Goal: Task Accomplishment & Management: Complete application form

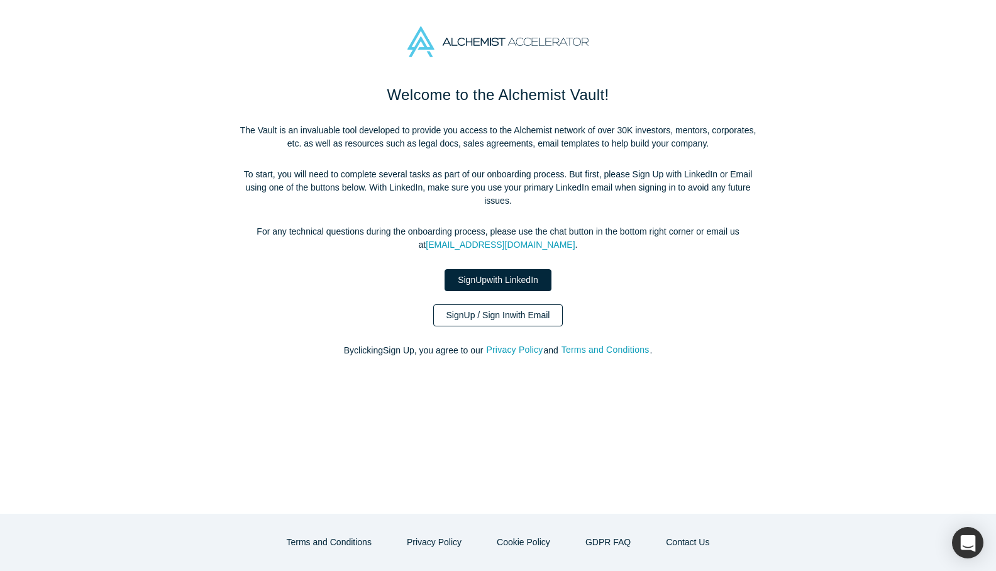
click at [470, 304] on link "Sign Up / Sign In with Email" at bounding box center [498, 315] width 130 height 22
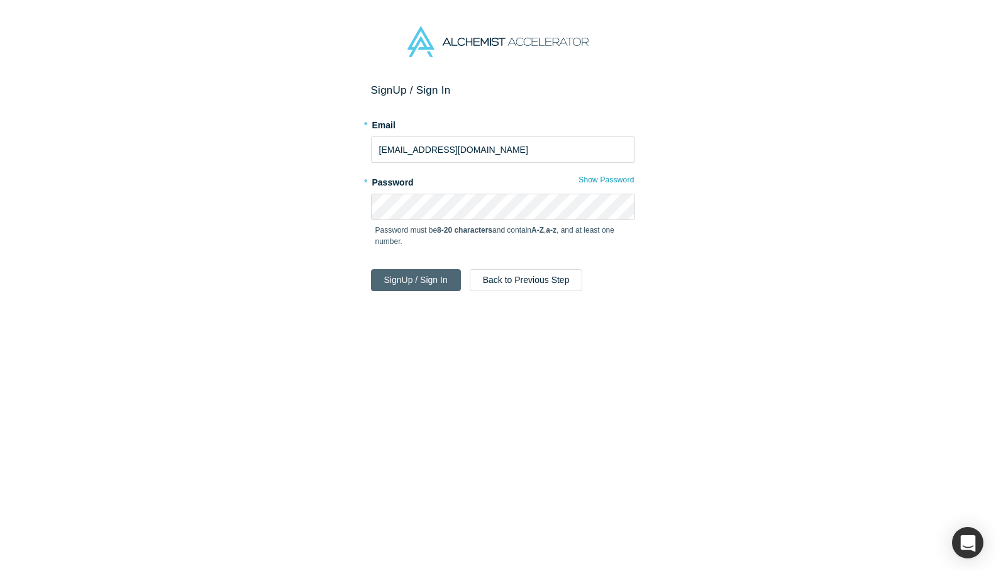
click at [424, 285] on button "Sign Up / Sign In" at bounding box center [416, 280] width 90 height 22
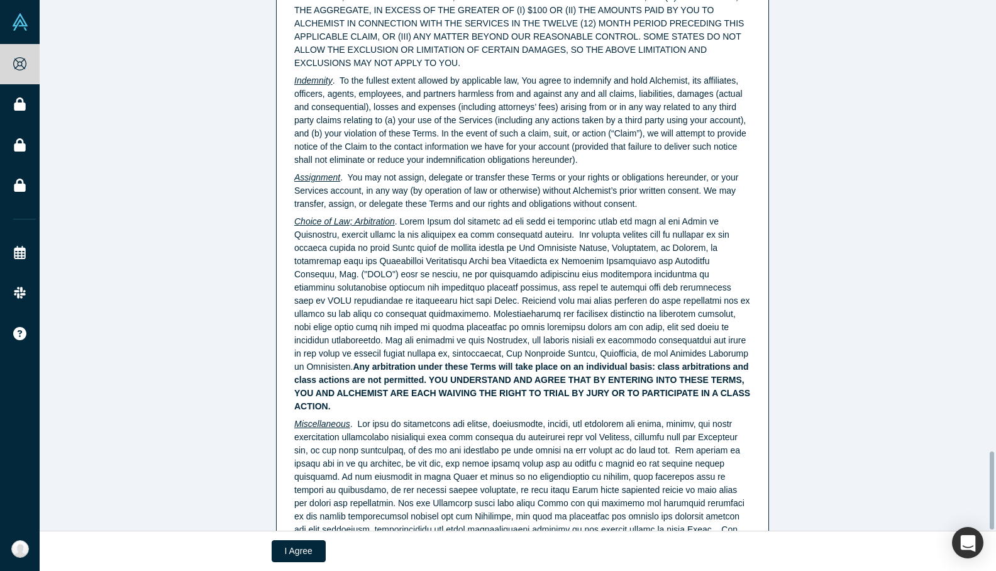
scroll to position [3066, 0]
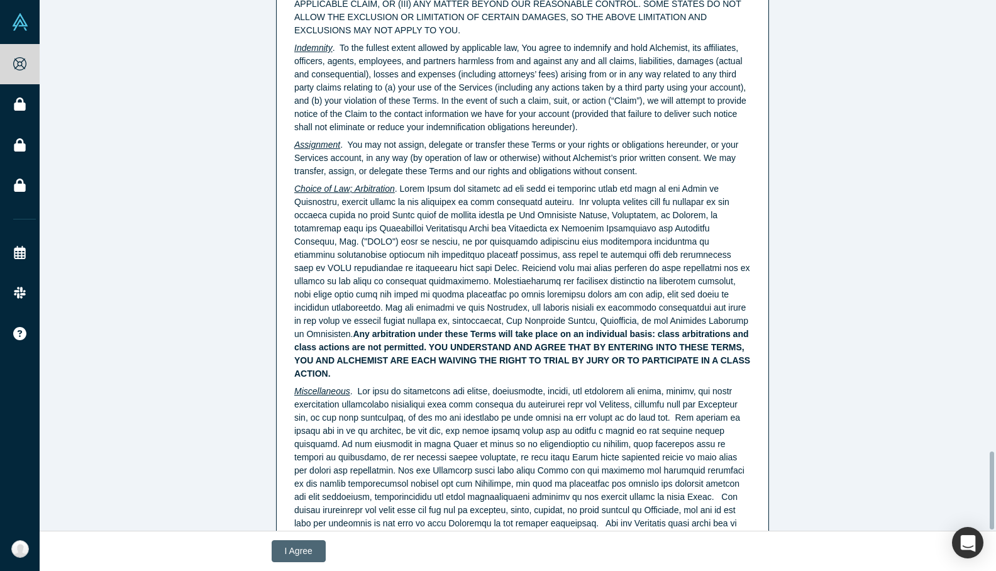
click at [291, 552] on button "I Agree" at bounding box center [299, 551] width 54 height 22
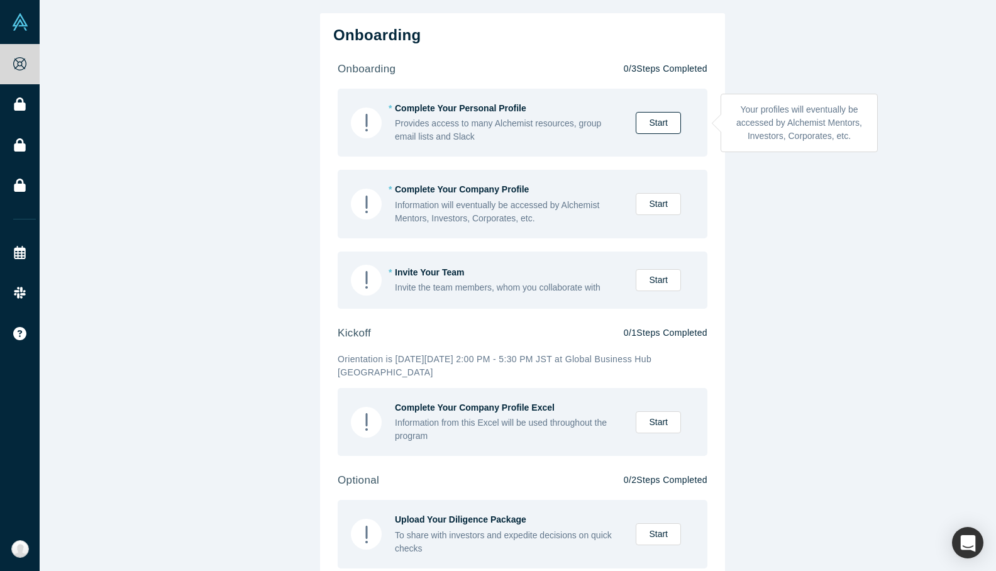
click at [649, 119] on link "Start" at bounding box center [657, 123] width 45 height 22
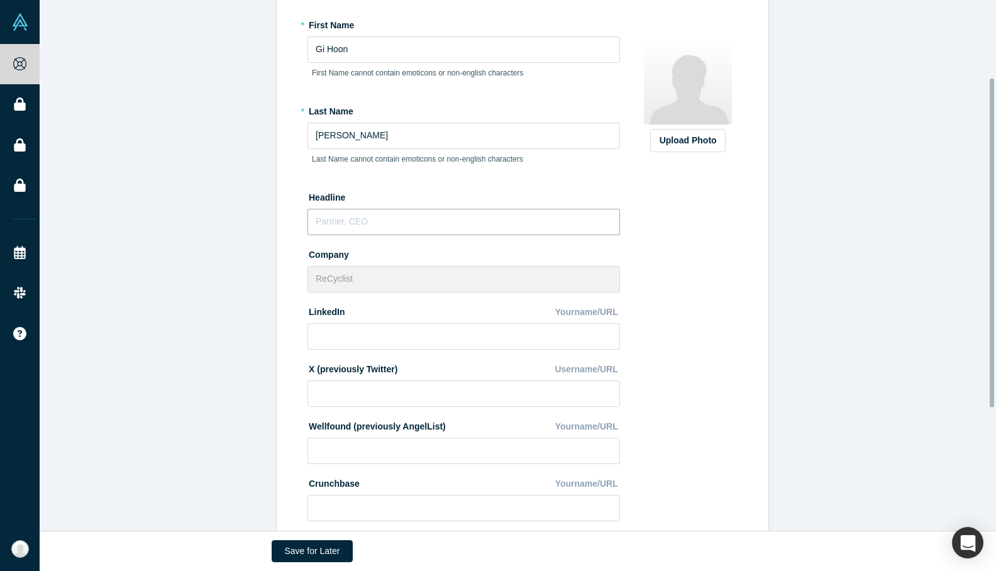
scroll to position [126, 0]
click at [342, 220] on input "text" at bounding box center [463, 221] width 312 height 26
click at [260, 222] on div "Edit Profile * First Name [PERSON_NAME] First Name cannot contain emoticons or …" at bounding box center [522, 307] width 965 height 725
click at [322, 220] on input "text" at bounding box center [463, 221] width 312 height 26
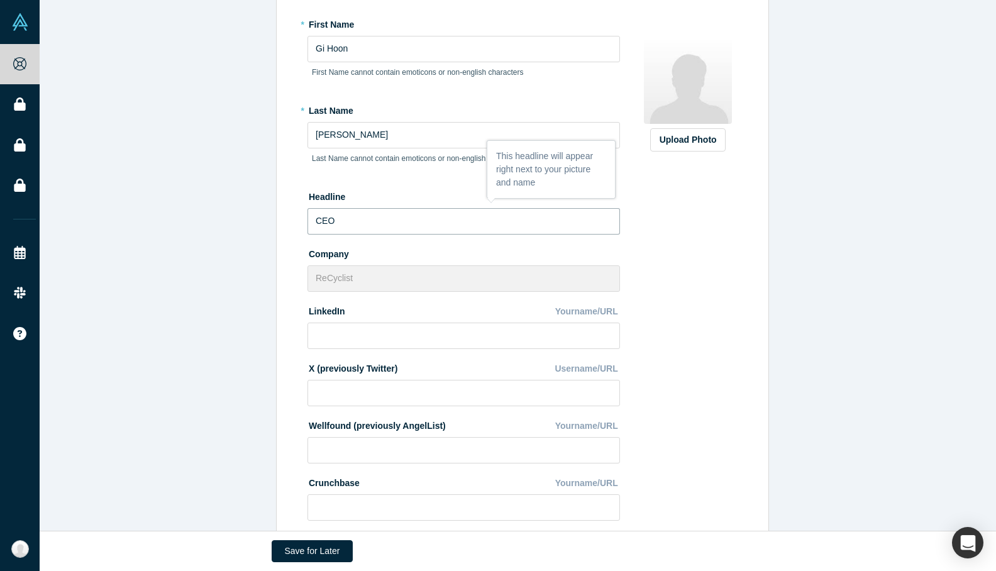
type input "CEO"
drag, startPoint x: 688, startPoint y: 245, endPoint x: 697, endPoint y: 209, distance: 37.0
click at [688, 244] on div "Upload Photo Zoom Save Remove Upload New" at bounding box center [687, 329] width 109 height 630
click at [693, 144] on div "Upload Photo" at bounding box center [687, 139] width 57 height 13
click at [0, 0] on input "Upload Photo" at bounding box center [0, 0] width 0 height 0
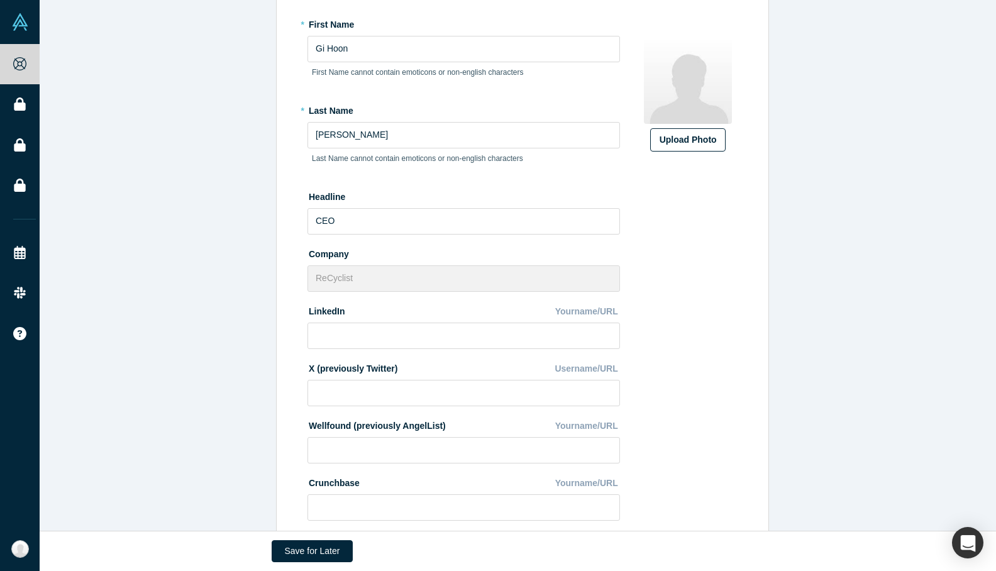
click at [659, 140] on div "Upload Photo" at bounding box center [687, 139] width 57 height 13
click at [0, 0] on input "Upload Photo" at bounding box center [0, 0] width 0 height 0
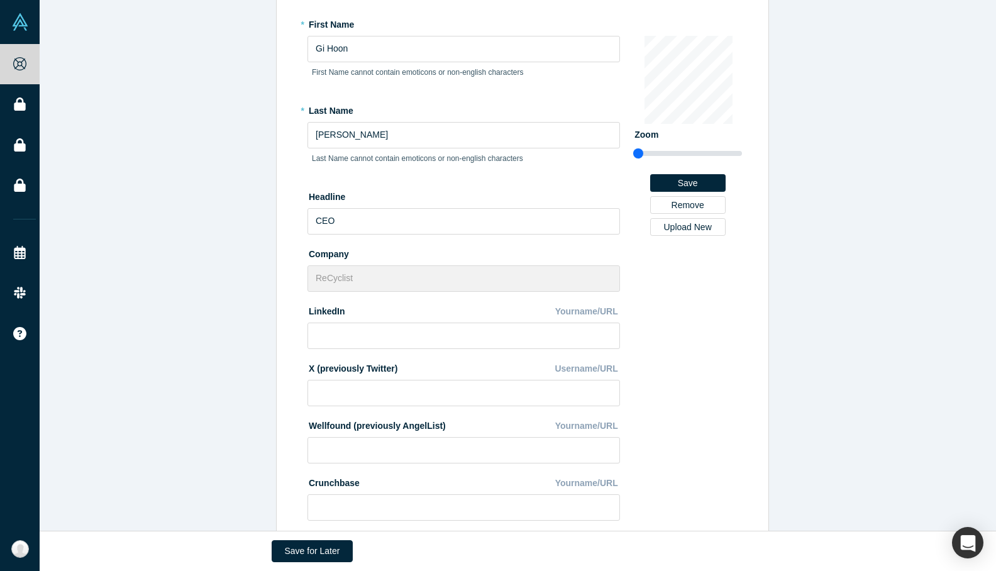
drag, startPoint x: 640, startPoint y: 152, endPoint x: 621, endPoint y: 146, distance: 20.3
type input "0.75"
click at [633, 146] on input "range" at bounding box center [687, 153] width 109 height 15
click at [693, 302] on div "Change Photo Zoom Save Remove Upload New" at bounding box center [687, 329] width 109 height 630
click at [698, 182] on button "Save" at bounding box center [687, 183] width 75 height 18
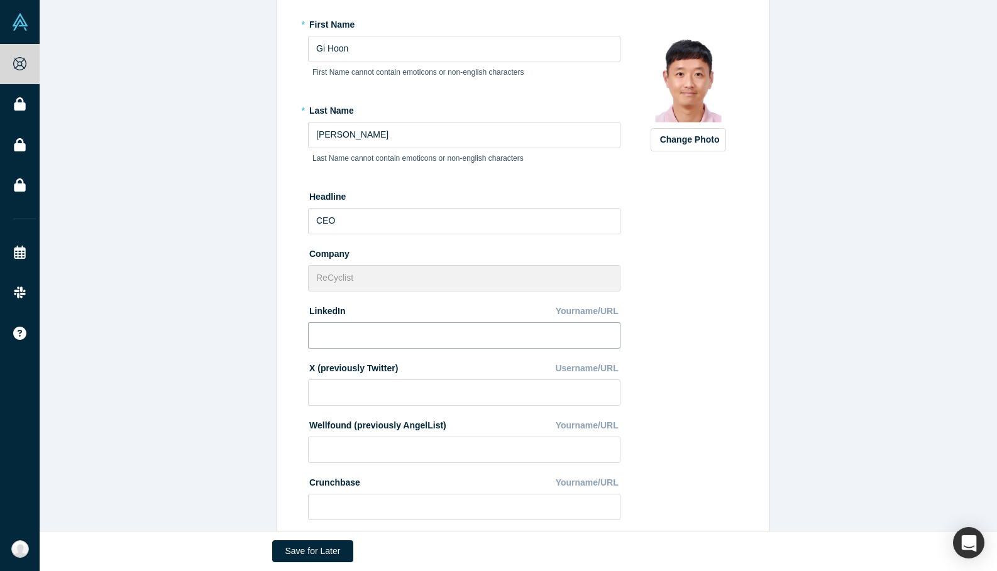
click at [363, 327] on input at bounding box center [464, 335] width 312 height 26
paste input "[URL][DOMAIN_NAME]"
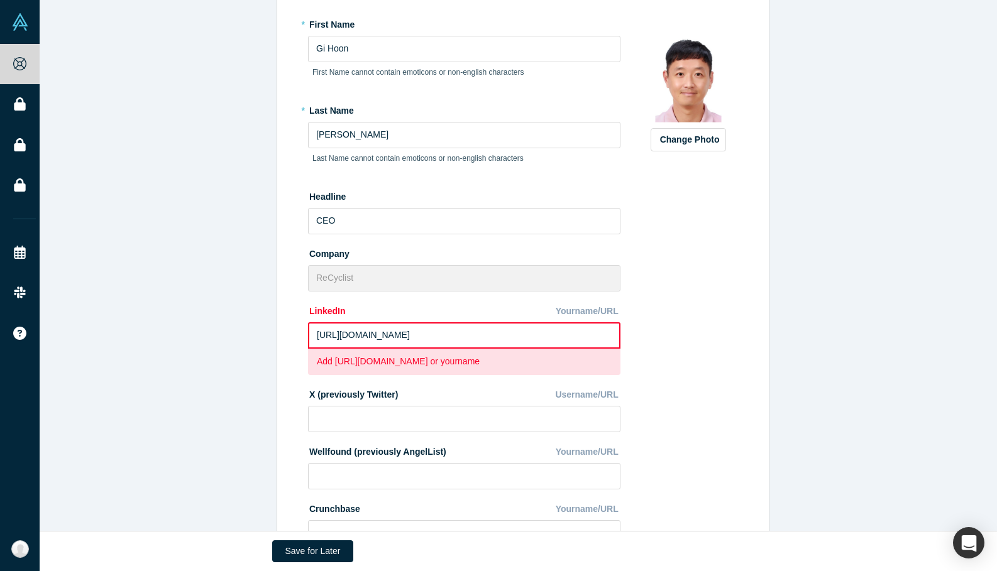
type input "[URL][DOMAIN_NAME]"
click at [686, 358] on div "Change Photo Zoom Save Remove Upload New" at bounding box center [688, 342] width 109 height 656
click at [704, 373] on div "Change Photo Zoom Save Remove Upload New" at bounding box center [688, 342] width 109 height 656
drag, startPoint x: 671, startPoint y: 336, endPoint x: 604, endPoint y: 334, distance: 67.3
click at [670, 336] on div "Change Photo Zoom Save Remove Upload New" at bounding box center [688, 342] width 109 height 656
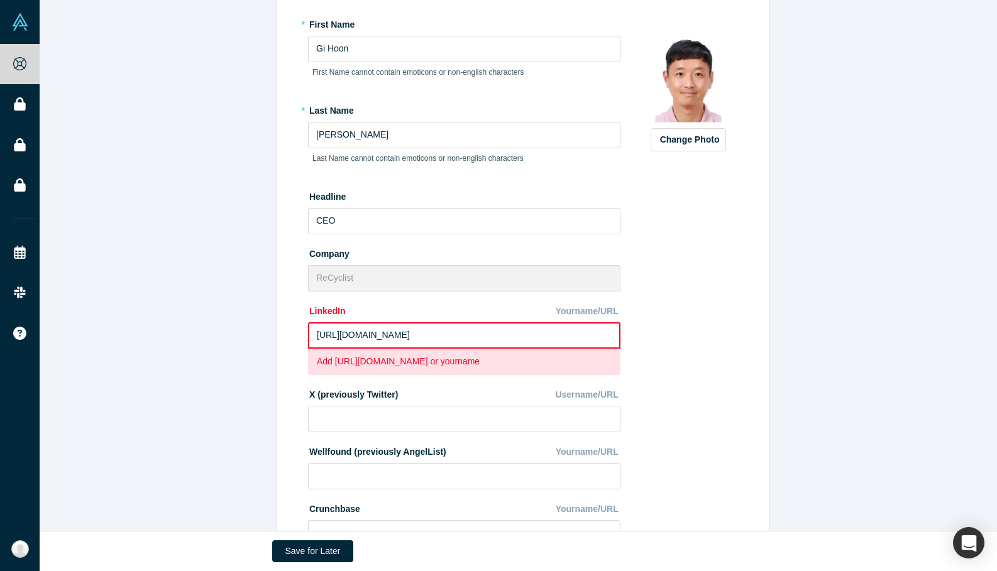
click at [466, 338] on input "[URL][DOMAIN_NAME]" at bounding box center [464, 335] width 312 height 26
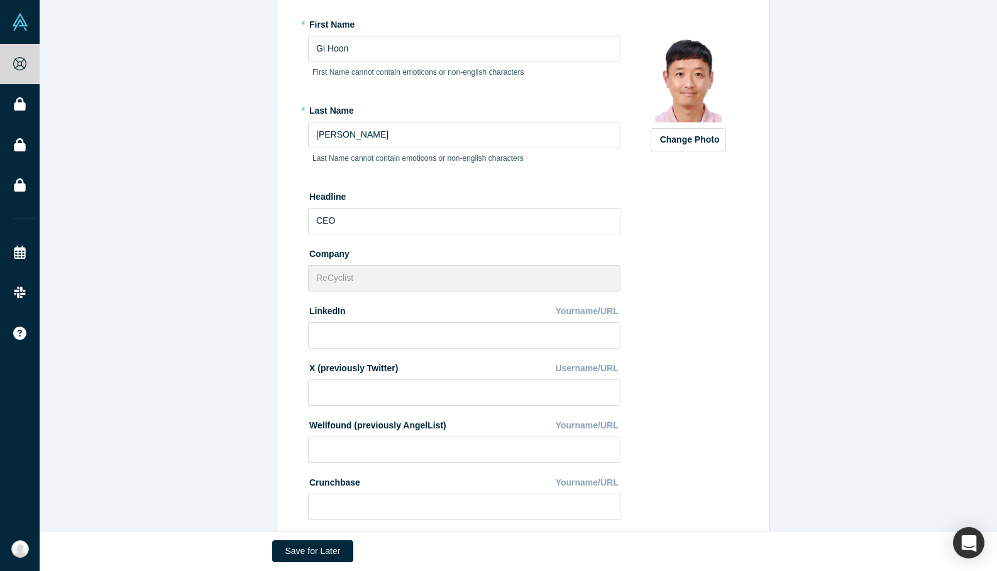
click at [701, 347] on div "Change Photo Zoom Save Remove Upload New" at bounding box center [688, 329] width 109 height 630
click at [361, 335] on input at bounding box center [464, 335] width 312 height 26
paste input "[URL][DOMAIN_NAME]"
type input "[URL][DOMAIN_NAME]"
click at [388, 392] on input at bounding box center [464, 393] width 312 height 26
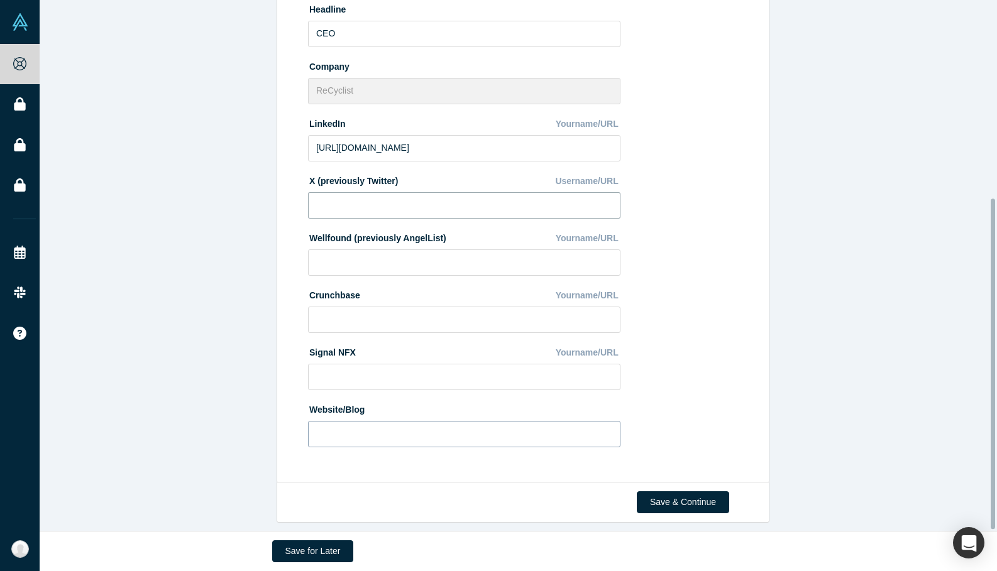
scroll to position [321, 0]
click at [338, 421] on input at bounding box center [464, 434] width 312 height 26
paste input "[URL][DOMAIN_NAME]"
type input "[URL][DOMAIN_NAME]"
click at [416, 468] on div "Edit Profile * First Name [PERSON_NAME] First Name cannot contain emoticons or …" at bounding box center [523, 120] width 493 height 725
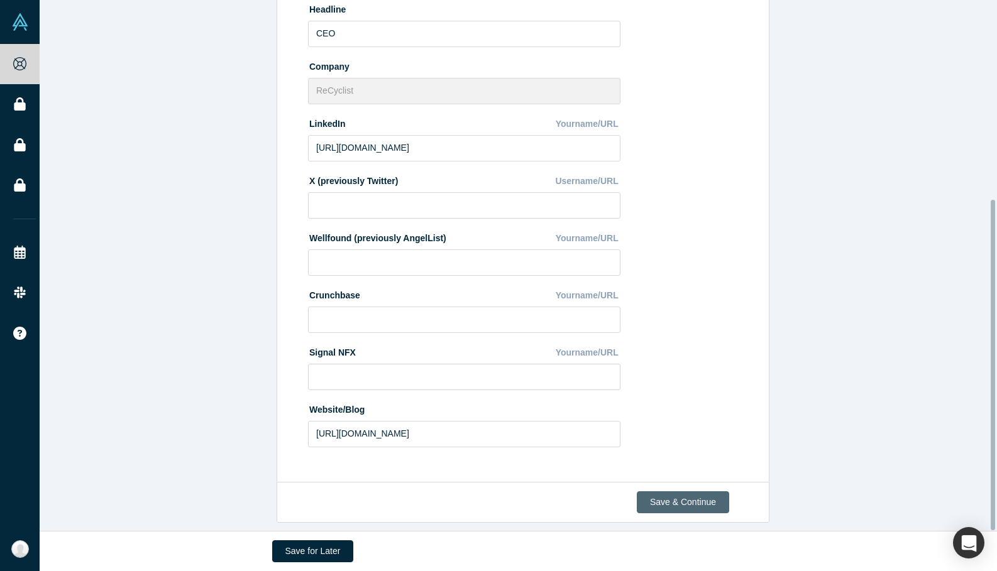
click at [674, 493] on button "Save & Continue" at bounding box center [683, 503] width 92 height 22
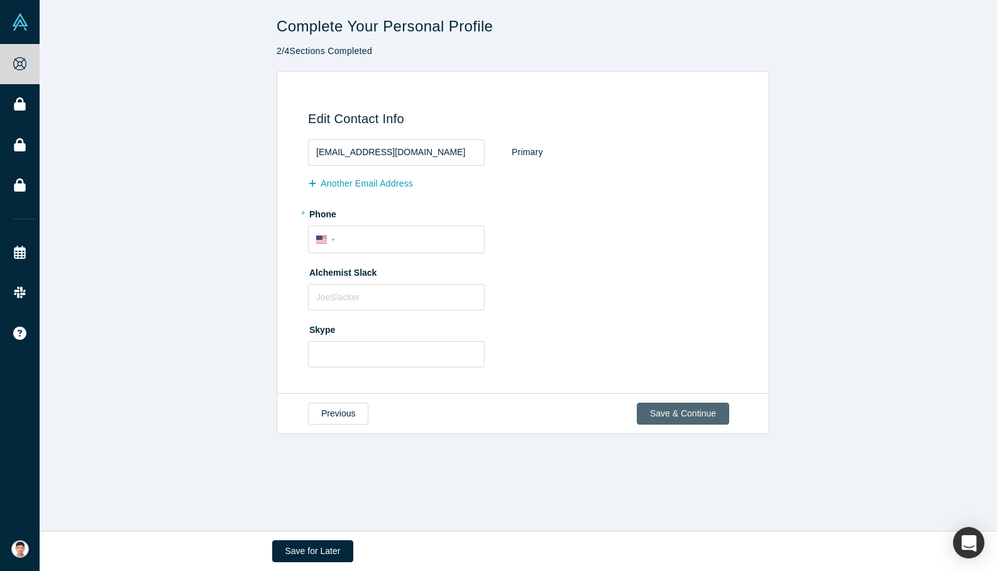
scroll to position [0, 0]
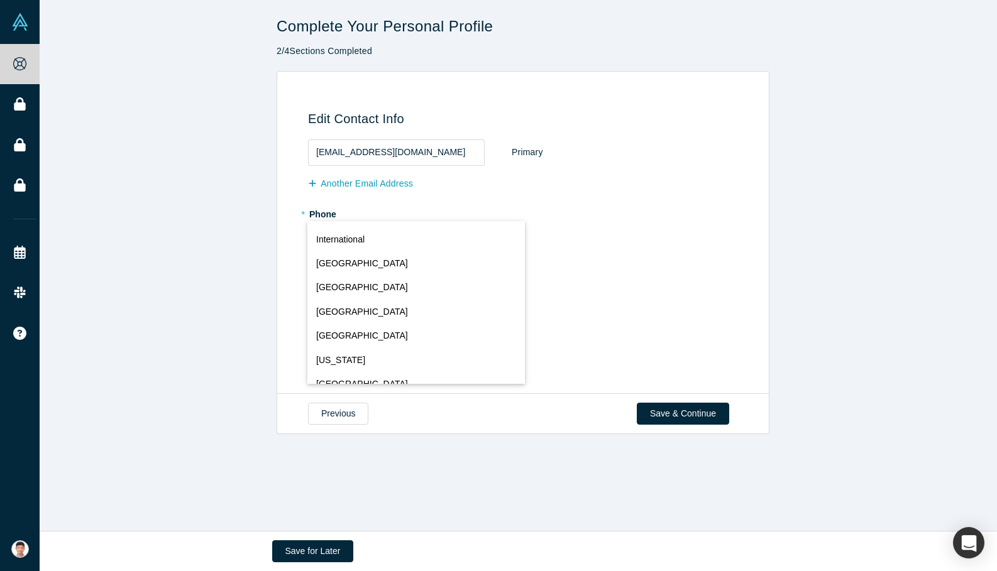
click at [322, 238] on div "International [GEOGRAPHIC_DATA] [GEOGRAPHIC_DATA] [GEOGRAPHIC_DATA] [GEOGRAPHIC…" at bounding box center [327, 239] width 23 height 18
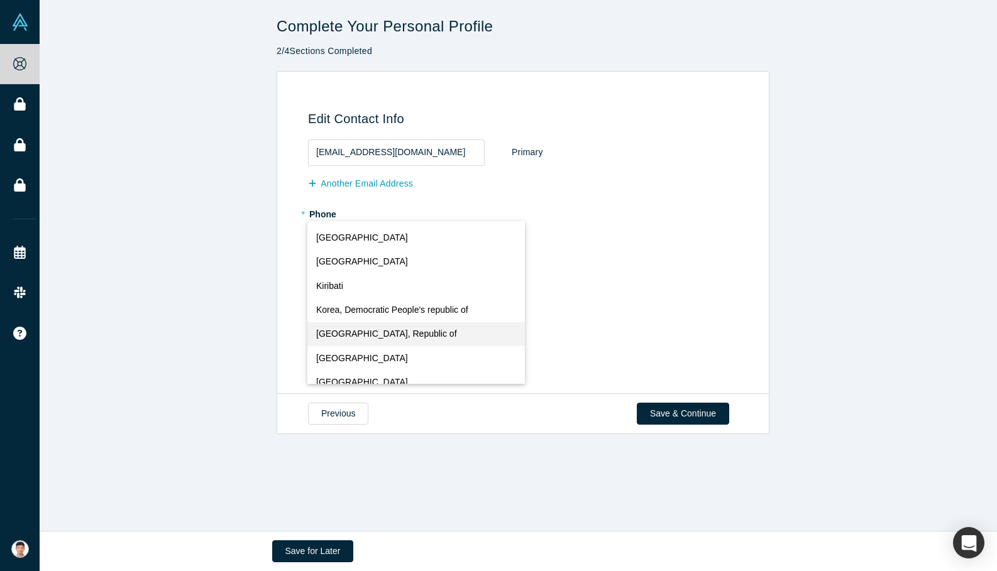
scroll to position [2730, 0]
click at [353, 333] on span "[GEOGRAPHIC_DATA], Republic of" at bounding box center [386, 333] width 141 height 13
select select "KR"
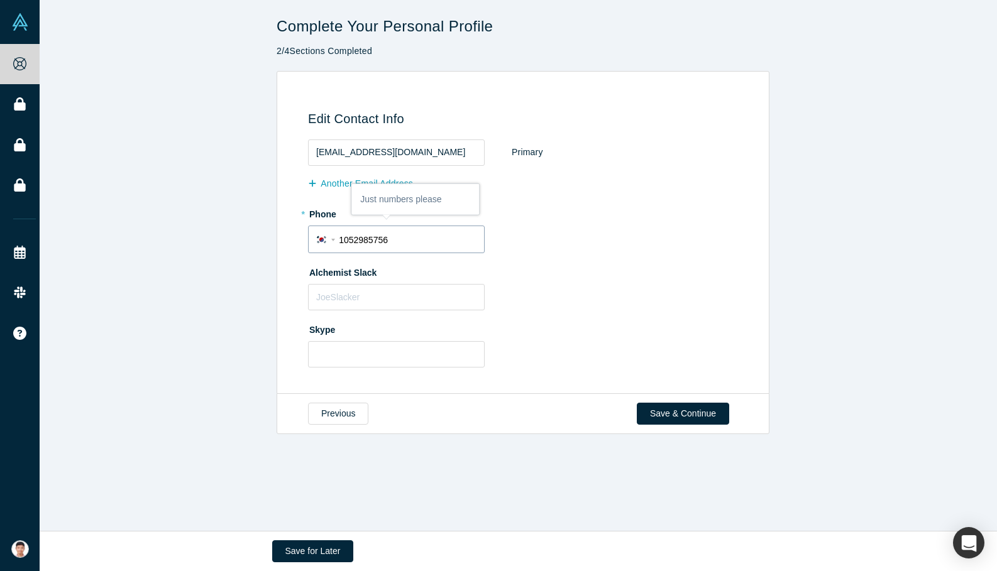
type input "1052985756"
click at [556, 295] on div "Alchemist Slack" at bounding box center [525, 286] width 434 height 48
click at [380, 292] on input "text" at bounding box center [396, 297] width 177 height 26
type input "[PERSON_NAME]"
click at [701, 413] on button "Save & Continue" at bounding box center [683, 414] width 92 height 22
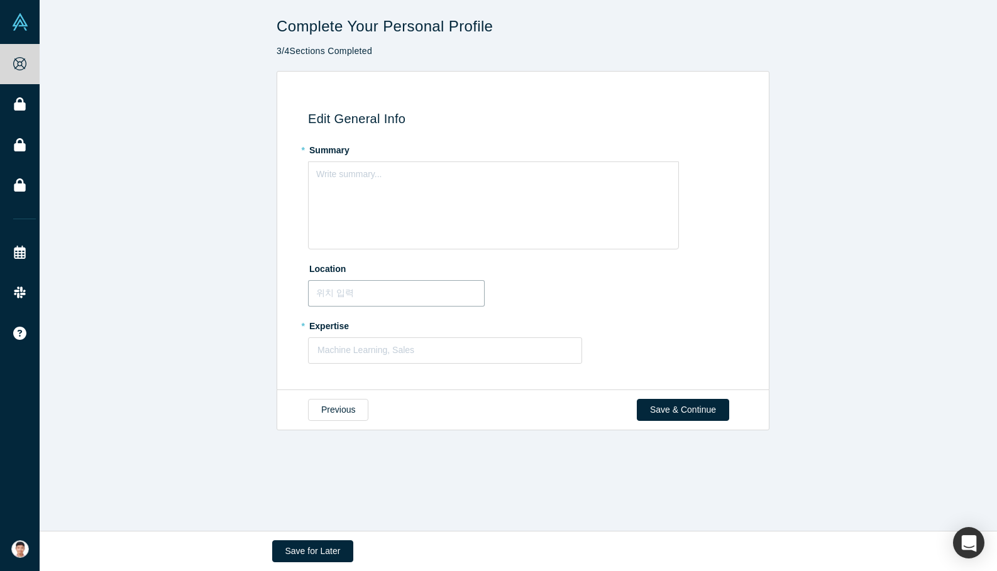
click at [373, 292] on input "text" at bounding box center [396, 293] width 177 height 26
click at [355, 358] on div at bounding box center [444, 351] width 255 height 16
click at [385, 384] on div "Type to search" at bounding box center [445, 382] width 274 height 23
type input "Tissue"
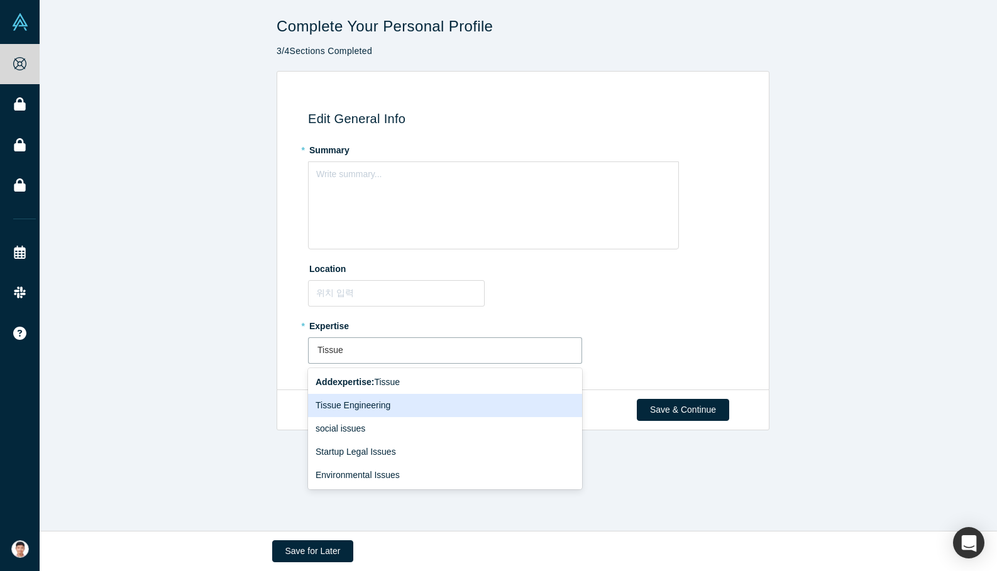
click at [371, 403] on div "Tissue Engineering" at bounding box center [445, 405] width 274 height 23
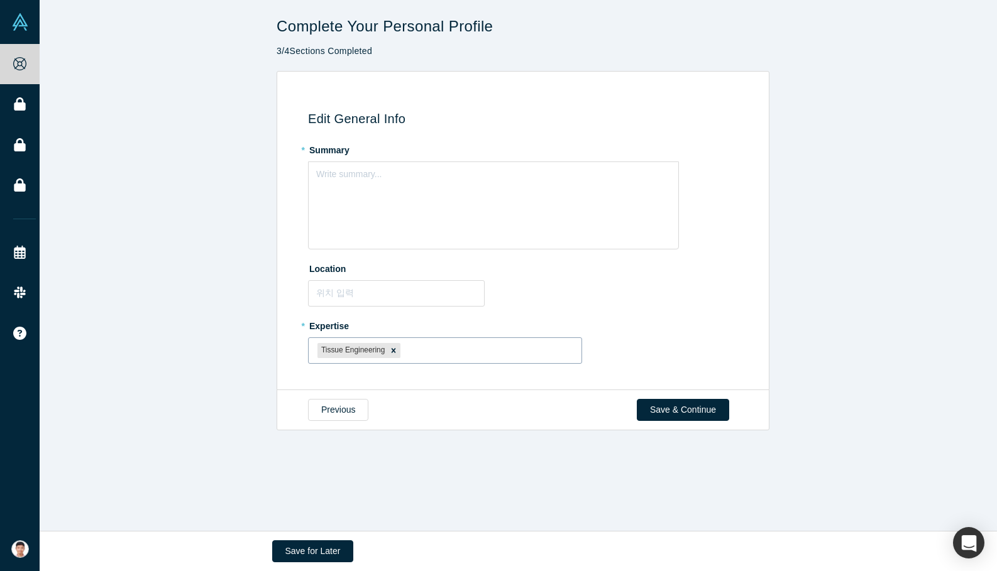
click at [446, 349] on div at bounding box center [487, 351] width 169 height 16
click at [445, 382] on div "Type to search" at bounding box center [445, 382] width 274 height 23
type input "3d bioprinting"
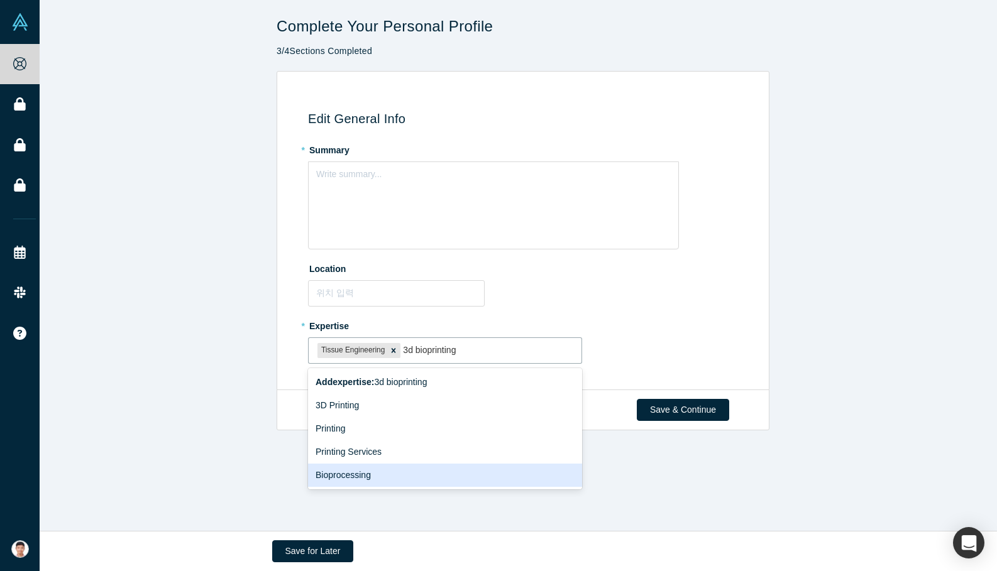
click at [339, 475] on div "Bioprocessing" at bounding box center [445, 475] width 274 height 23
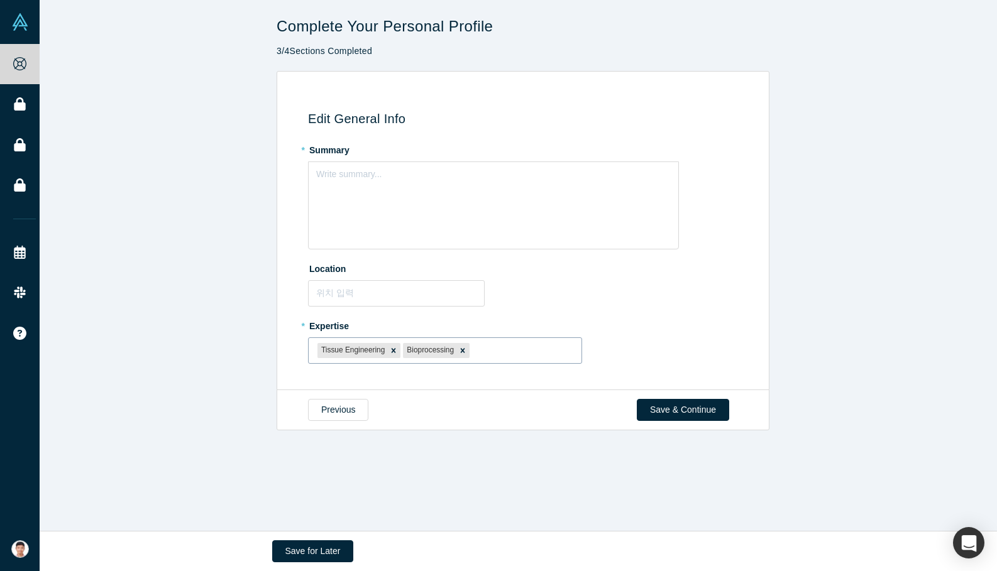
click at [498, 353] on div at bounding box center [522, 351] width 100 height 16
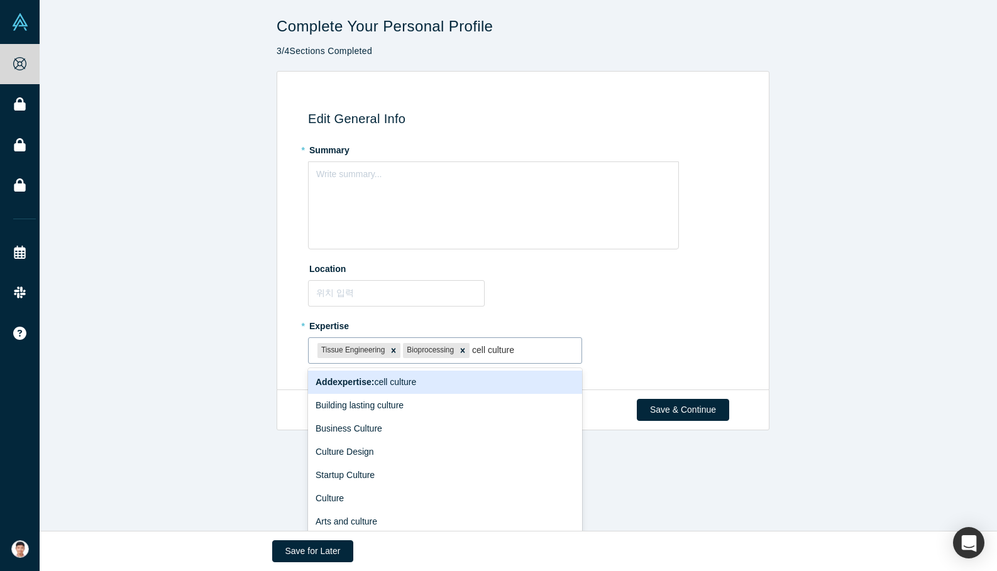
click at [498, 346] on input "cell culture" at bounding box center [494, 350] width 45 height 13
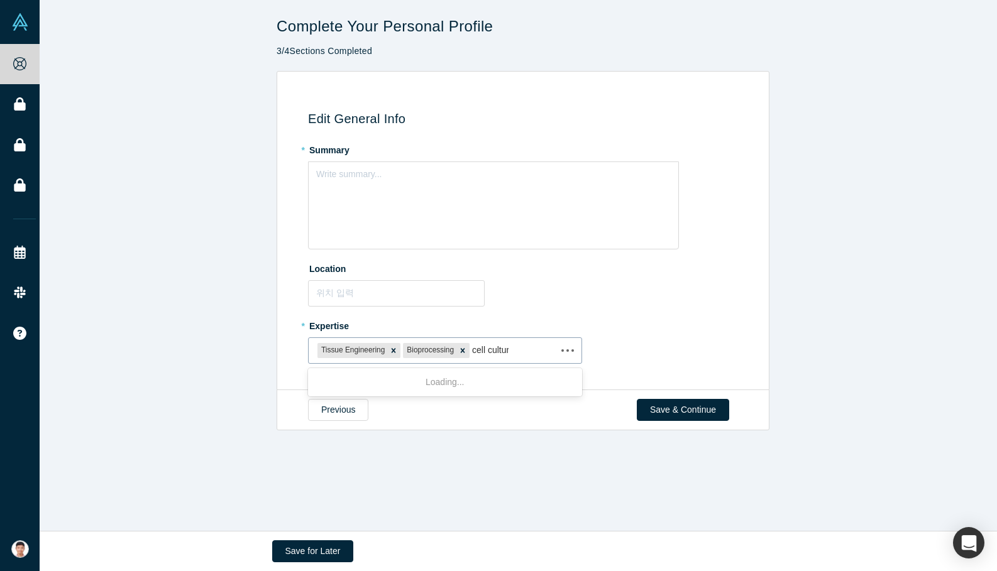
type input "cell culture"
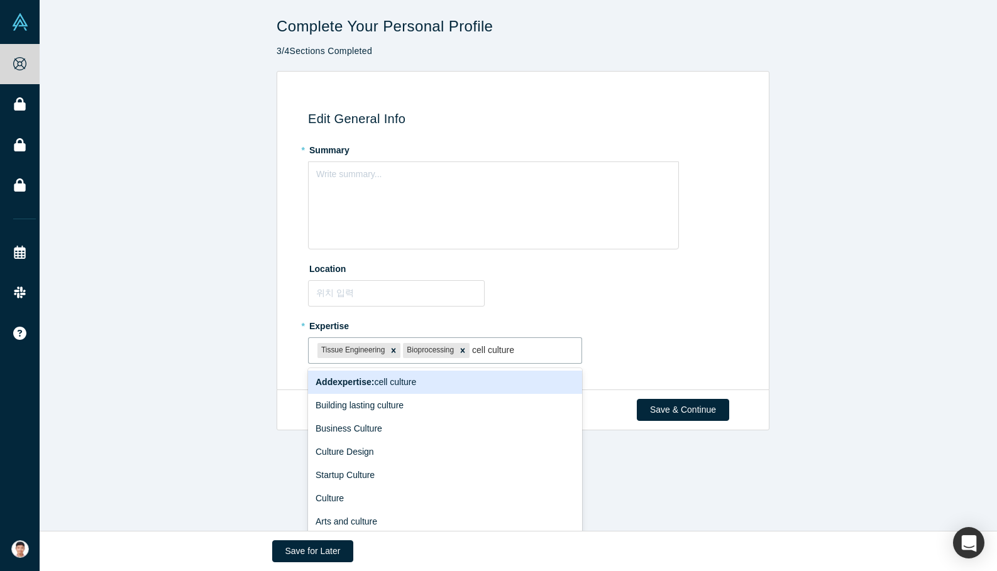
click at [407, 382] on span "Add expertise : cell culture" at bounding box center [366, 382] width 101 height 10
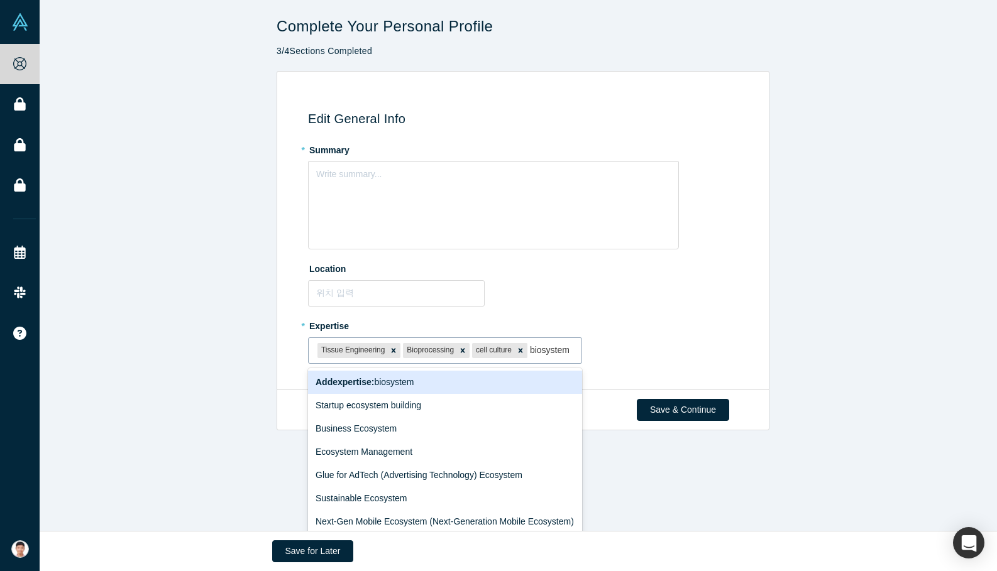
click at [549, 351] on input "biosystem" at bounding box center [551, 350] width 42 height 13
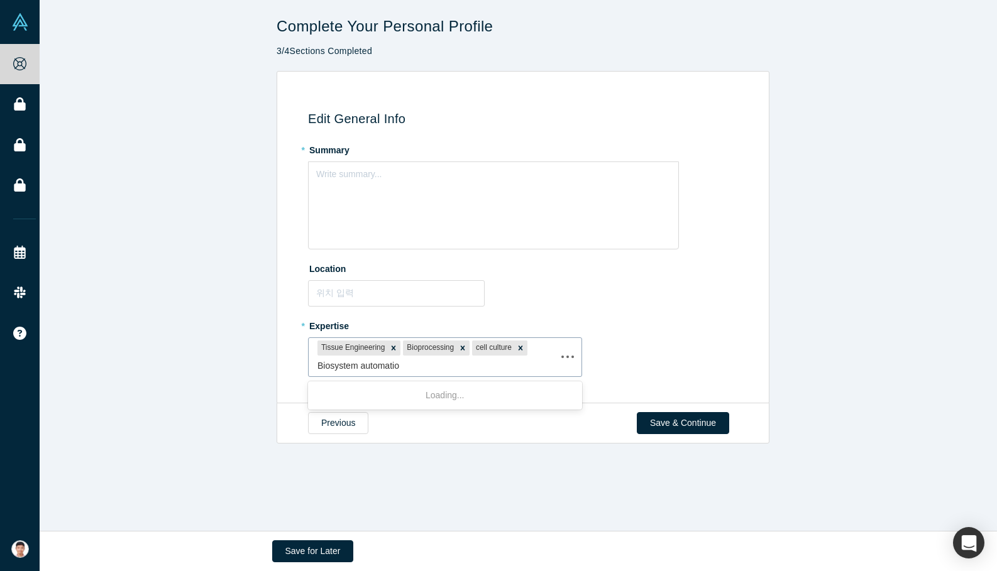
type input "Biosystem automation"
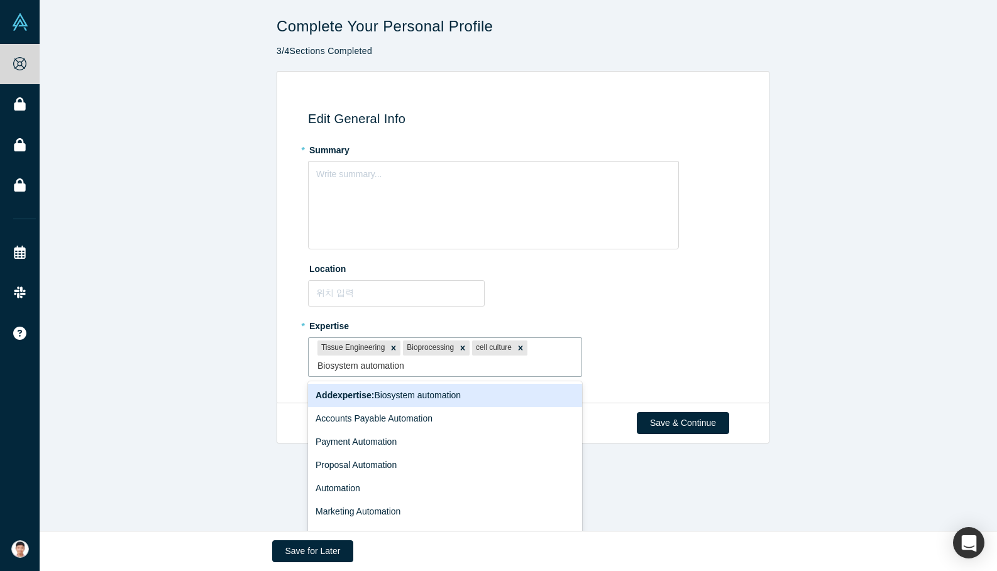
click at [427, 393] on span "Add expertise : Biosystem automation" at bounding box center [388, 395] width 145 height 10
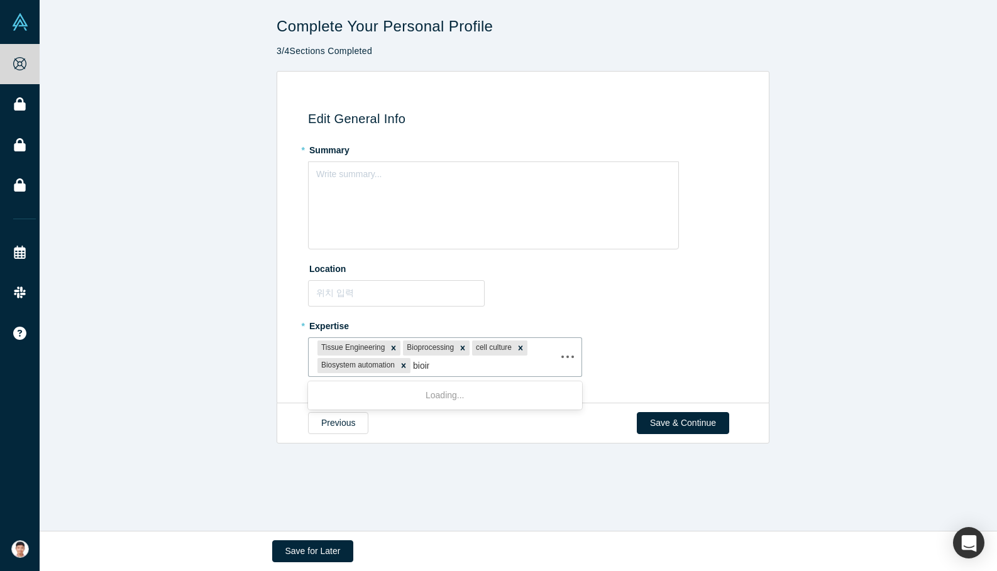
type input "bioink"
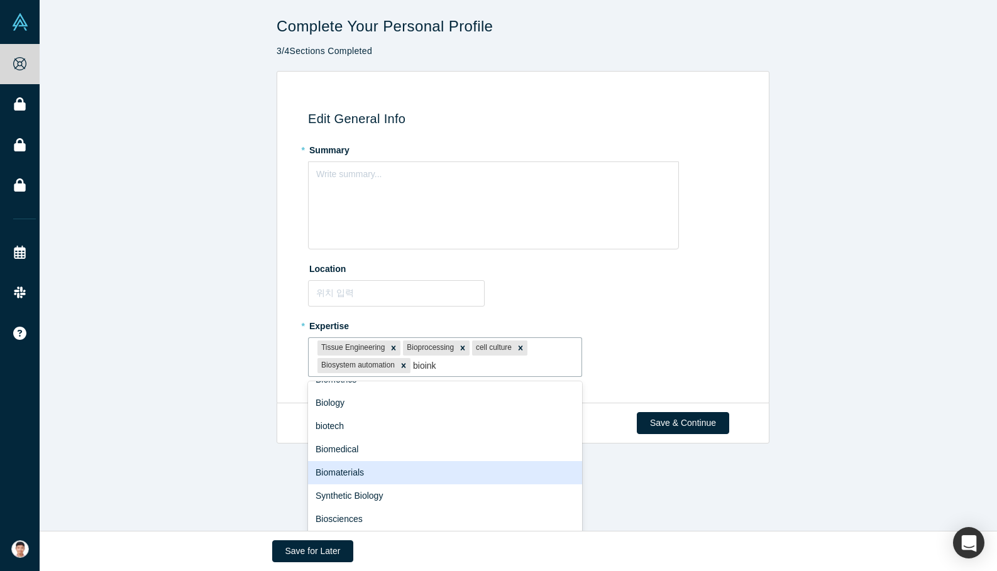
scroll to position [63, 0]
click at [341, 473] on div "Biomaterials" at bounding box center [445, 472] width 274 height 23
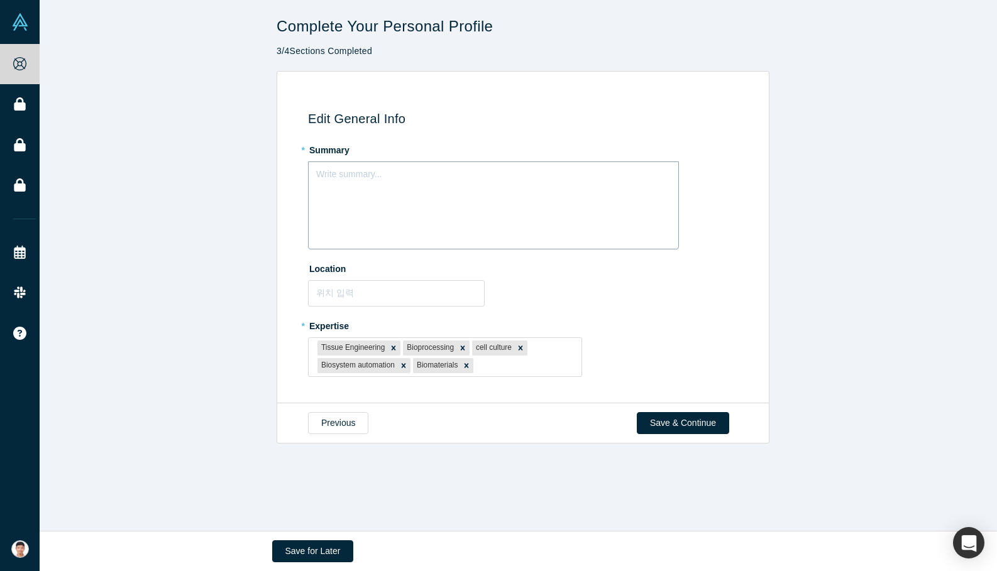
drag, startPoint x: 371, startPoint y: 202, endPoint x: 361, endPoint y: 193, distance: 12.9
click at [371, 202] on div "Write summary..." at bounding box center [493, 206] width 371 height 88
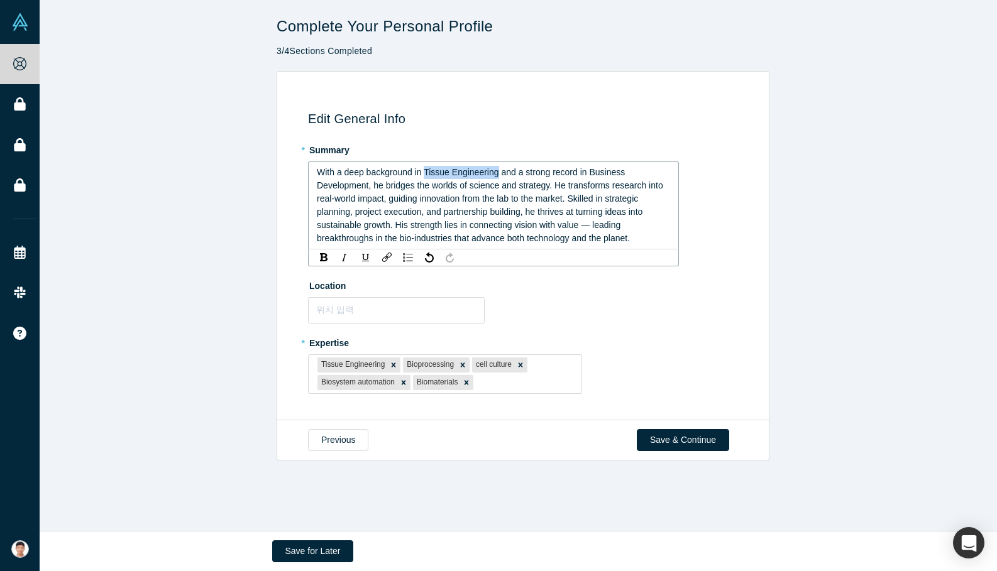
drag, startPoint x: 419, startPoint y: 172, endPoint x: 490, endPoint y: 175, distance: 71.8
click at [490, 175] on span "With a deep background in Tissue Engineering and a strong record in Business De…" at bounding box center [491, 205] width 349 height 76
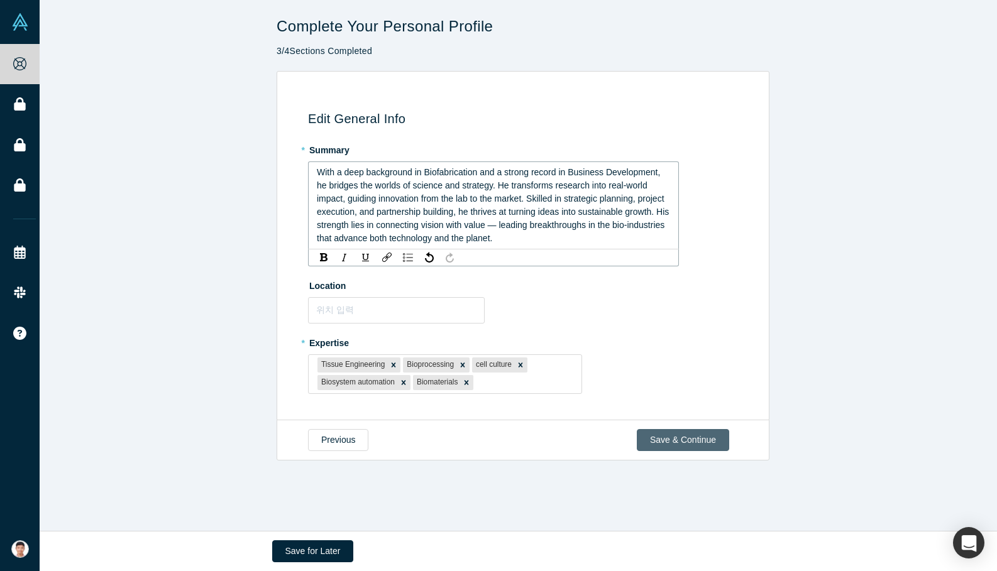
click at [670, 436] on div "Previous Save & Continue" at bounding box center [523, 440] width 493 height 41
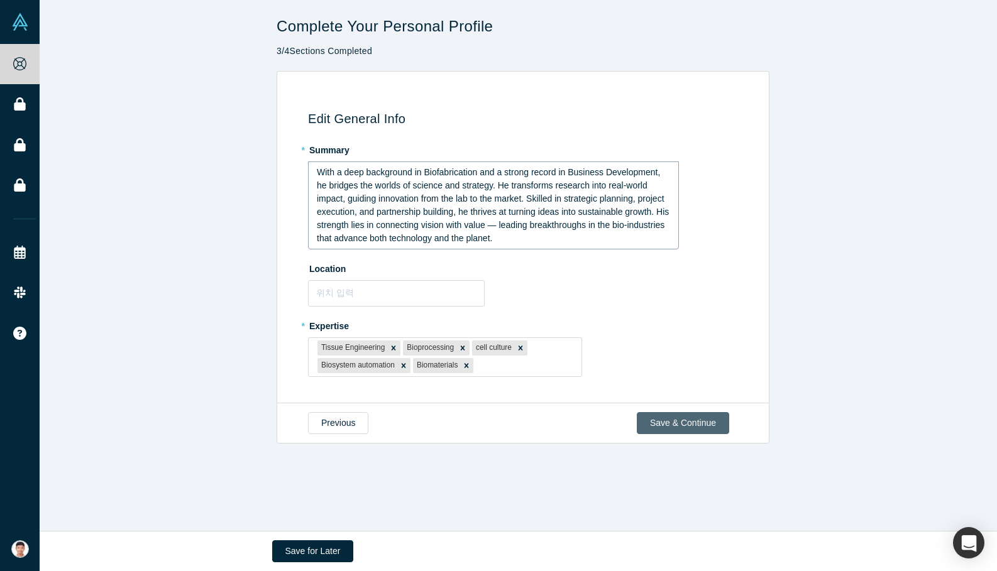
click at [666, 419] on button "Save & Continue" at bounding box center [683, 423] width 92 height 22
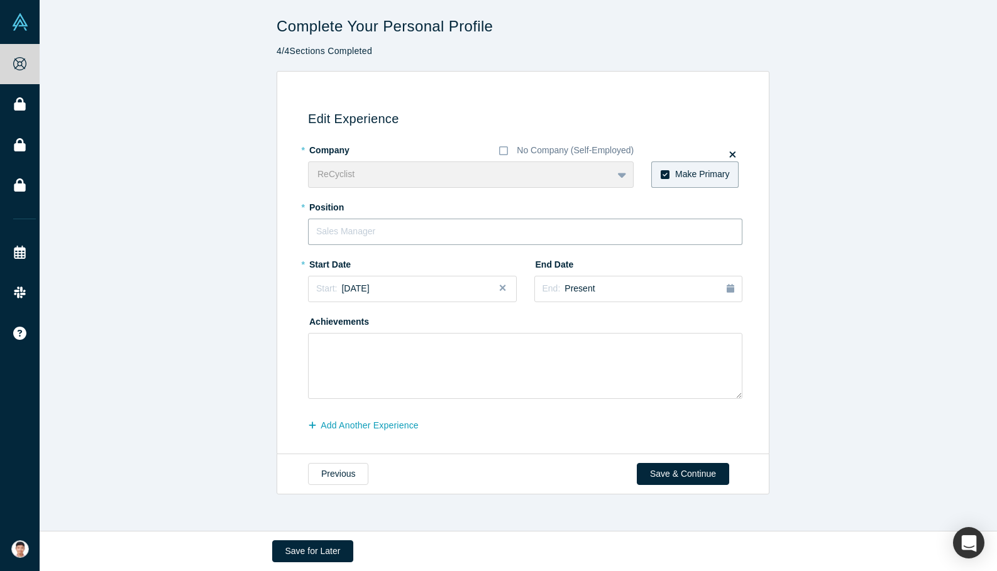
click at [377, 234] on input "text" at bounding box center [525, 232] width 434 height 26
type input "CEO"
click at [399, 289] on div "Start: [DATE]" at bounding box center [412, 288] width 192 height 13
click at [533, 346] on textarea at bounding box center [525, 366] width 434 height 66
click at [392, 290] on div "Start: [DATE]" at bounding box center [412, 288] width 192 height 13
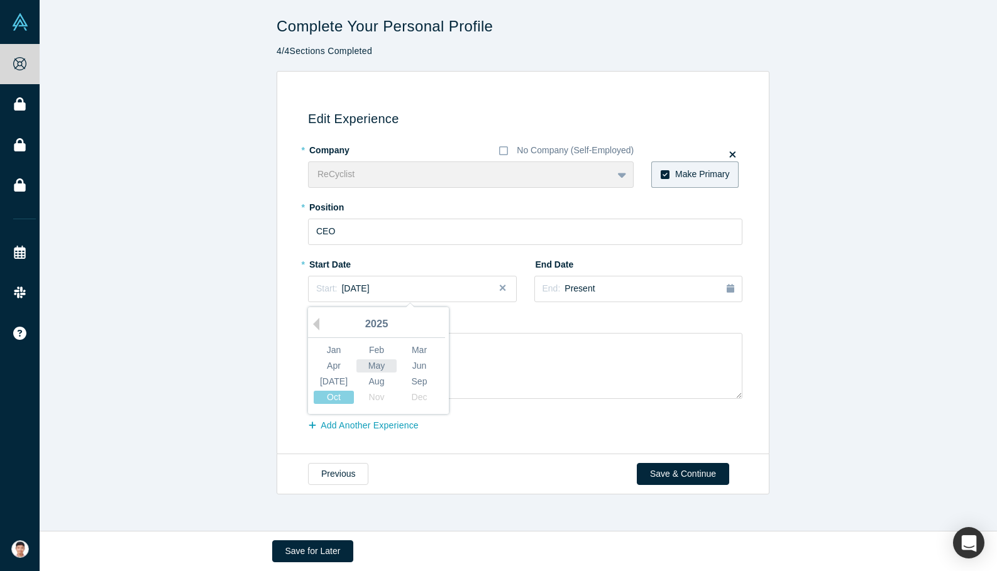
click at [373, 369] on div "May" at bounding box center [376, 366] width 40 height 13
click at [397, 368] on textarea at bounding box center [525, 366] width 434 height 66
click at [370, 365] on textarea at bounding box center [525, 366] width 434 height 66
click at [417, 343] on textarea at bounding box center [525, 366] width 434 height 66
click at [376, 362] on textarea at bounding box center [525, 366] width 434 height 66
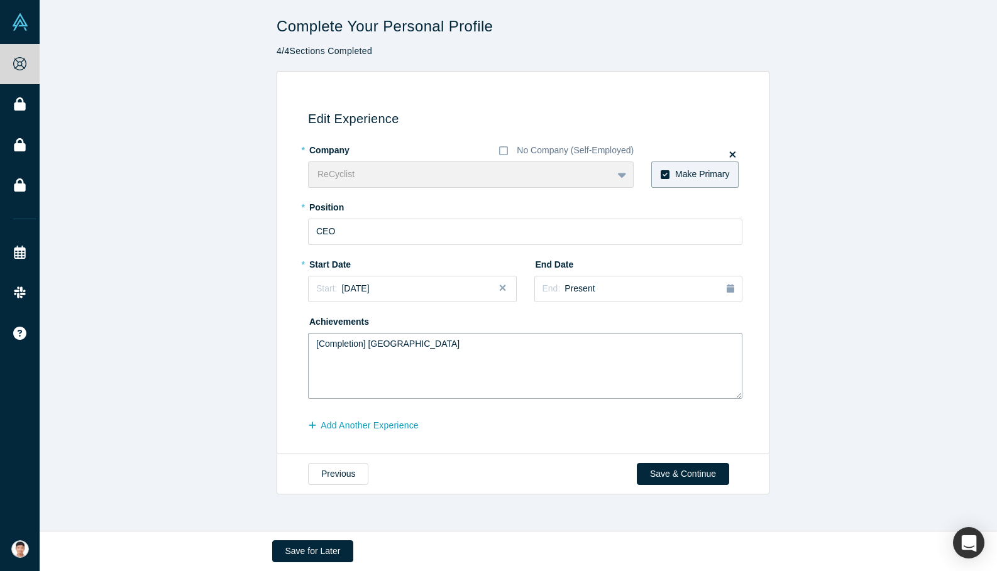
click at [414, 343] on textarea "[Completion] [GEOGRAPHIC_DATA]" at bounding box center [525, 366] width 434 height 66
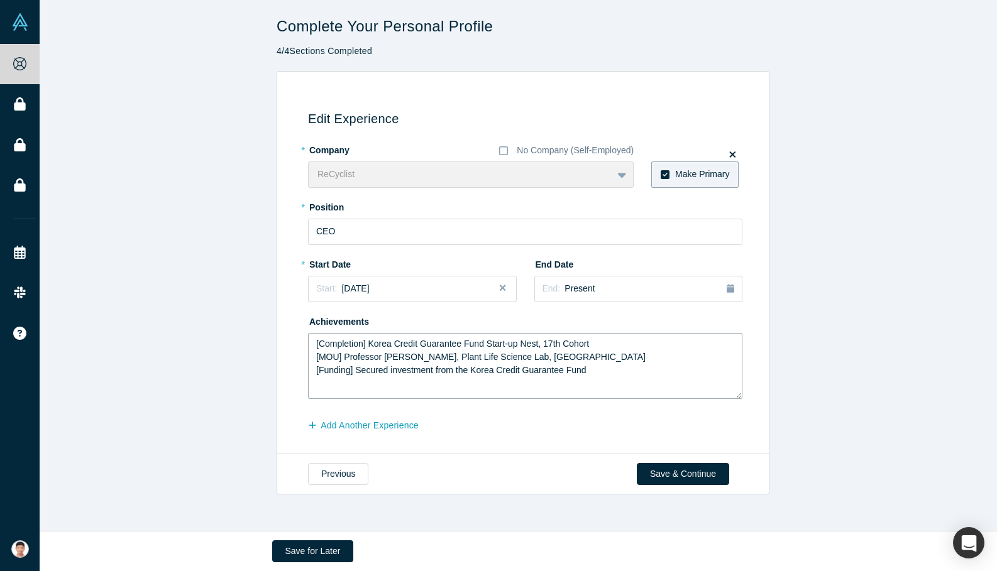
click at [602, 362] on textarea "[Completion] Korea Credit Guarantee Fund Start-up Nest, 17th Cohort [MOU] Profe…" at bounding box center [525, 366] width 434 height 66
click at [607, 369] on textarea "[Completion] Korea Credit Guarantee Fund Start-up Nest, 17th Cohort [MOU] Profe…" at bounding box center [525, 366] width 434 height 66
type textarea "[Completion] Korea Credit Guarantee Fund Start-up Nest, 17th Cohort [MOU] Profe…"
click at [662, 471] on button "Save & Continue" at bounding box center [683, 474] width 92 height 22
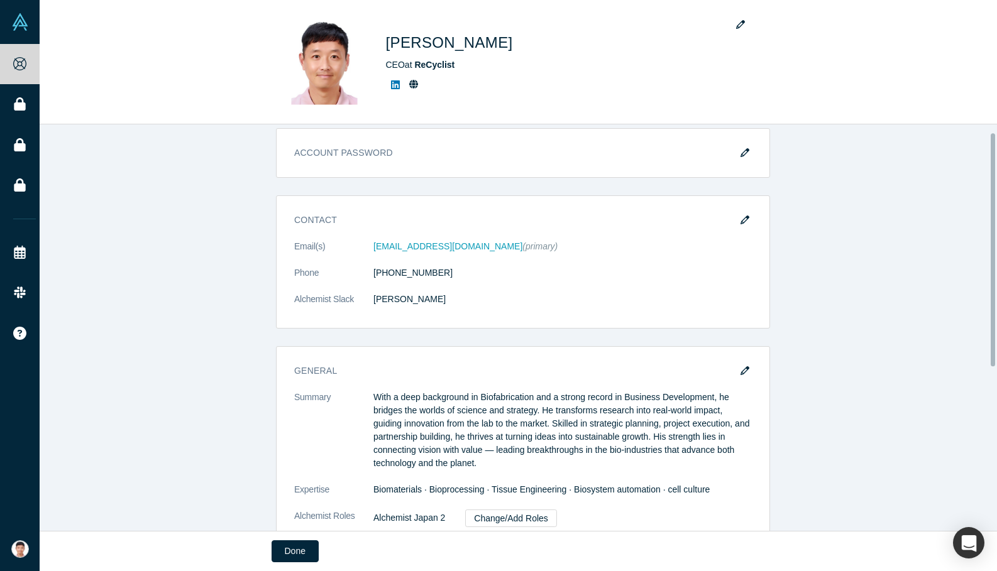
scroll to position [0, 0]
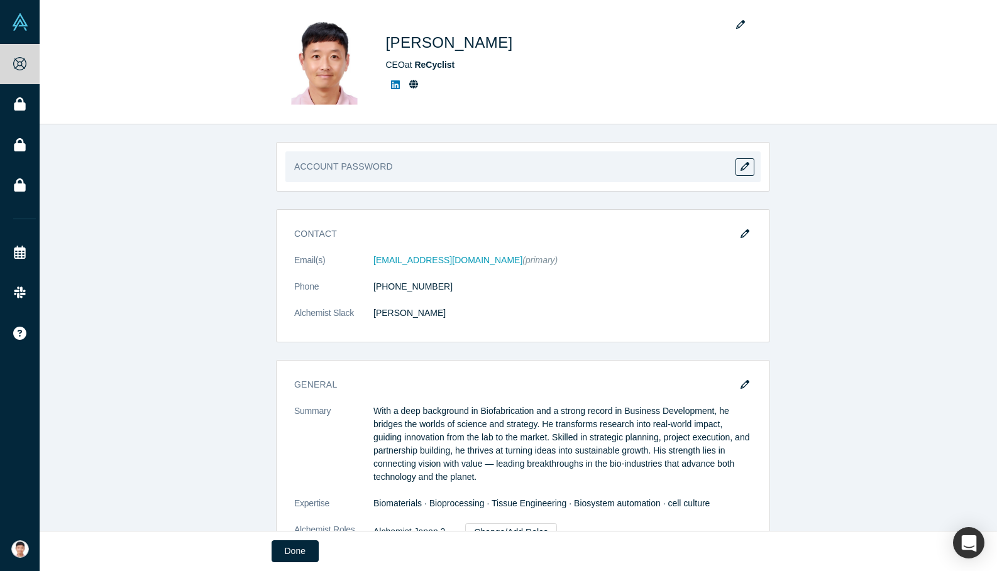
click at [313, 166] on h3 "Account Password" at bounding box center [523, 171] width 458 height 22
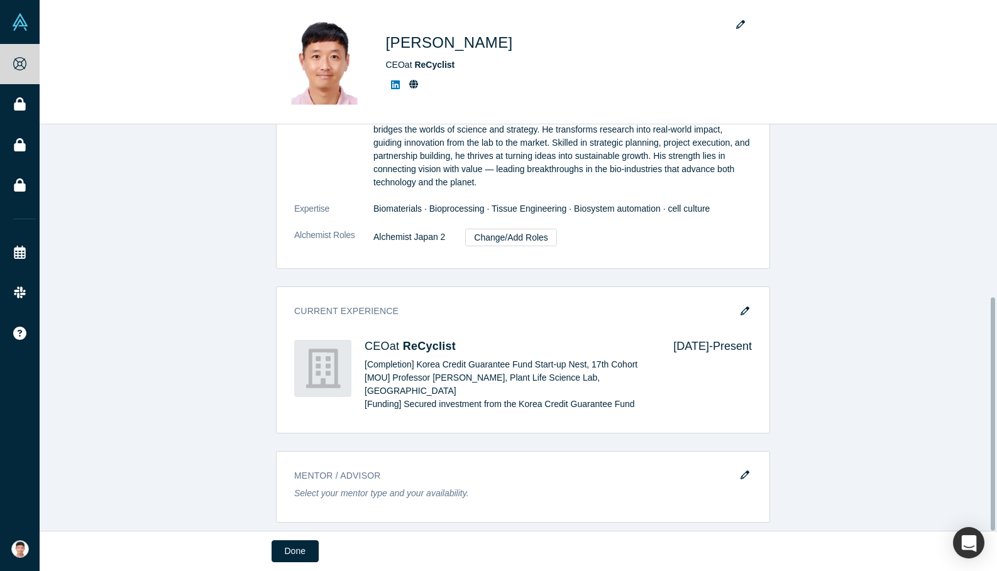
scroll to position [300, 0]
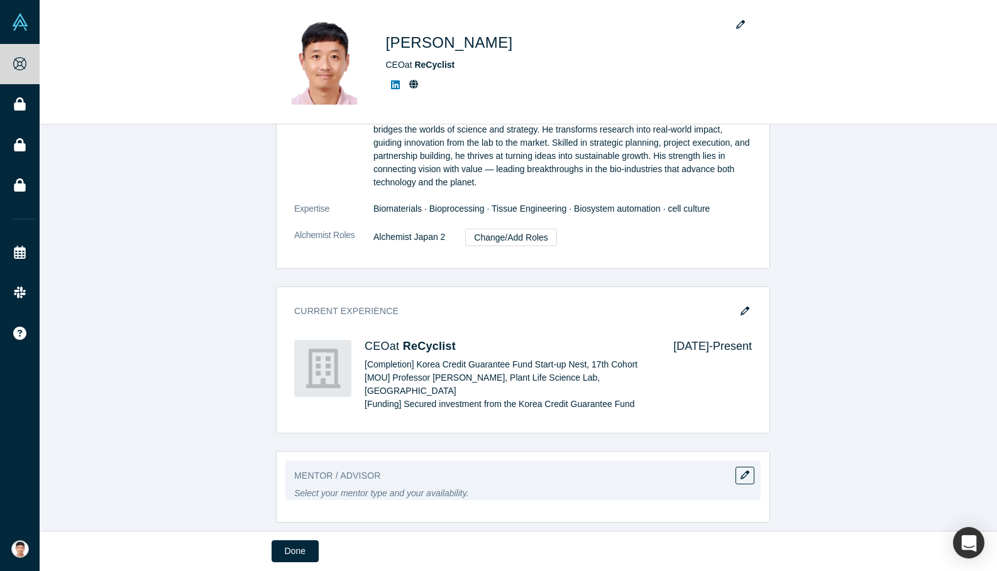
click at [349, 478] on div "Mentor / Advisor Select your mentor type and your availability." at bounding box center [522, 481] width 475 height 40
click at [740, 471] on icon "button" at bounding box center [744, 475] width 9 height 9
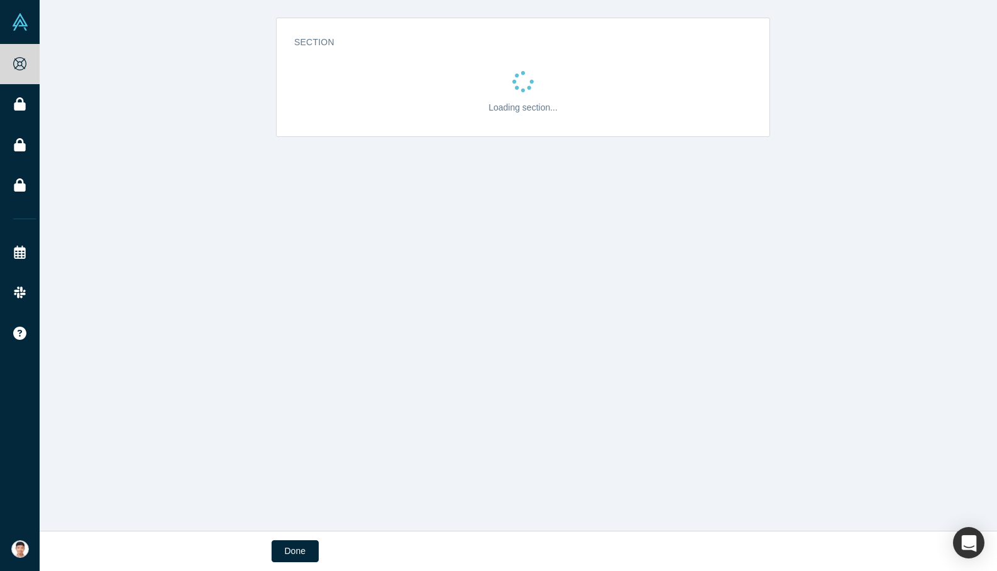
scroll to position [0, 0]
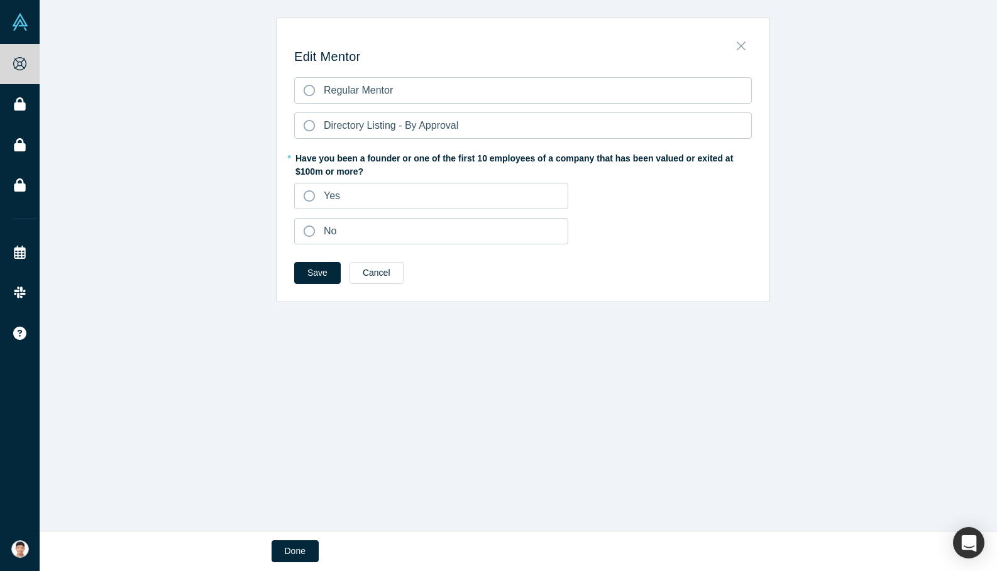
click at [736, 47] on icon "Close" at bounding box center [740, 46] width 9 height 9
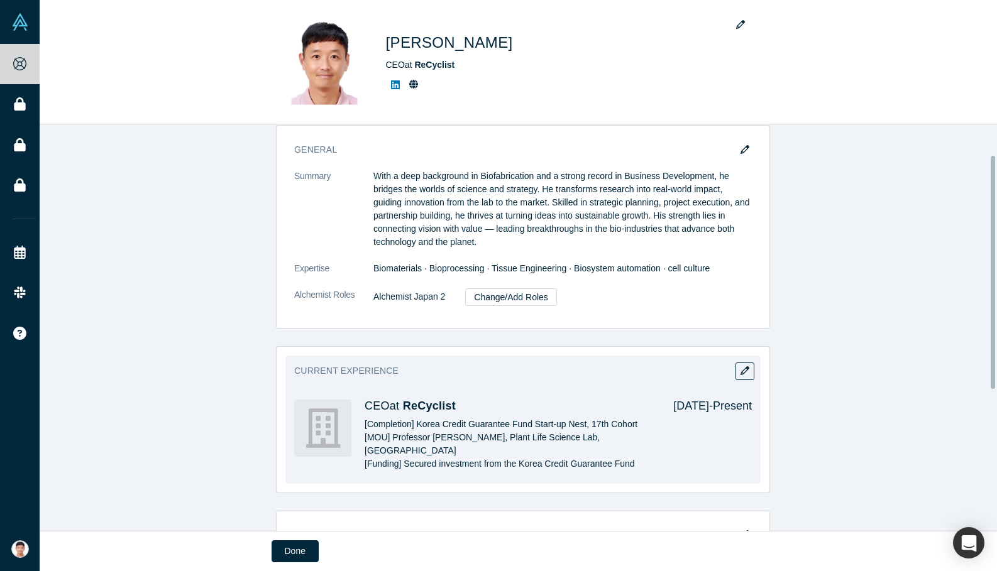
scroll to position [300, 0]
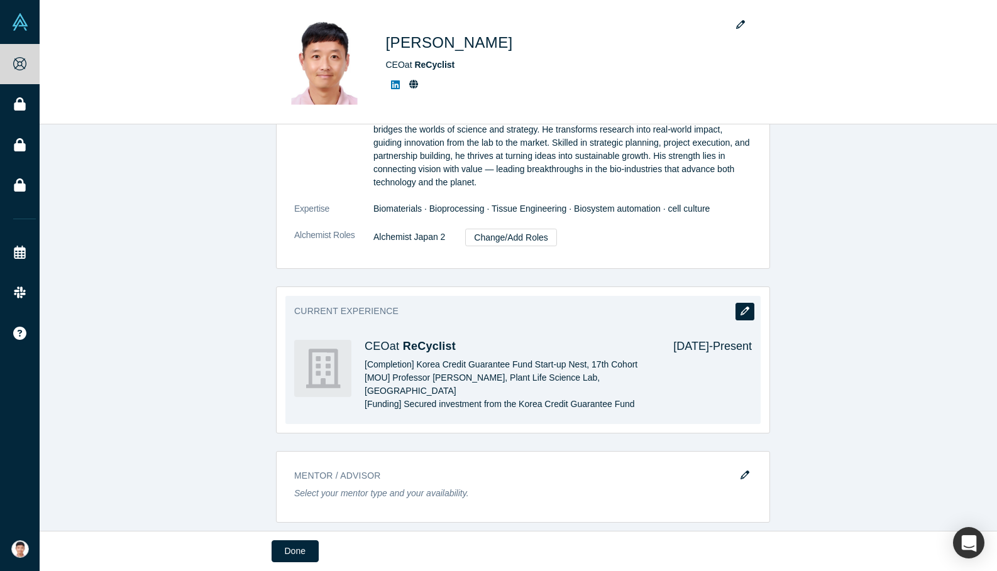
click at [735, 307] on button "button" at bounding box center [744, 312] width 19 height 18
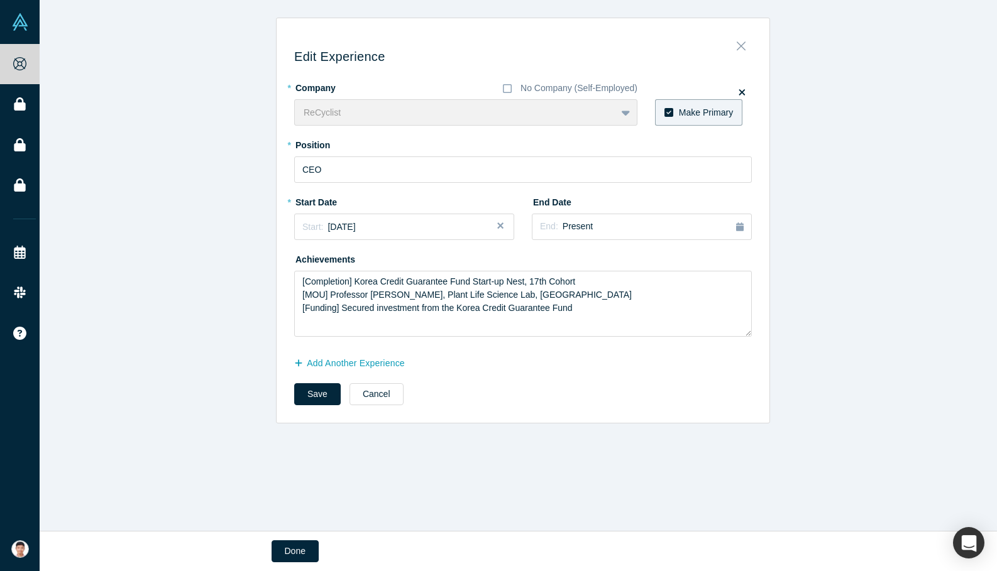
click at [739, 43] on icon "Close" at bounding box center [741, 46] width 9 height 14
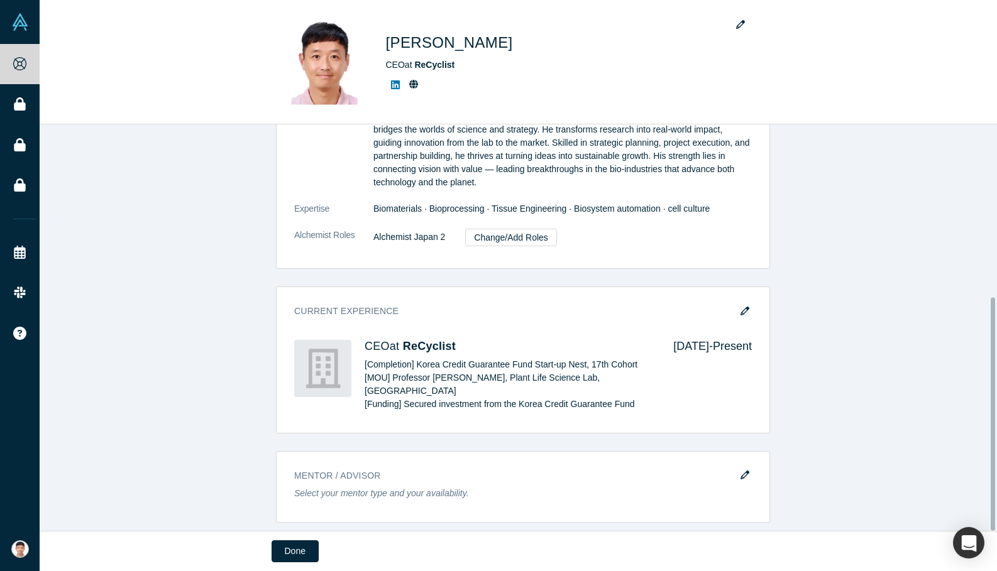
scroll to position [300, 0]
click at [302, 555] on button "Done" at bounding box center [295, 552] width 47 height 22
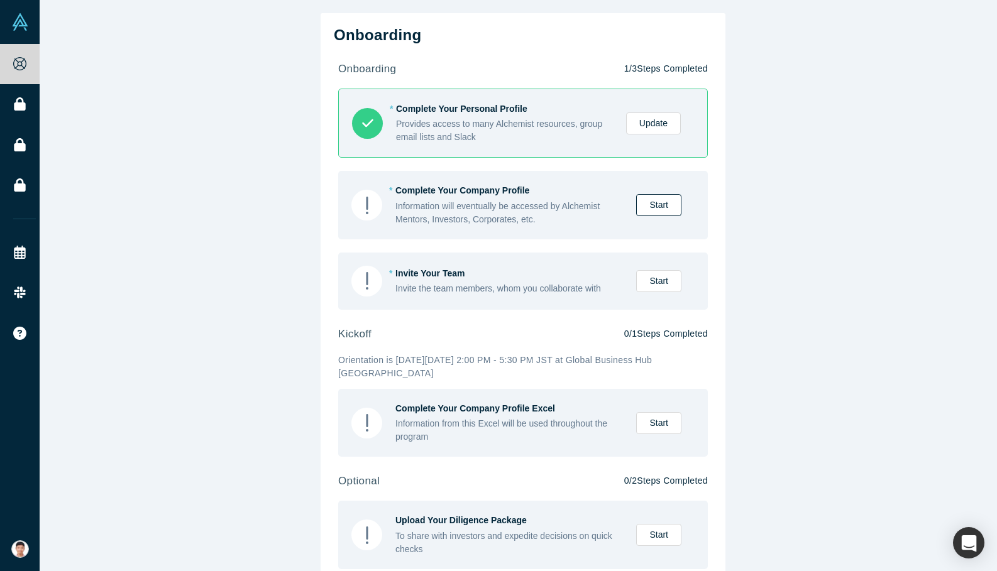
click at [651, 207] on link "Start" at bounding box center [658, 205] width 45 height 22
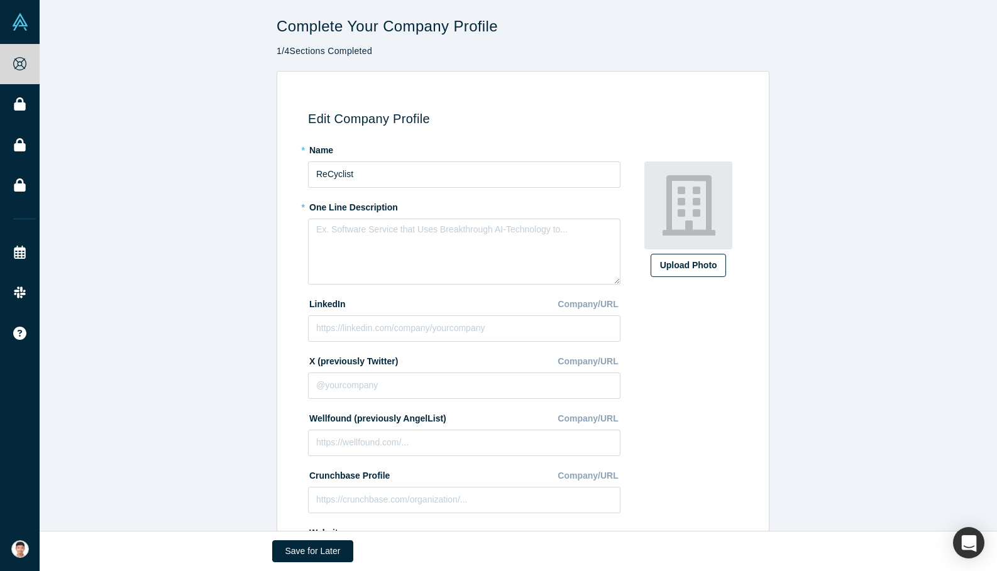
click at [691, 261] on div "Upload Photo" at bounding box center [688, 265] width 57 height 13
click at [0, 0] on input "Upload Photo" at bounding box center [0, 0] width 0 height 0
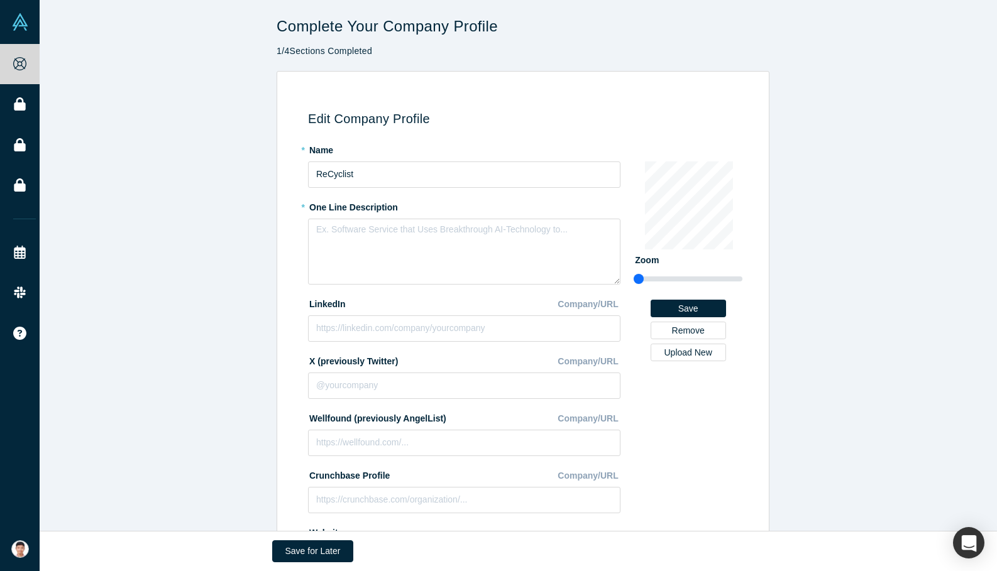
drag, startPoint x: 642, startPoint y: 278, endPoint x: 475, endPoint y: 277, distance: 167.2
click at [634, 277] on input "range" at bounding box center [688, 279] width 109 height 15
drag, startPoint x: 630, startPoint y: 277, endPoint x: 571, endPoint y: 283, distance: 59.4
click at [634, 283] on input "range" at bounding box center [688, 279] width 109 height 15
click at [684, 331] on button "Remove" at bounding box center [688, 331] width 75 height 18
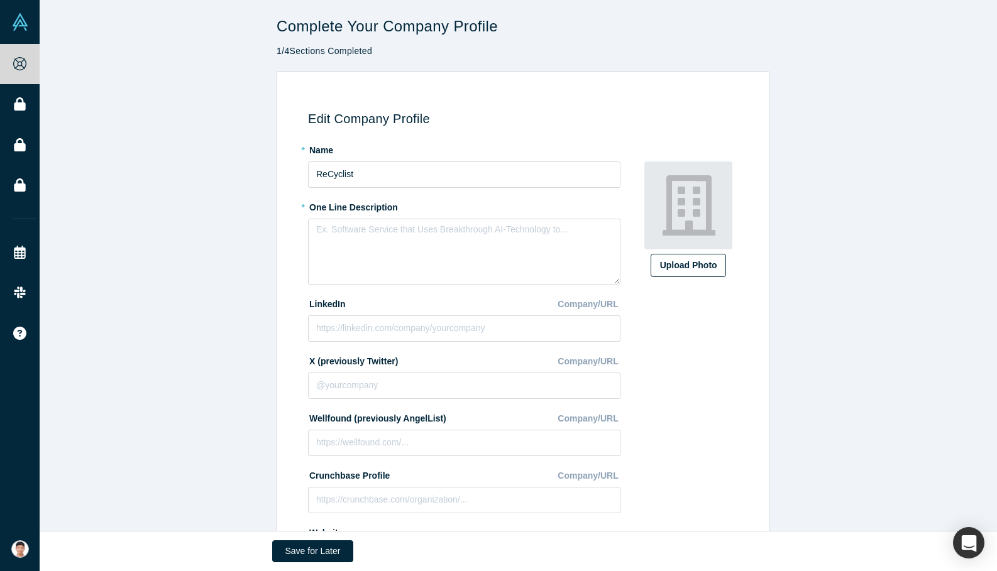
click at [686, 269] on div "Upload Photo" at bounding box center [688, 265] width 57 height 13
click at [0, 0] on input "Upload Photo" at bounding box center [0, 0] width 0 height 0
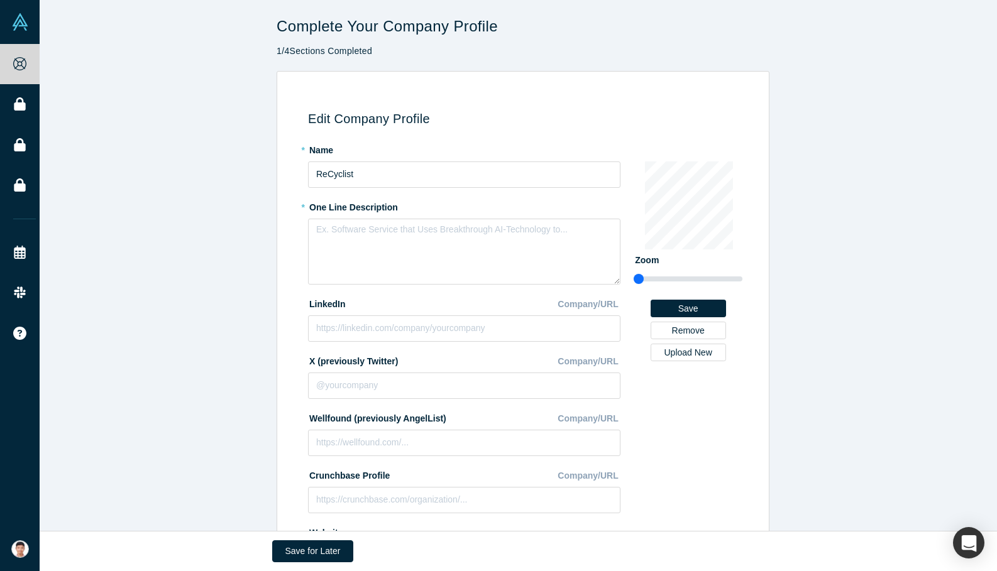
drag, startPoint x: 642, startPoint y: 280, endPoint x: 561, endPoint y: 285, distance: 81.2
click at [634, 285] on input "range" at bounding box center [688, 279] width 109 height 15
click at [683, 330] on button "Remove" at bounding box center [688, 331] width 75 height 18
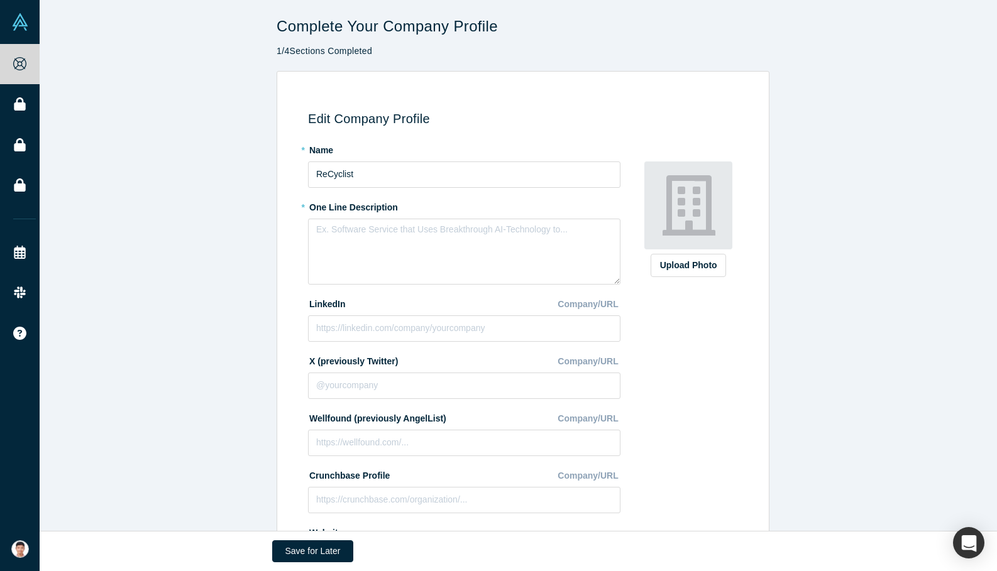
click at [688, 216] on img at bounding box center [688, 206] width 88 height 88
click at [683, 255] on label "Upload Photo" at bounding box center [688, 265] width 75 height 23
click at [0, 0] on input "Upload Photo" at bounding box center [0, 0] width 0 height 0
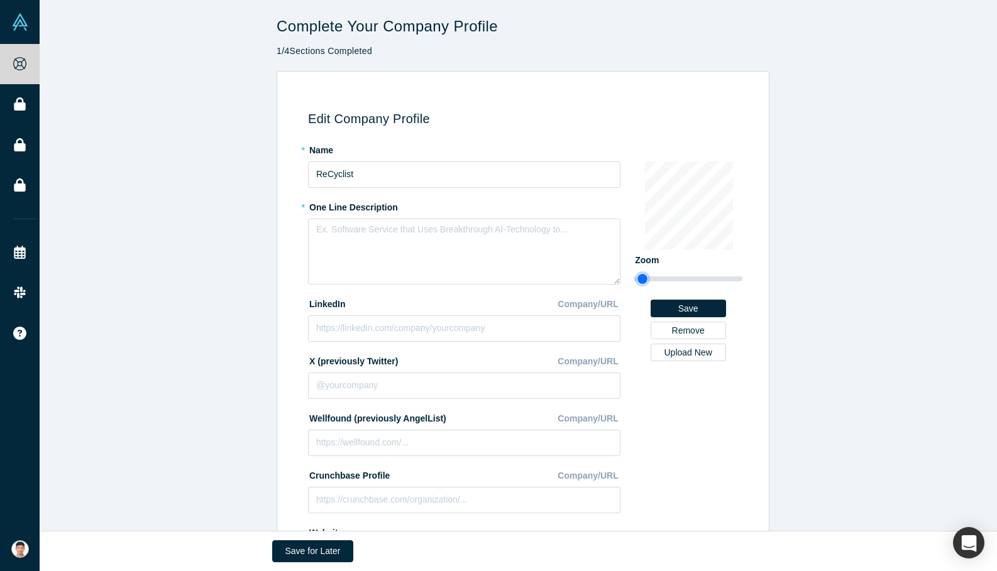
type input "0.86"
click at [637, 278] on input "range" at bounding box center [688, 279] width 109 height 15
click at [703, 302] on button "Save" at bounding box center [688, 309] width 75 height 18
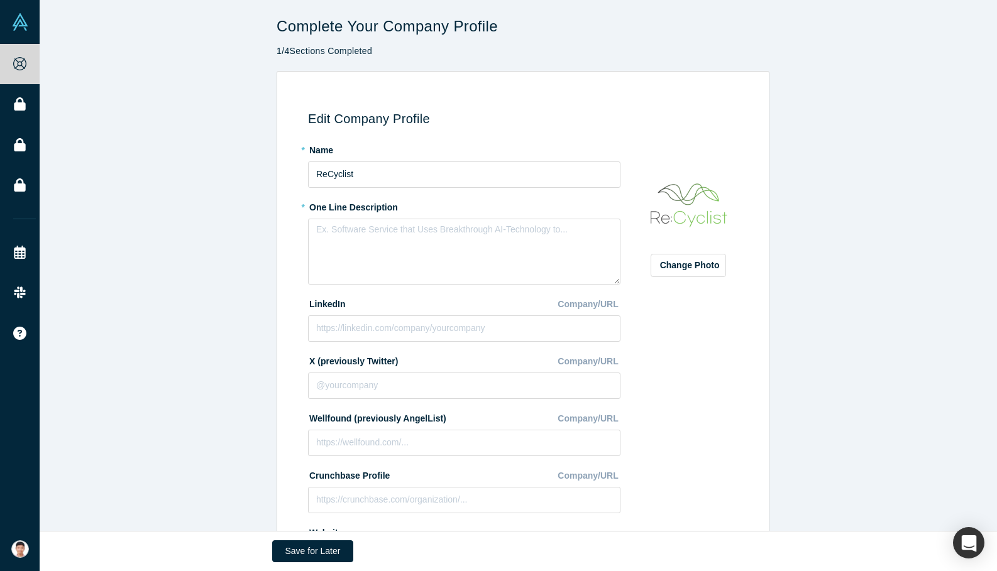
click at [308, 205] on label "* One Line Description" at bounding box center [464, 206] width 312 height 18
drag, startPoint x: 304, startPoint y: 207, endPoint x: 394, endPoint y: 208, distance: 89.9
click at [394, 208] on label "* One Line Description" at bounding box center [464, 206] width 312 height 18
click at [370, 259] on textarea at bounding box center [464, 252] width 312 height 66
paste textarea "ReCyclist transforms biowaste into value, driving a circular and sustainable fu…"
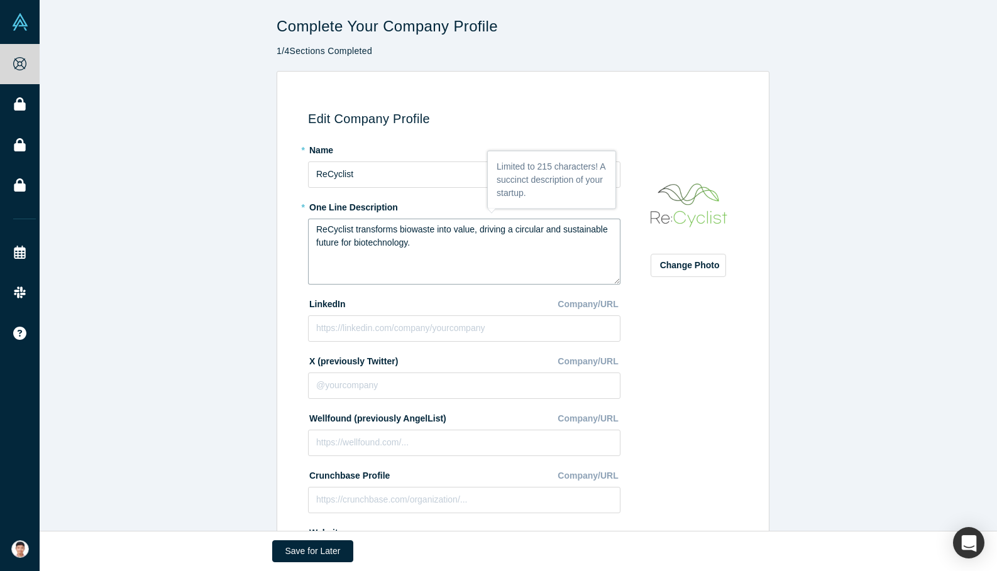
type textarea "ReCyclist transforms biowaste into value, driving a circular and sustainable fu…"
click at [718, 374] on div "Change Photo Zoom Save Remove Upload New" at bounding box center [688, 360] width 109 height 440
click at [411, 331] on input at bounding box center [464, 329] width 312 height 26
paste input "[URL][DOMAIN_NAME]"
type input "[URL][DOMAIN_NAME]"
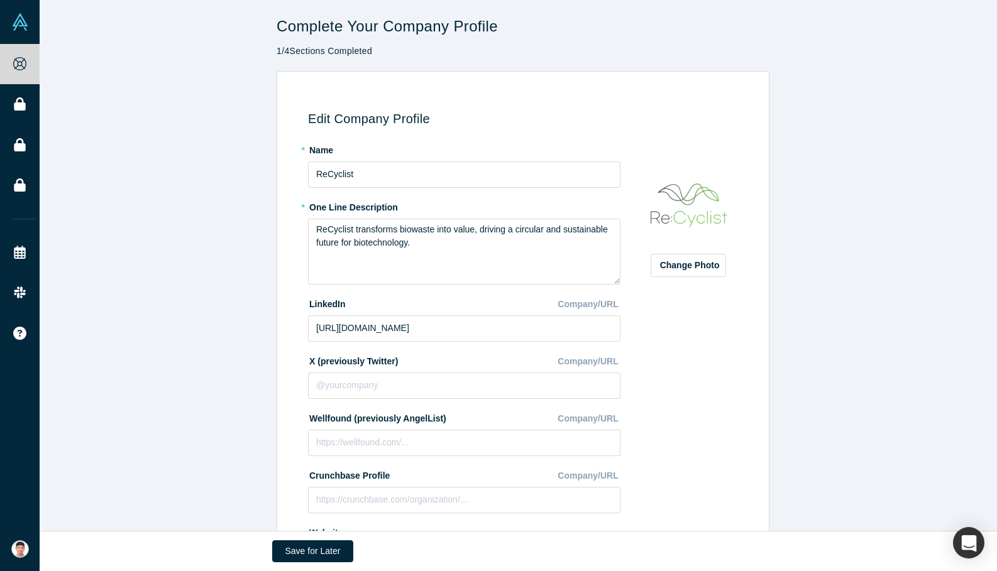
click at [675, 382] on div "Change Photo Zoom Save Remove Upload New" at bounding box center [688, 360] width 109 height 440
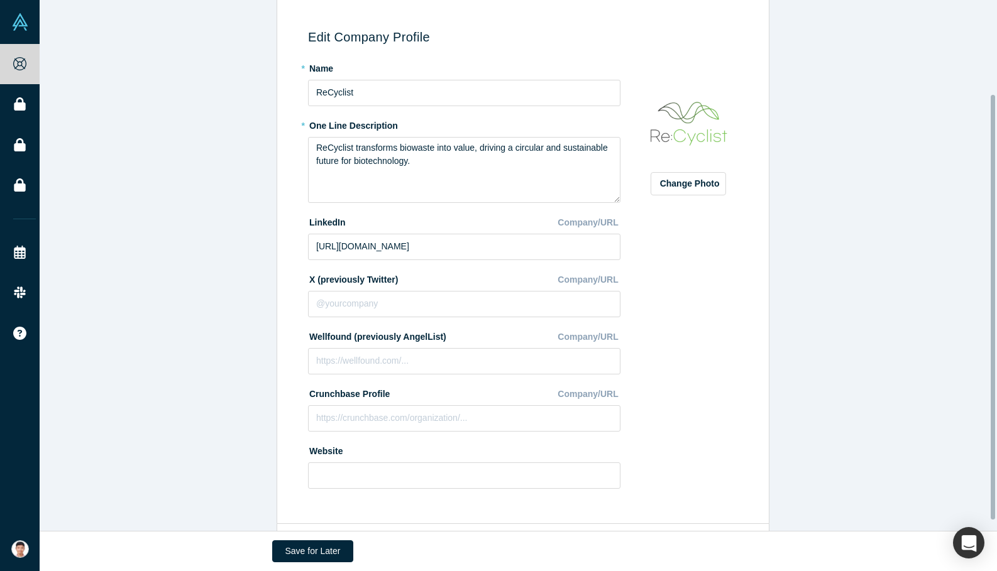
scroll to position [131, 0]
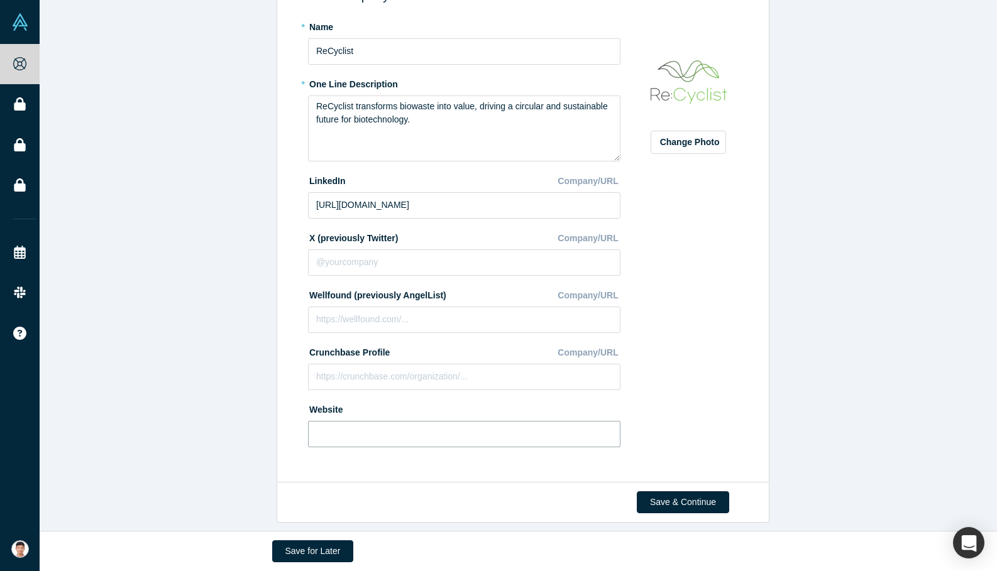
click at [461, 432] on input at bounding box center [464, 434] width 312 height 26
paste input "[URL][DOMAIN_NAME]"
type input "[URL][DOMAIN_NAME]"
click at [670, 427] on div "Change Photo Zoom Save Remove Upload New" at bounding box center [688, 236] width 109 height 440
click at [437, 45] on input "ReCyclist" at bounding box center [464, 51] width 312 height 26
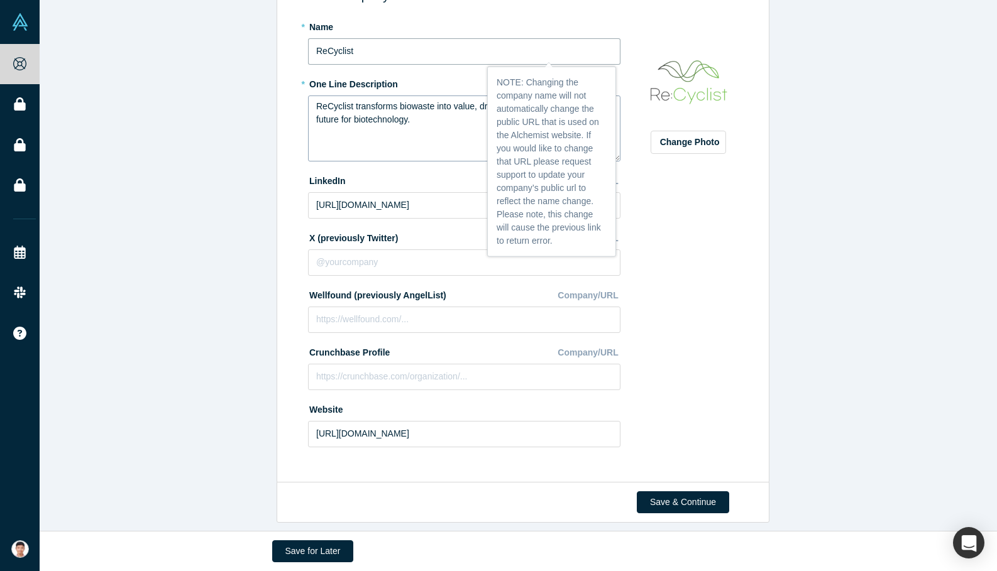
type input "ReCyclist Co.,Ltd."
click at [698, 312] on div "Change Photo Zoom Save Remove Upload New" at bounding box center [688, 236] width 109 height 440
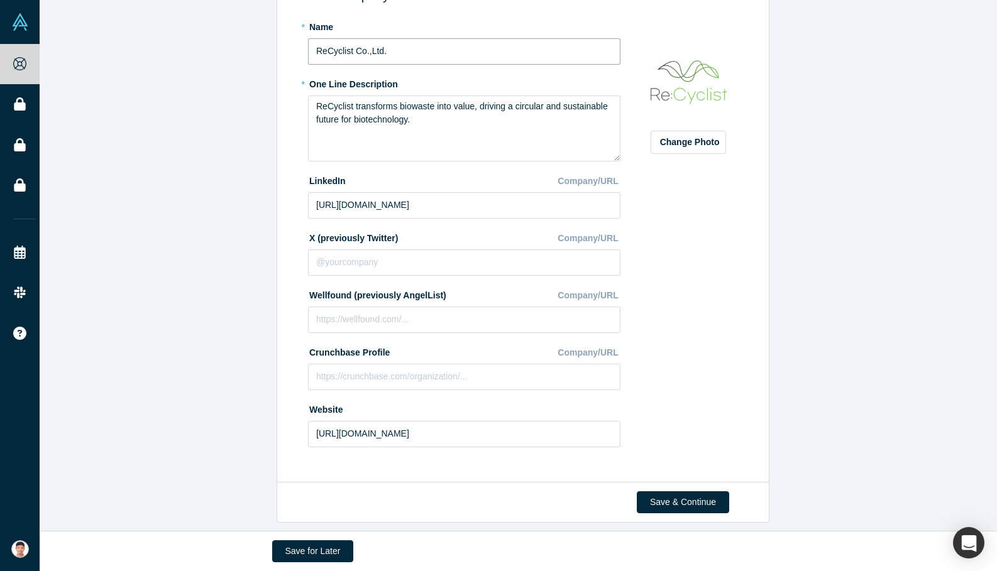
click at [509, 41] on input "ReCyclist Co.,Ltd." at bounding box center [464, 51] width 312 height 26
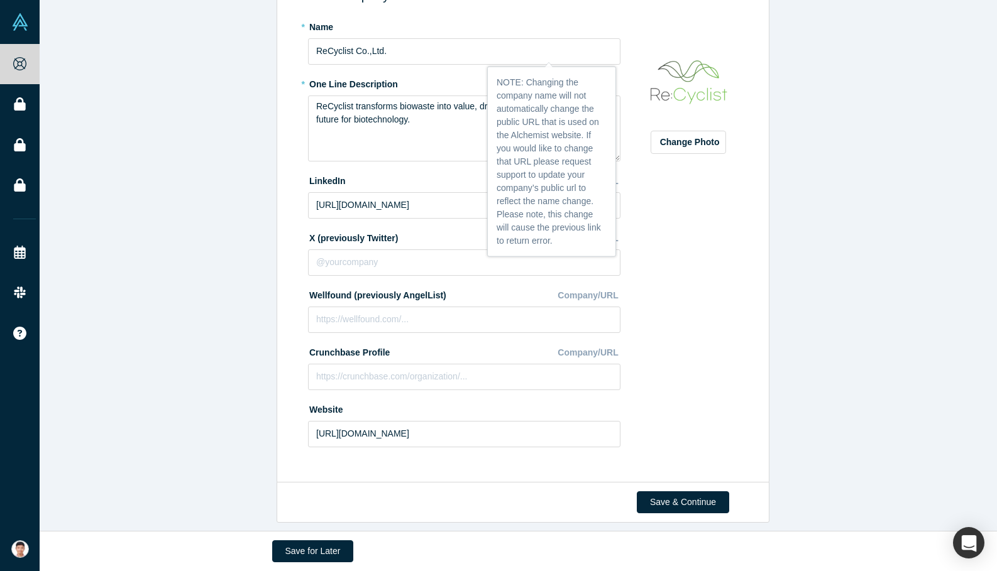
click at [675, 287] on div "Change Photo Zoom Save Remove Upload New" at bounding box center [688, 236] width 109 height 440
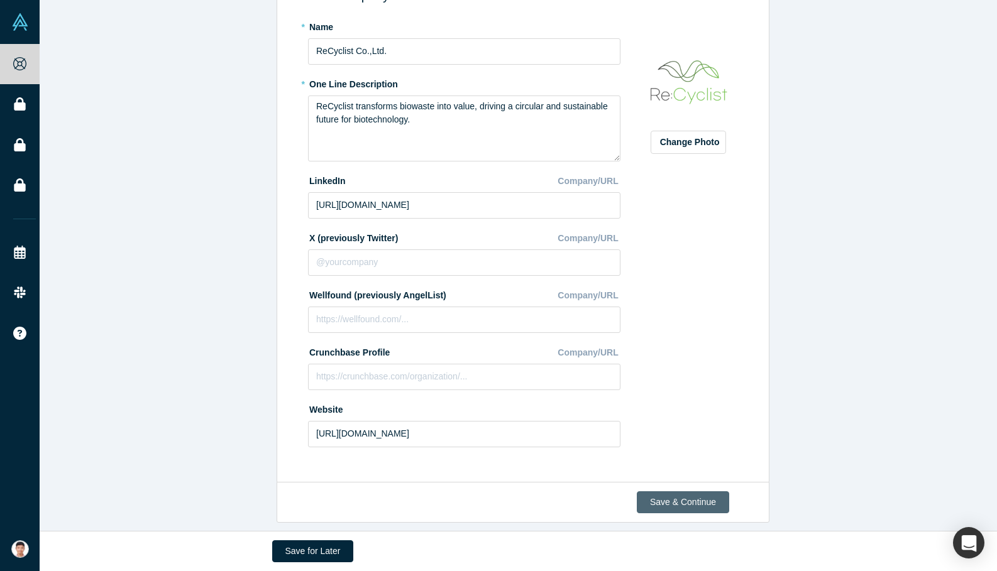
click at [672, 498] on button "Save & Continue" at bounding box center [683, 503] width 92 height 22
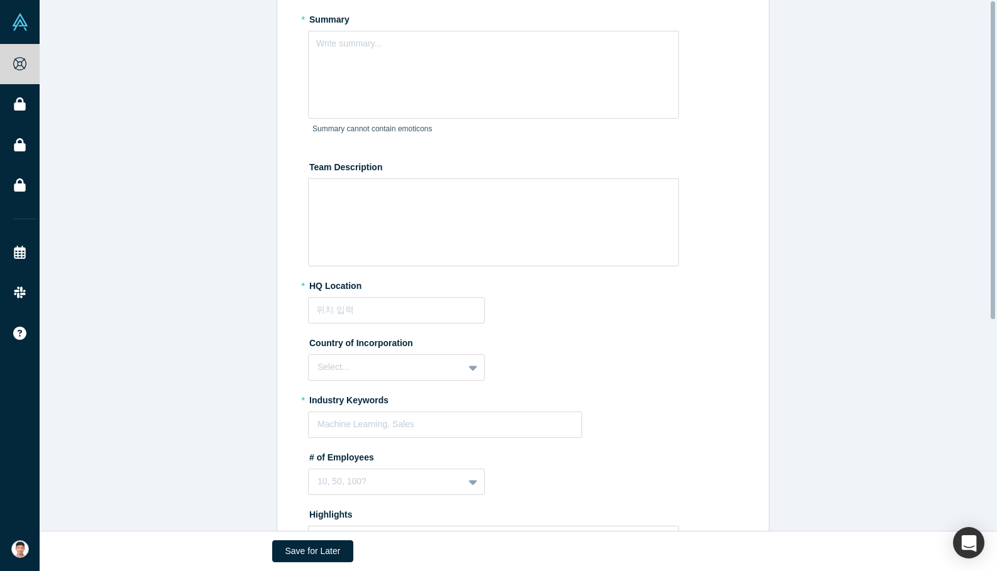
scroll to position [0, 0]
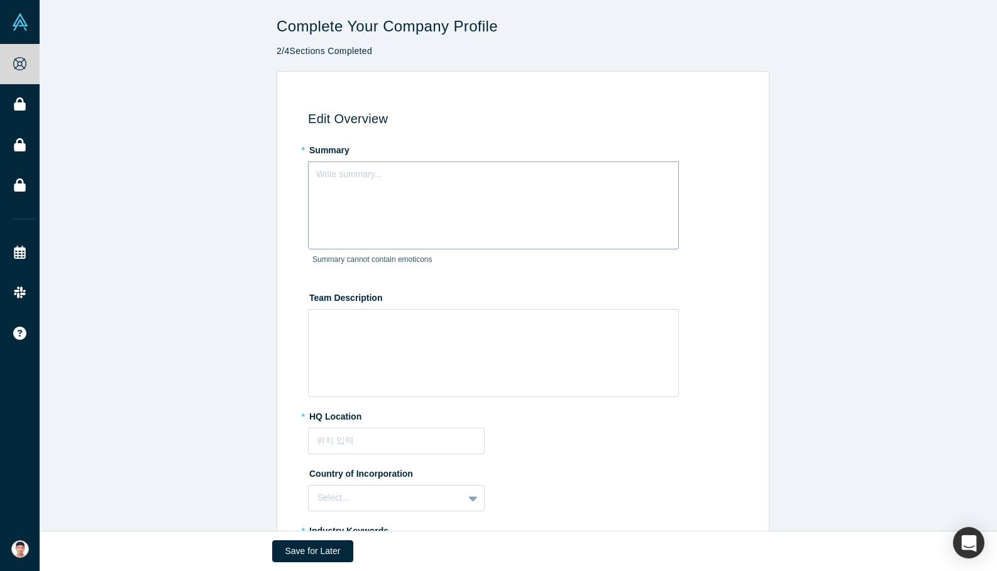
click at [431, 182] on div "Write summary..." at bounding box center [493, 206] width 371 height 88
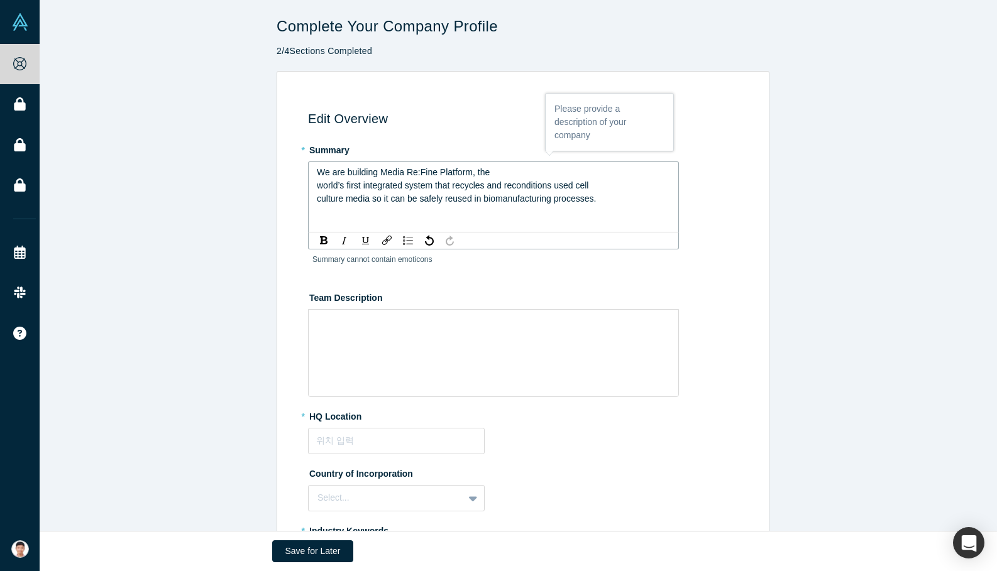
click at [532, 180] on span "world’s first integrated system that recycles and reconditions used cell" at bounding box center [453, 185] width 272 height 10
click at [520, 175] on div "We are building Media Re:Fine Platform, the" at bounding box center [494, 172] width 354 height 13
click at [479, 183] on div "We are building Media Re:Fine Platform, the world’s first integrated system tha…" at bounding box center [494, 179] width 354 height 26
click at [715, 232] on div "* Summary We are building Media Re:Fine Platform, the world’s first integrated …" at bounding box center [525, 209] width 434 height 139
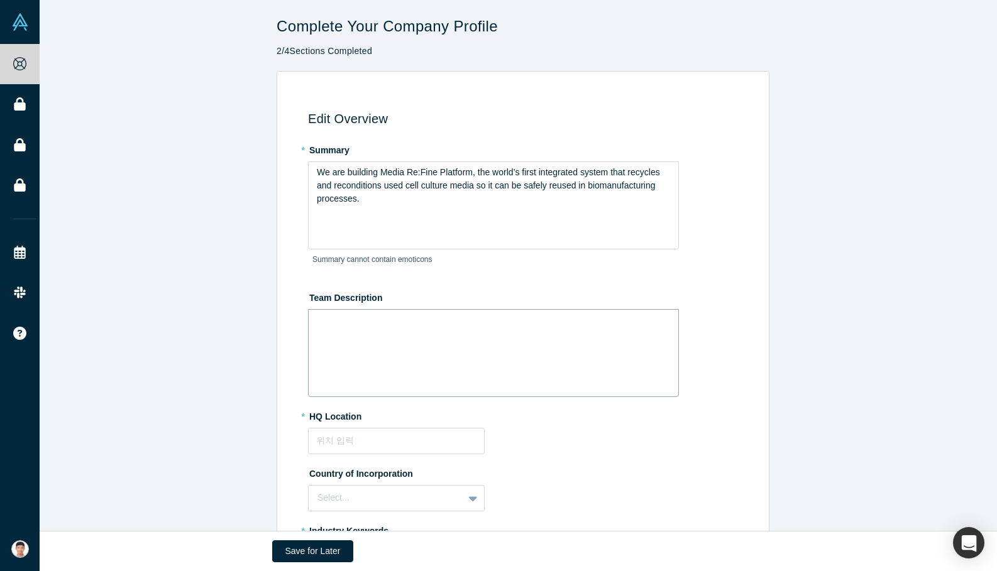
drag, startPoint x: 465, startPoint y: 341, endPoint x: 447, endPoint y: 343, distance: 18.3
click at [463, 342] on div "rdw-wrapper" at bounding box center [493, 353] width 371 height 88
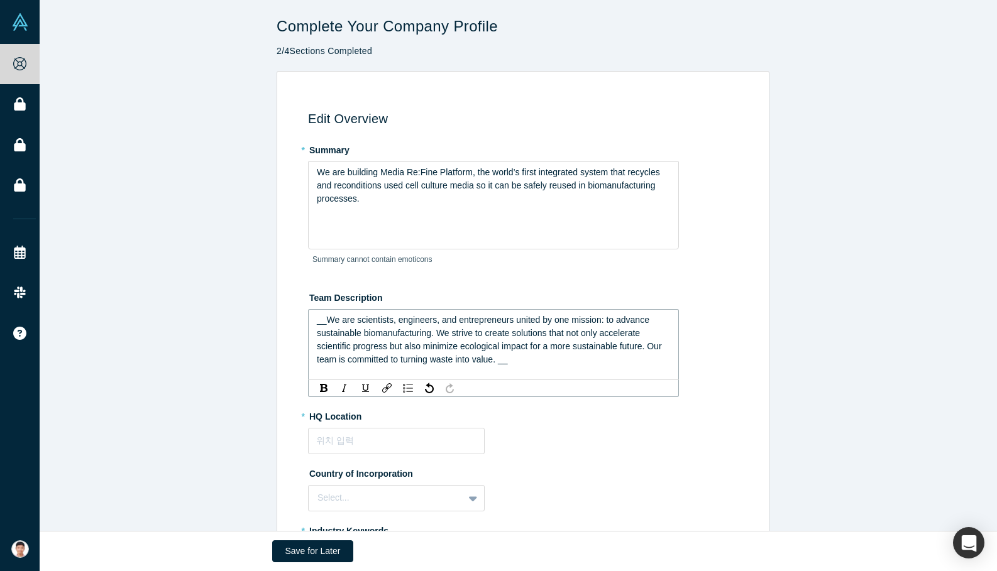
click at [320, 321] on span "__We are scientists, engineers, and entrepreneurs united by one mission: to adv…" at bounding box center [490, 340] width 347 height 50
click at [515, 360] on div "We are scientists, engineers, and entrepreneurs united by one mission: to advan…" at bounding box center [494, 340] width 354 height 53
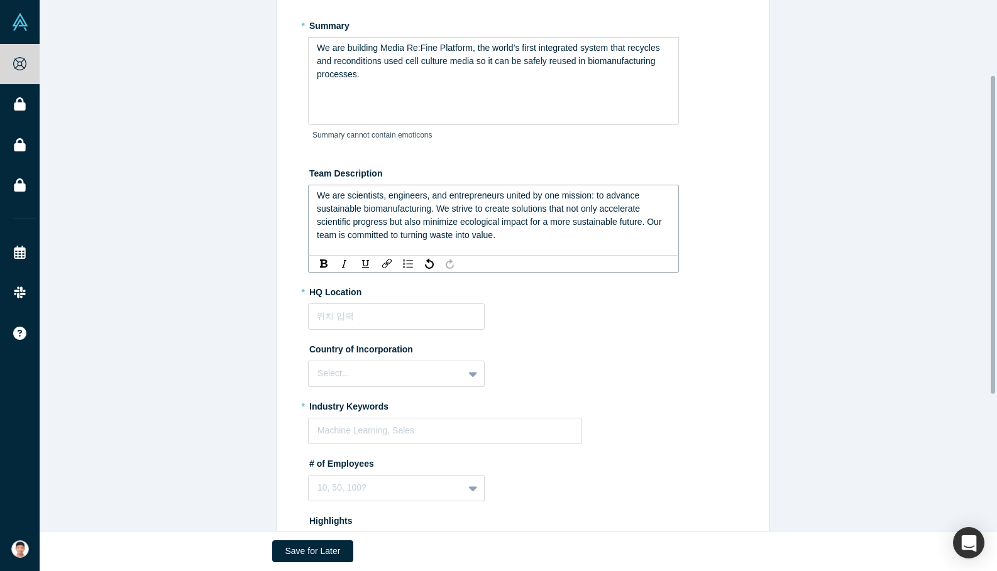
click at [288, 305] on div "Edit Overview * Summary We are building Media Re:Fine Platform, the world’s fir…" at bounding box center [521, 330] width 478 height 730
click at [338, 307] on input "text" at bounding box center [396, 316] width 177 height 26
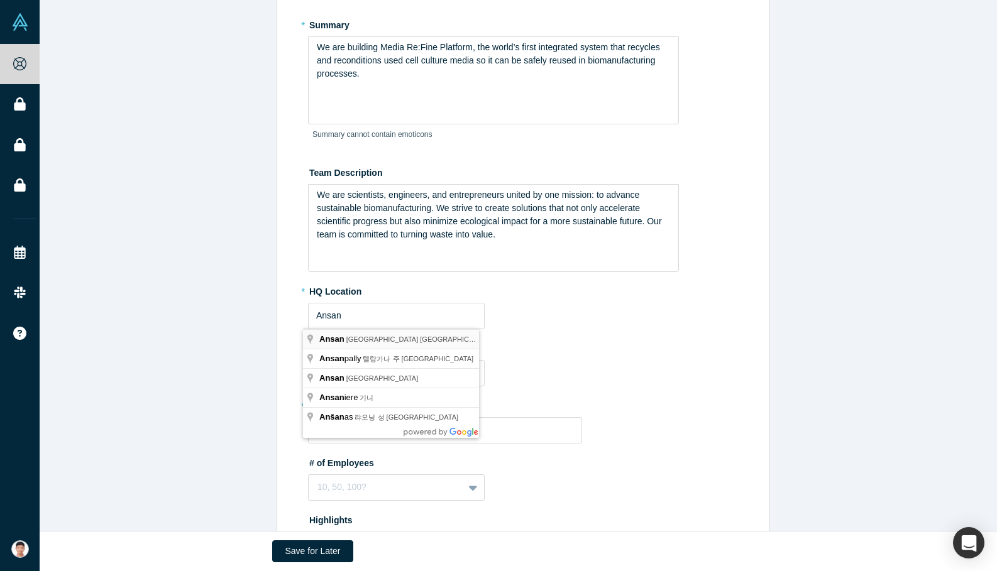
type input "Ansan, [GEOGRAPHIC_DATA]"
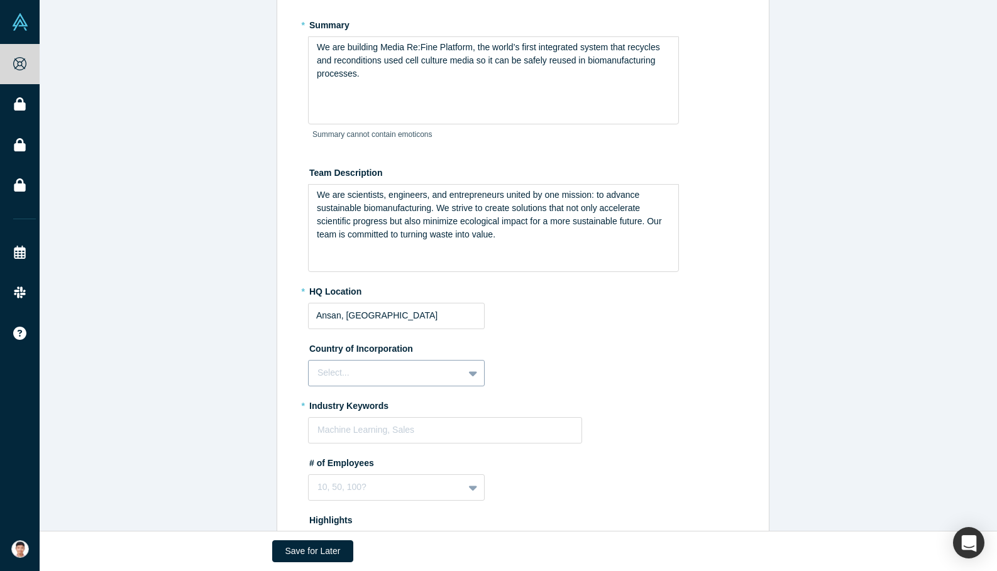
click at [357, 371] on div "Select..." at bounding box center [396, 373] width 177 height 26
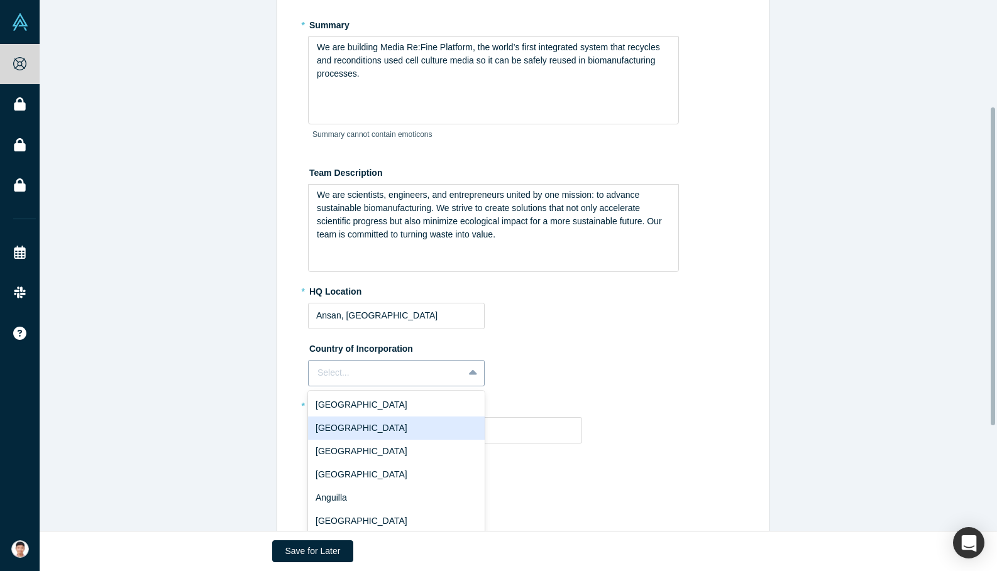
scroll to position [177, 0]
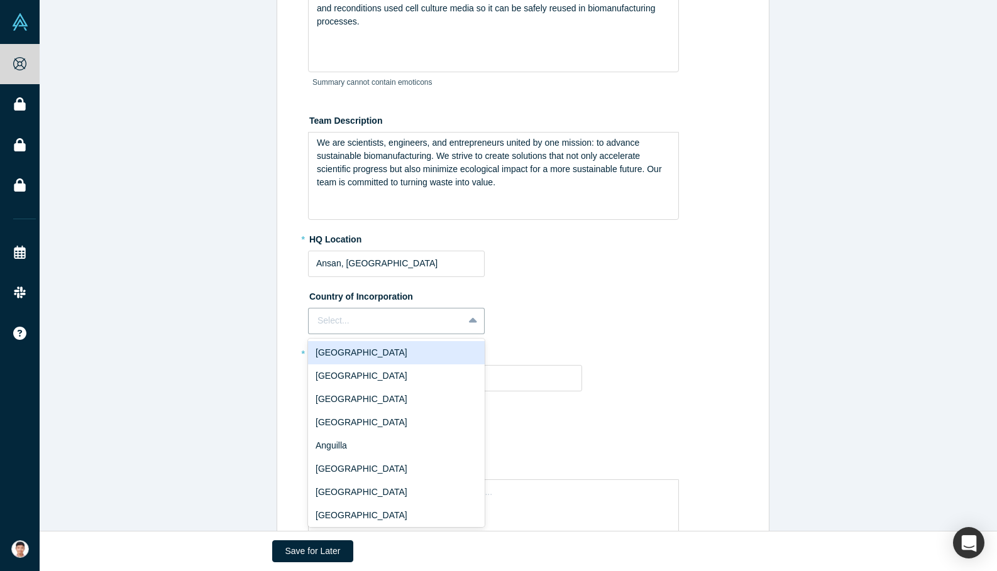
type input "k"
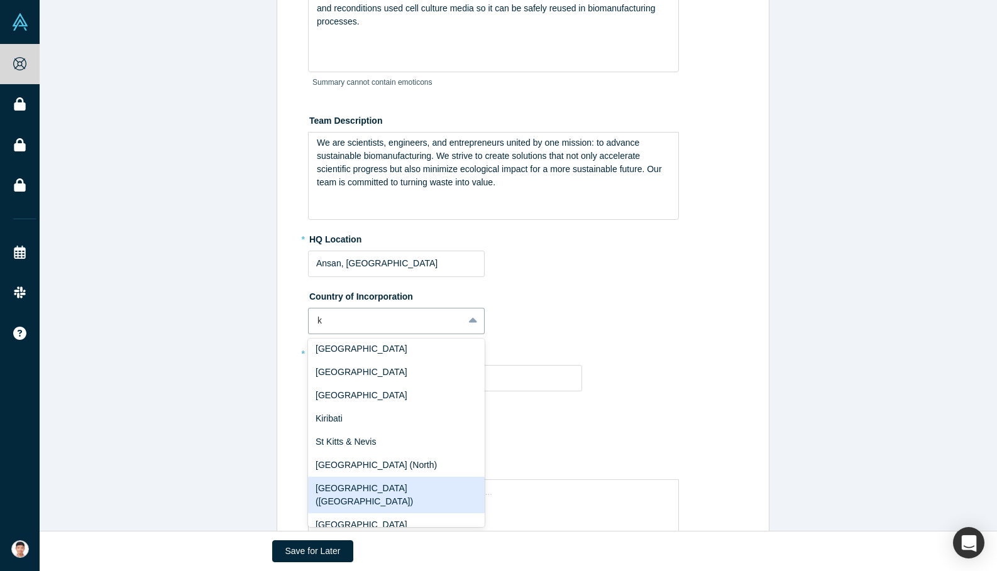
scroll to position [160, 0]
click at [353, 473] on div "[GEOGRAPHIC_DATA] ([GEOGRAPHIC_DATA])" at bounding box center [396, 491] width 177 height 36
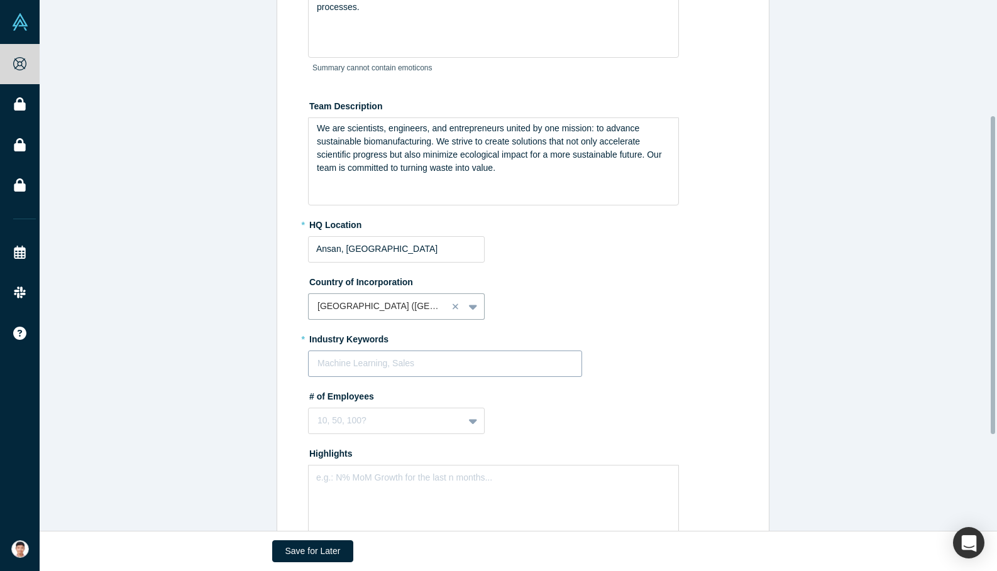
scroll to position [192, 0]
click at [359, 364] on div at bounding box center [444, 363] width 255 height 16
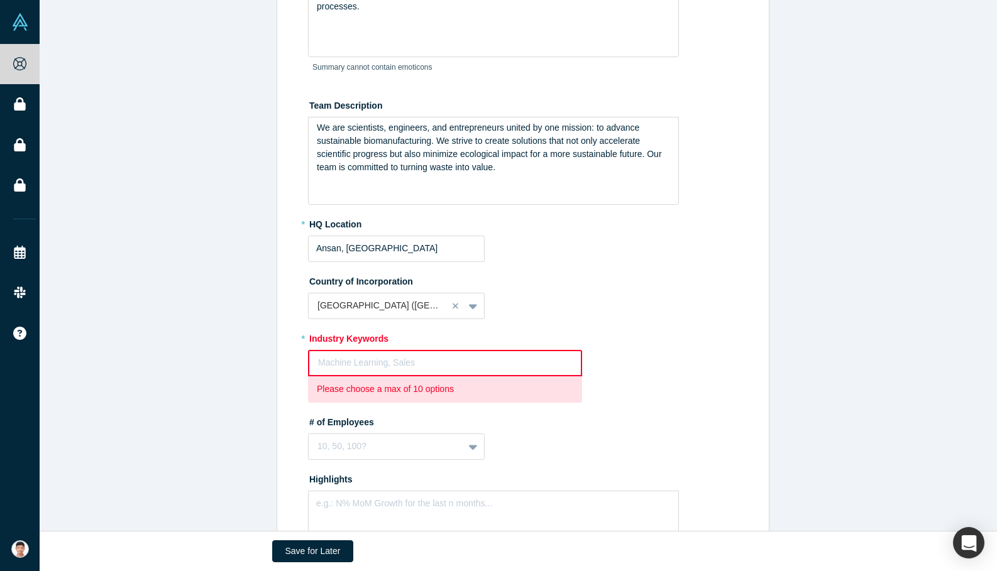
click at [383, 354] on div "Machine Learning, Sales" at bounding box center [445, 363] width 272 height 21
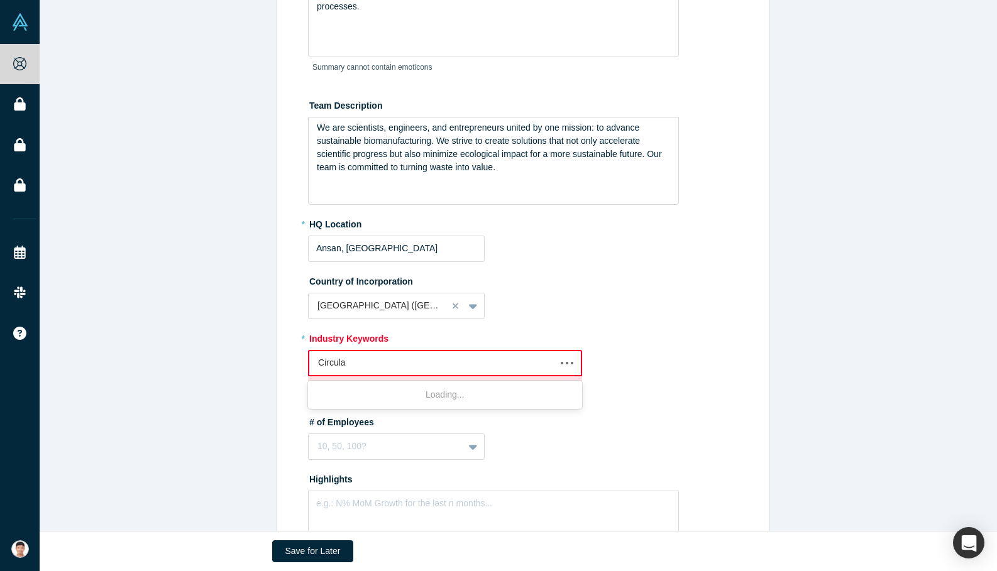
type input "Circular"
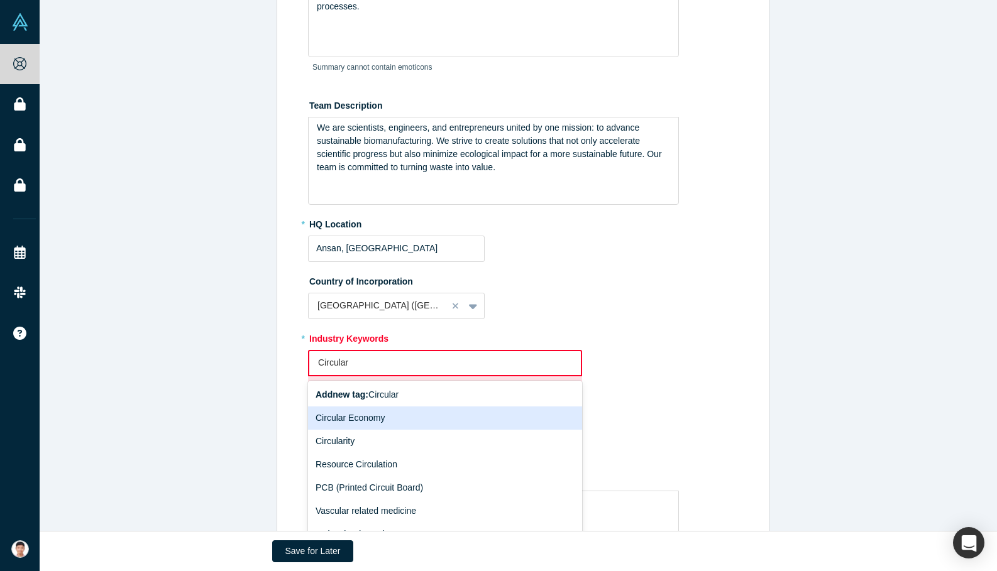
click at [357, 414] on div "Circular Economy" at bounding box center [445, 418] width 274 height 23
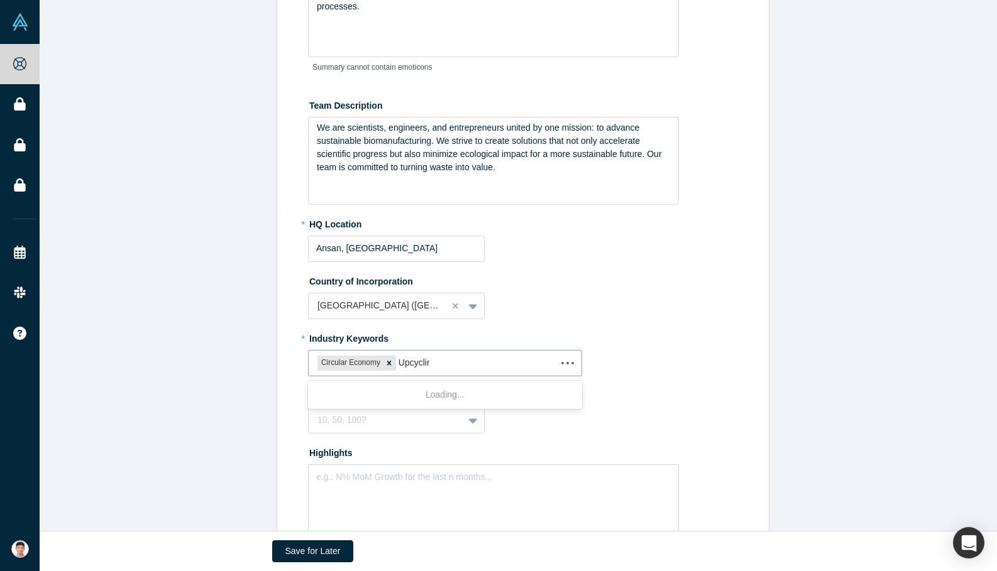
type input "Upcycling"
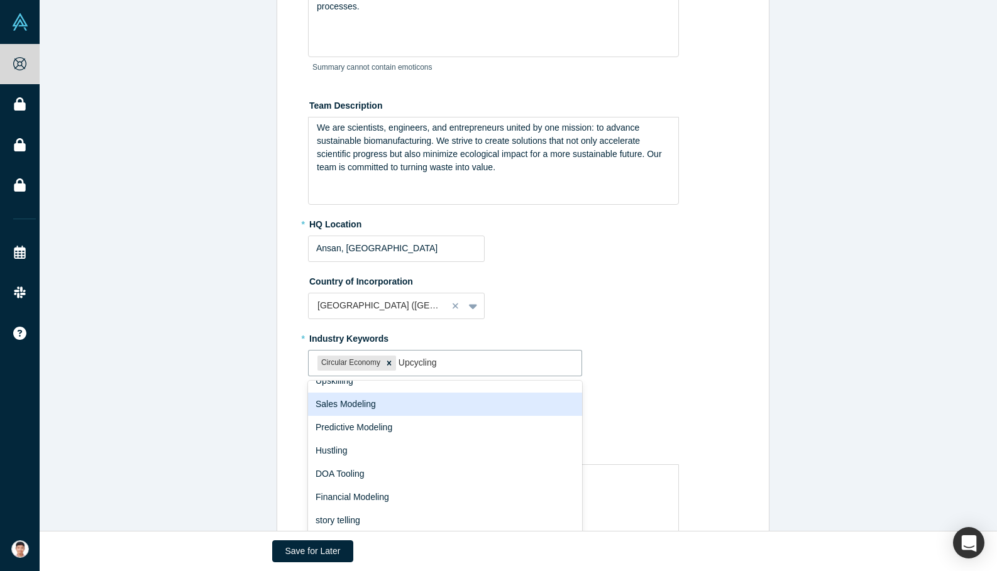
scroll to position [0, 0]
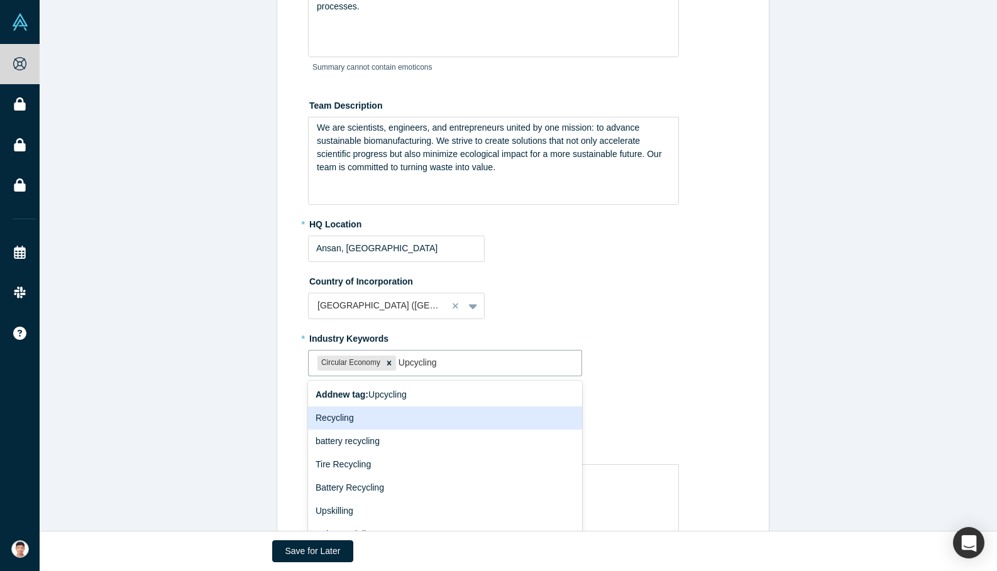
click at [323, 418] on div "Recycling" at bounding box center [445, 418] width 274 height 23
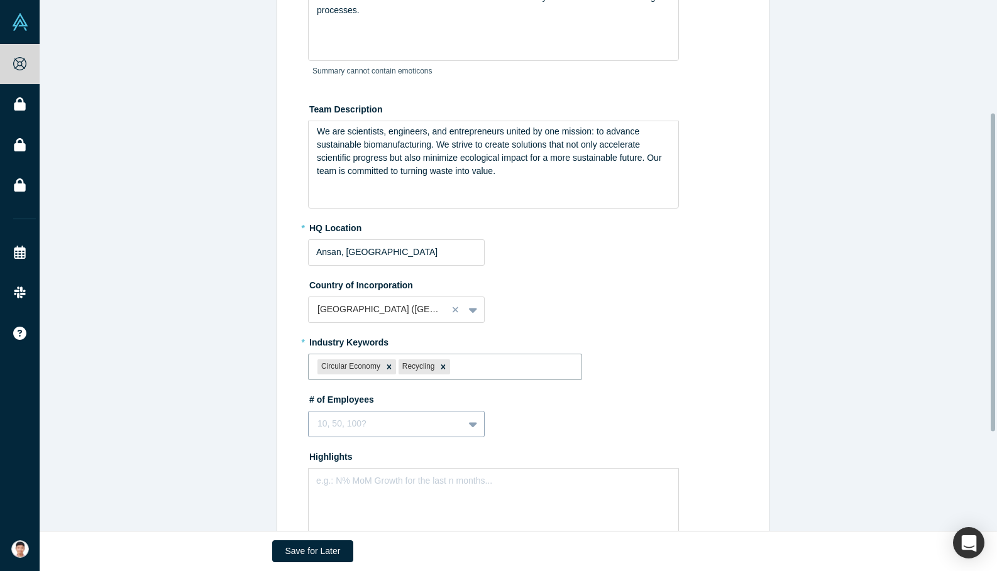
scroll to position [187, 0]
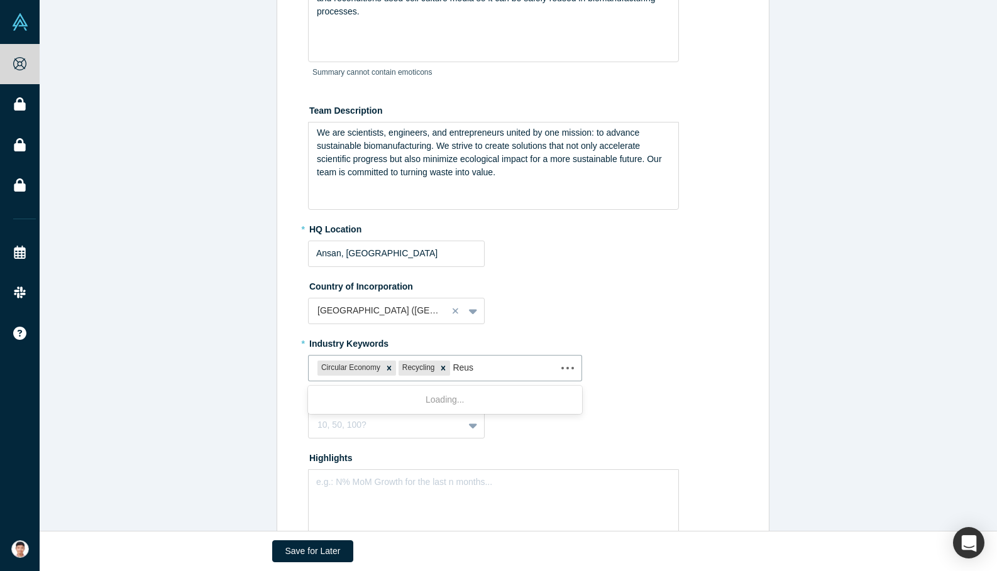
type input "Reuse"
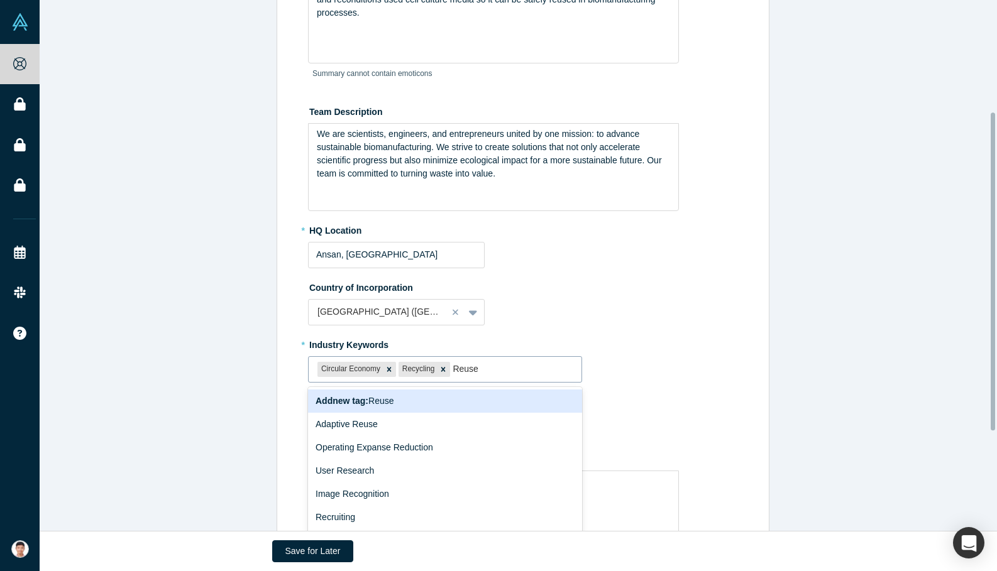
scroll to position [187, 0]
click at [480, 364] on div at bounding box center [512, 369] width 119 height 16
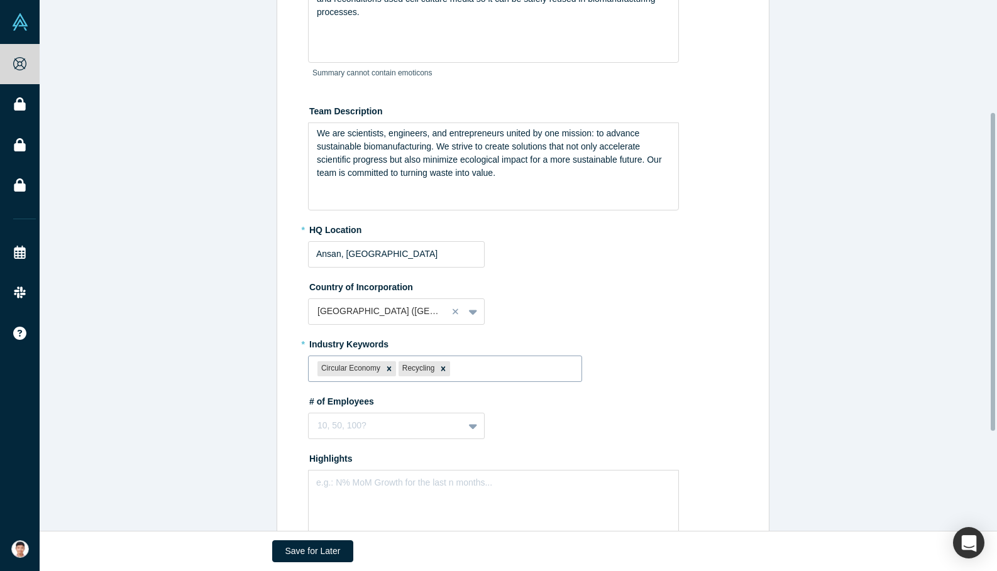
click at [480, 364] on div at bounding box center [512, 369] width 119 height 16
type input "Clean"
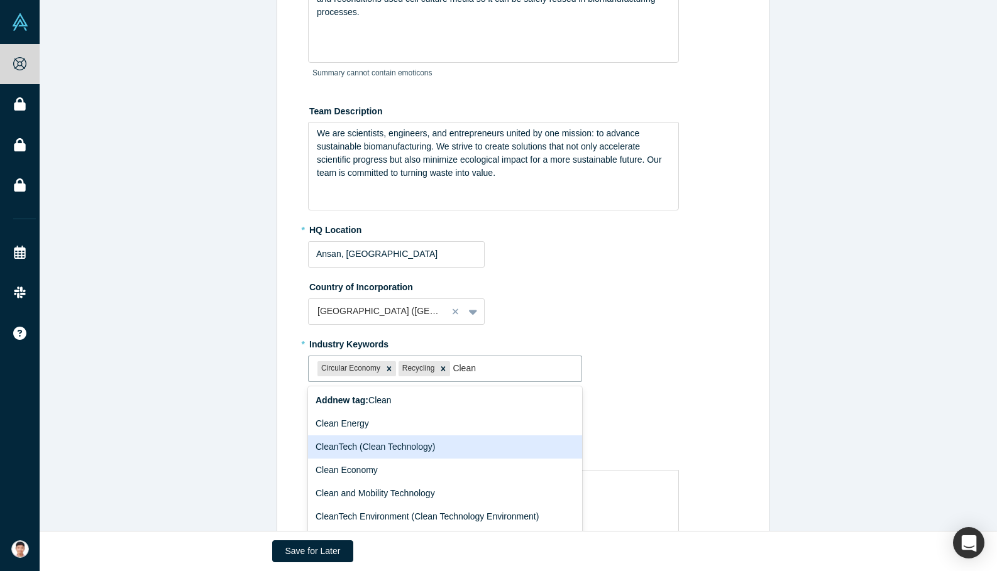
click at [387, 444] on div "CleanTech (Clean Technology)" at bounding box center [445, 447] width 274 height 23
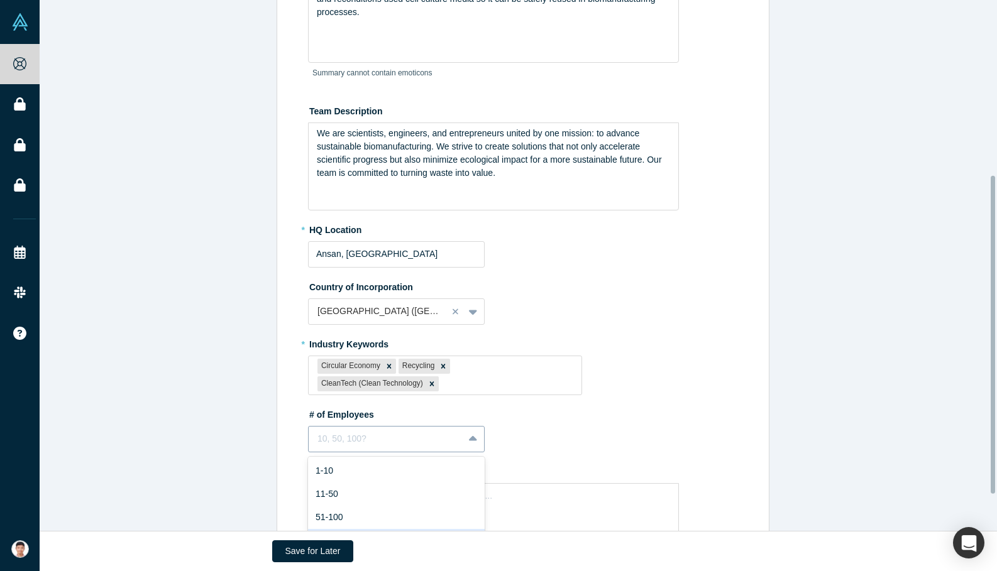
click at [455, 426] on div "9 results available. Use Up and Down to choose options, press Enter to select t…" at bounding box center [396, 439] width 177 height 26
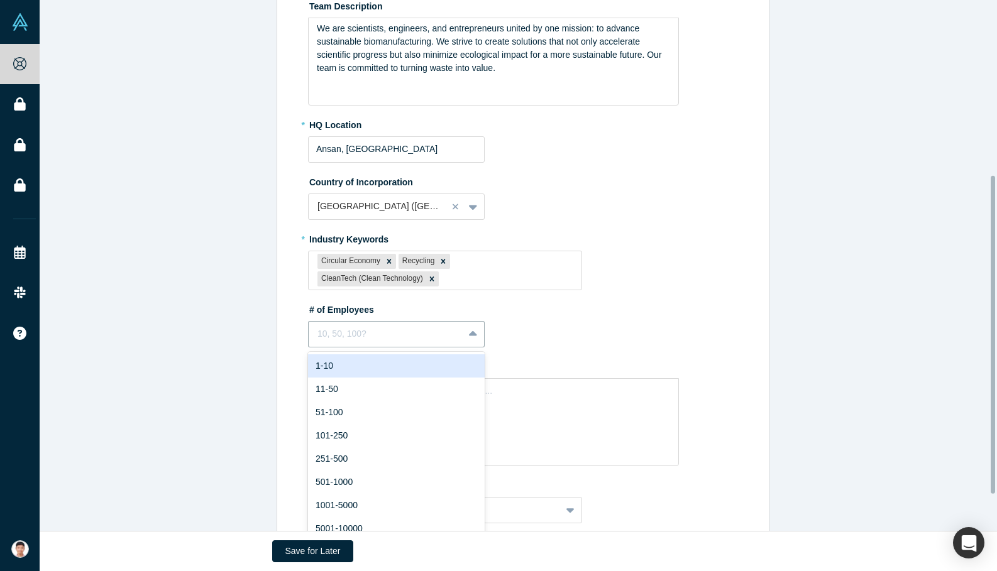
click at [375, 360] on div "1-10" at bounding box center [396, 366] width 177 height 23
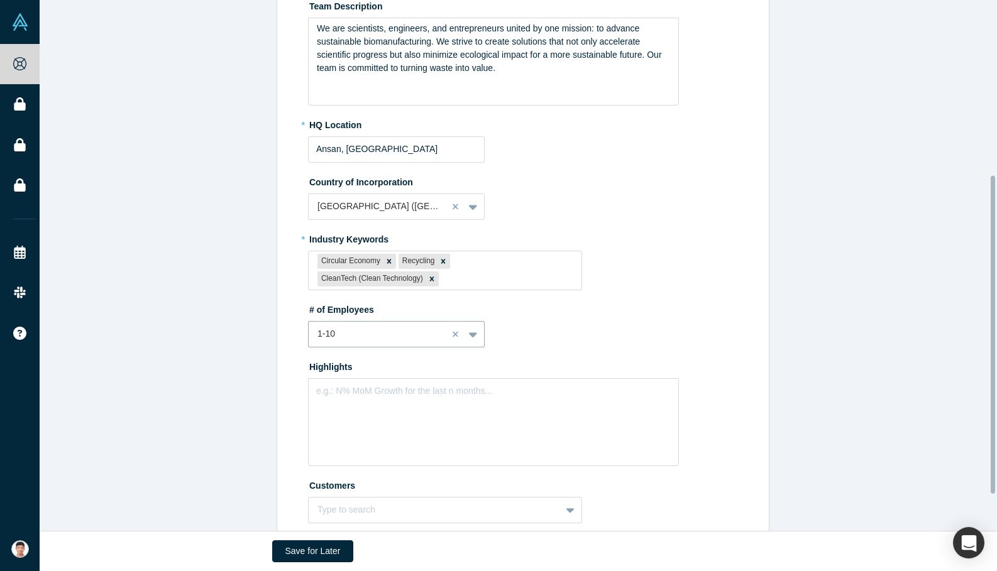
click at [729, 333] on div "# of Employees option 1-10, selected. 1-10" at bounding box center [525, 323] width 434 height 48
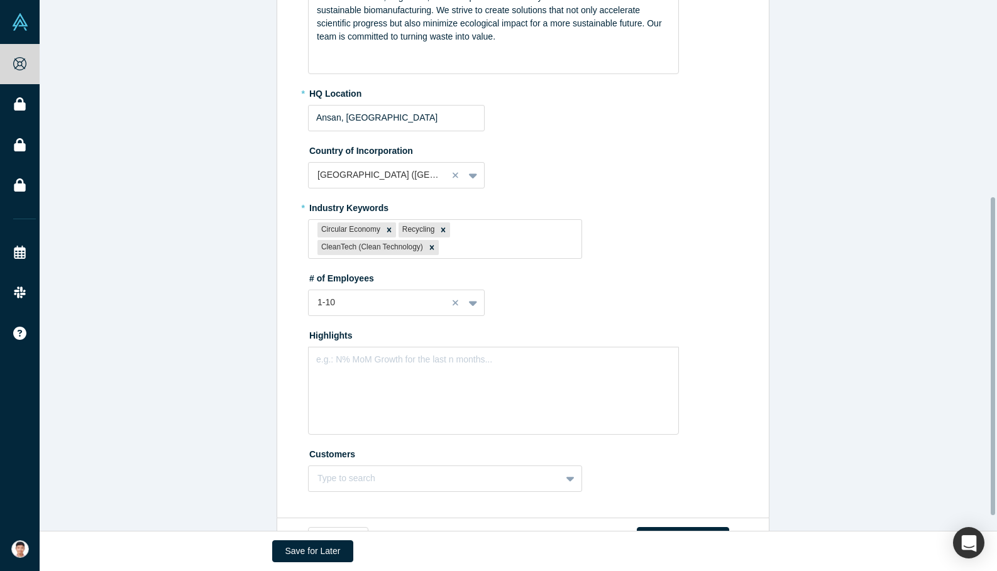
scroll to position [353, 0]
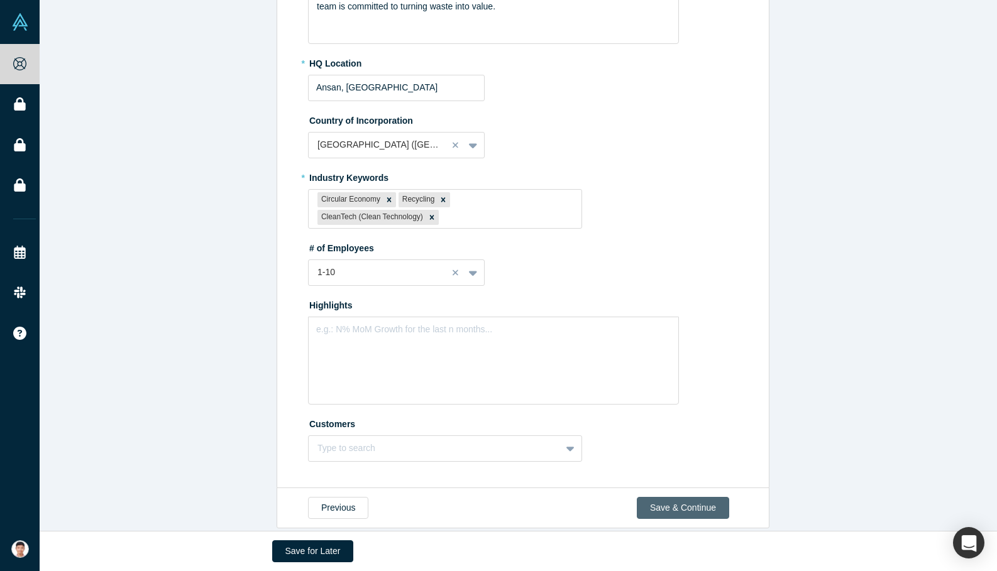
click at [686, 497] on button "Save & Continue" at bounding box center [683, 508] width 92 height 22
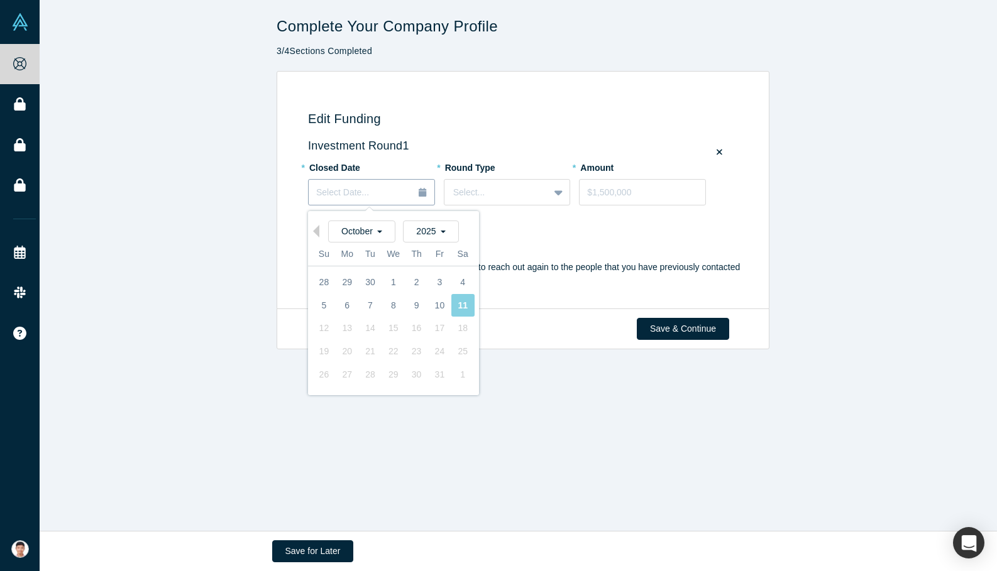
click at [387, 191] on div "Select Date..." at bounding box center [371, 193] width 111 height 14
click at [428, 228] on span "2025" at bounding box center [430, 231] width 29 height 10
click at [219, 270] on div "Edit Funding Investment Round 1 * Closed Date [DATE] Previous Month [DATE] Octo…" at bounding box center [523, 190] width 967 height 239
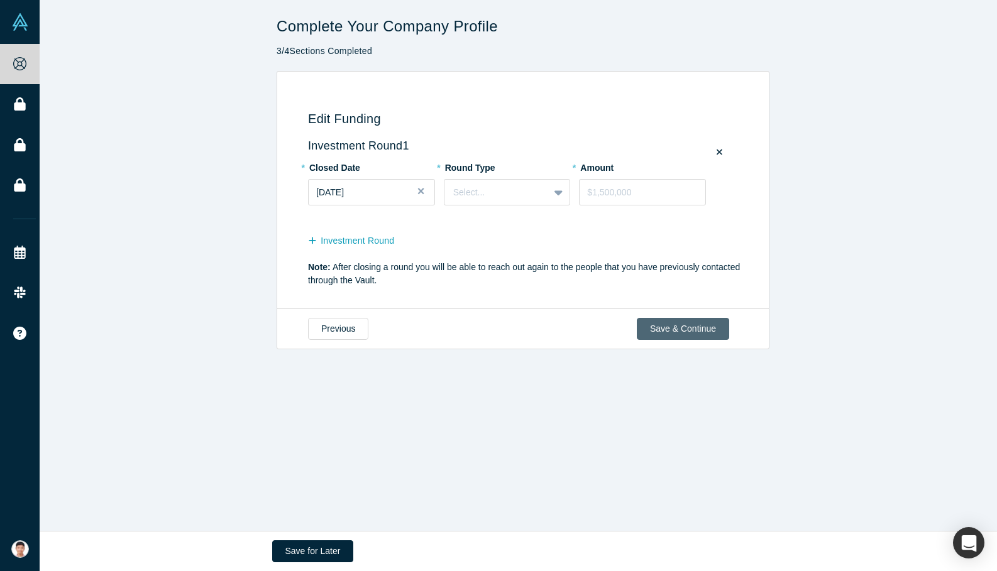
click at [682, 324] on button "Save & Continue" at bounding box center [683, 329] width 92 height 22
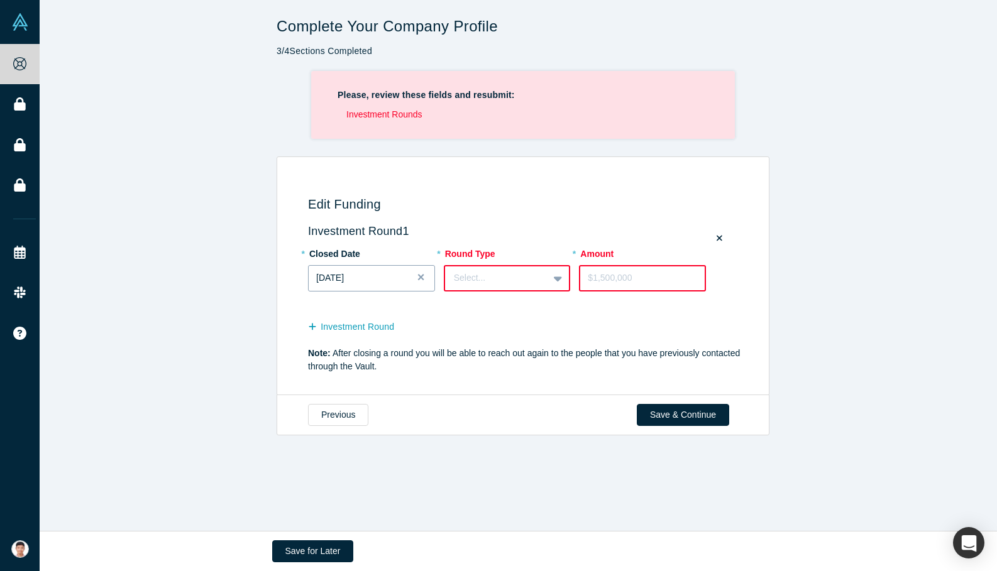
click at [378, 281] on div "[DATE]" at bounding box center [371, 278] width 111 height 13
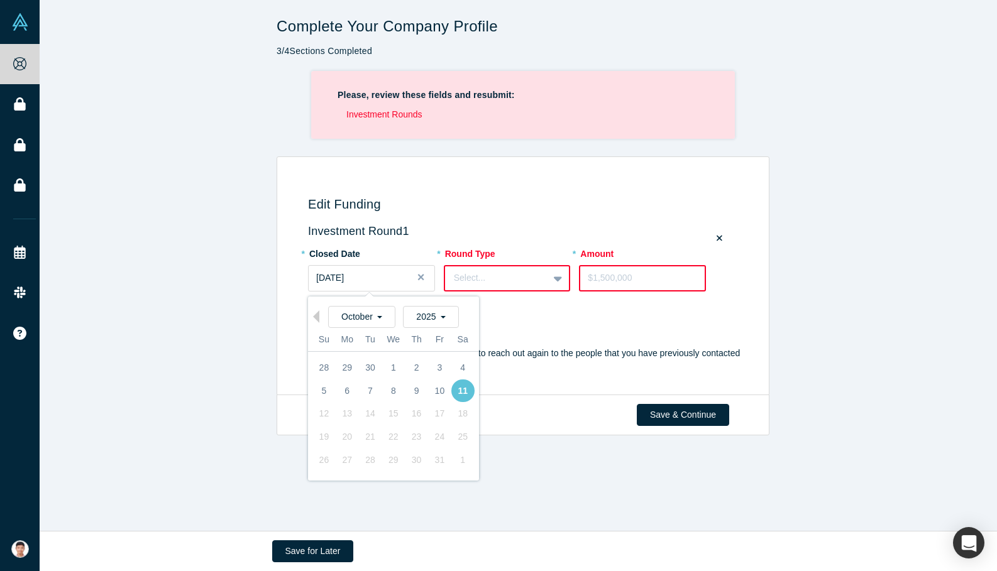
click at [519, 277] on div at bounding box center [497, 278] width 86 height 16
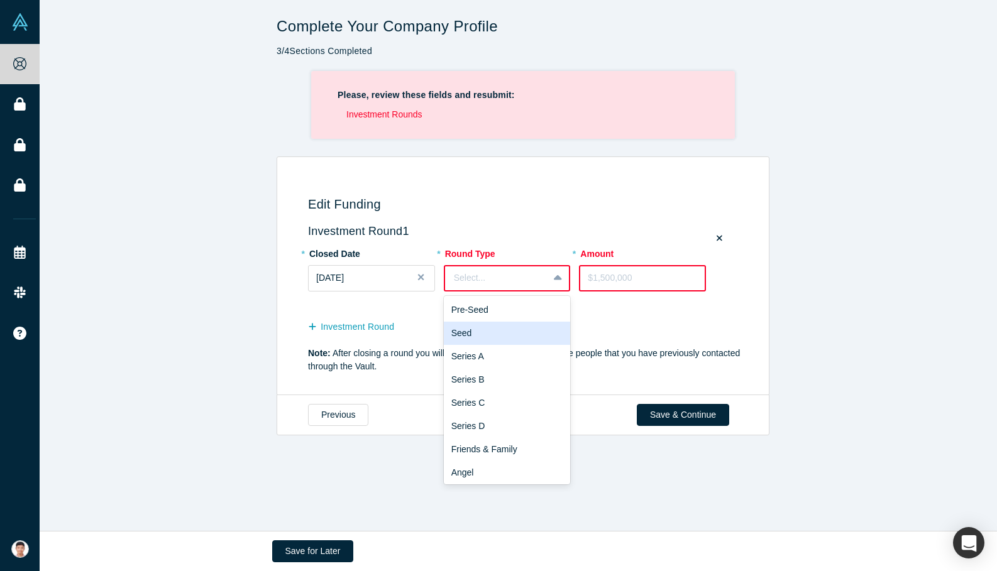
click at [463, 338] on div "Seed" at bounding box center [507, 333] width 127 height 23
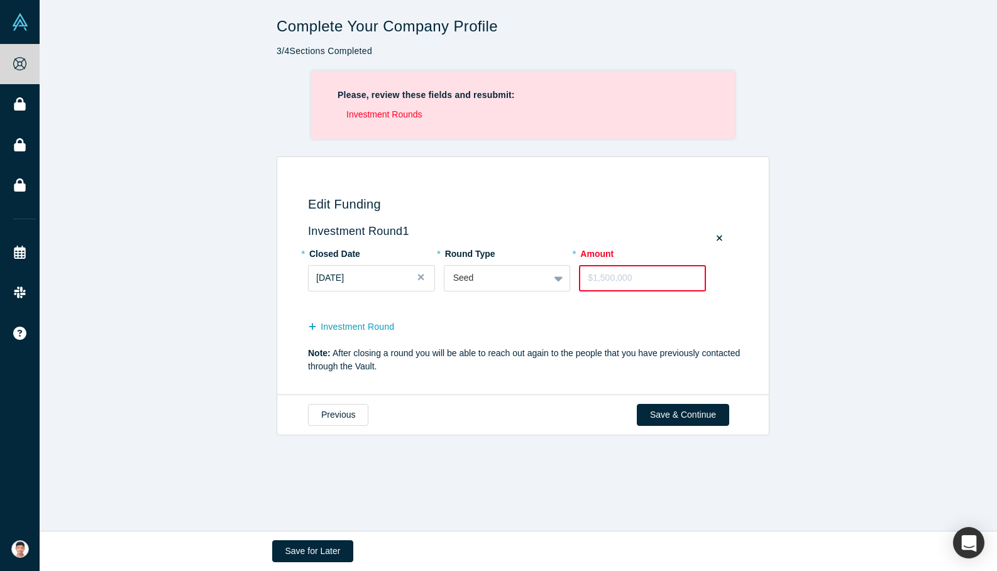
click at [613, 282] on input "tel" at bounding box center [642, 278] width 127 height 26
type input "$100,000"
click at [649, 314] on div "Investment Round" at bounding box center [525, 326] width 434 height 25
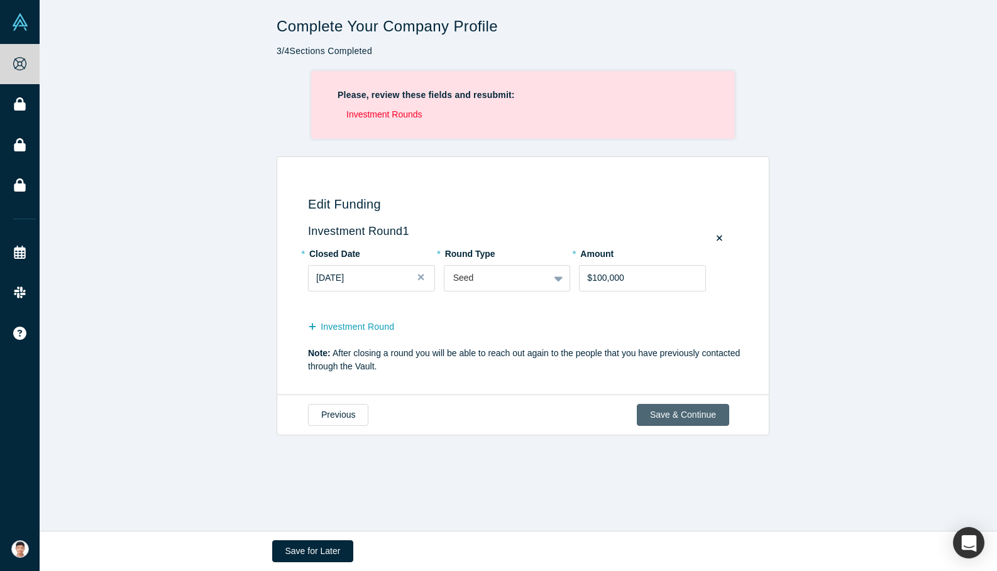
click at [679, 415] on button "Save & Continue" at bounding box center [683, 415] width 92 height 22
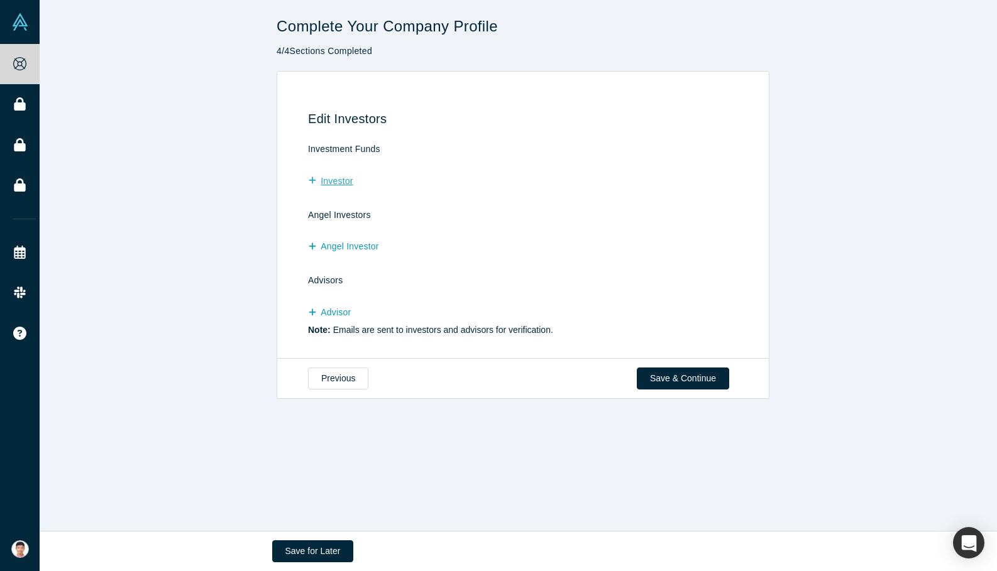
click at [344, 182] on button "Investor" at bounding box center [337, 181] width 58 height 22
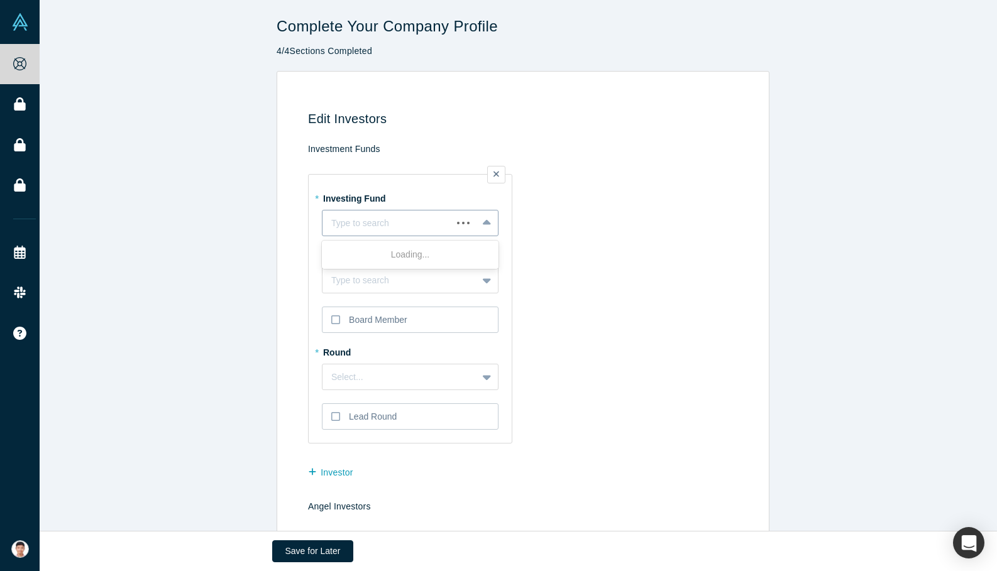
click at [368, 223] on div at bounding box center [387, 224] width 112 height 16
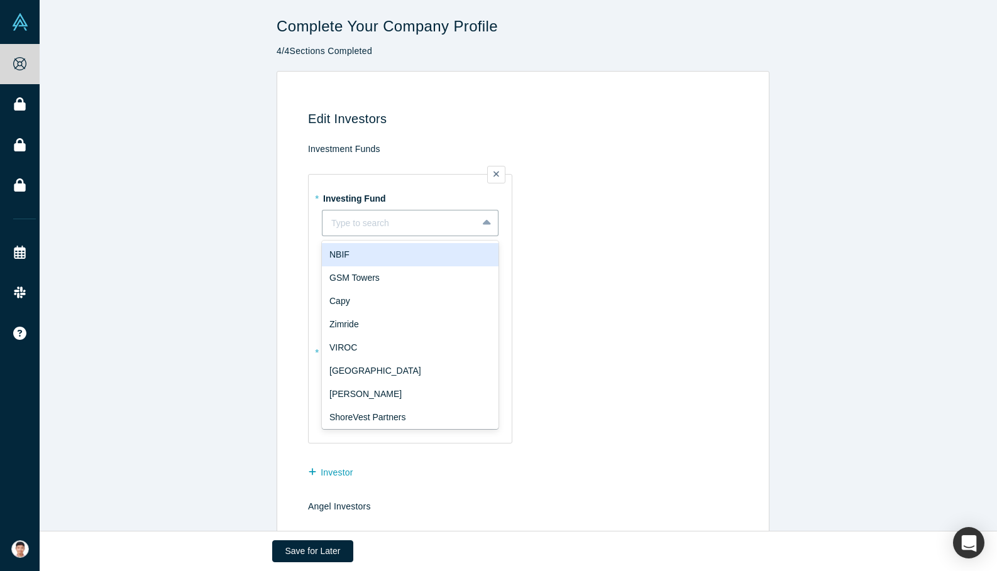
click at [603, 243] on td "* Investing Fund 20 results available. Use Up and Down to choose options, press…" at bounding box center [525, 305] width 434 height 292
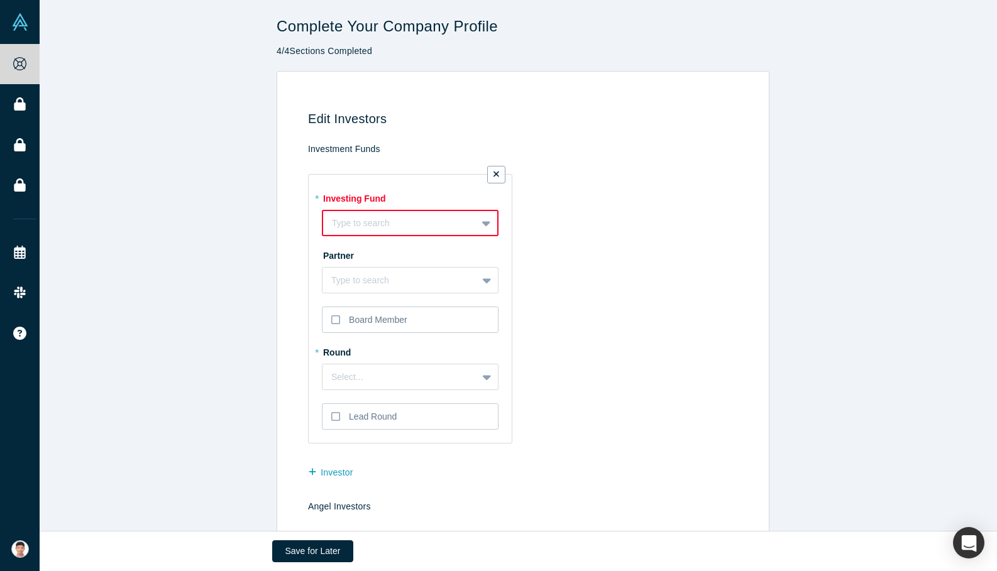
click at [493, 175] on icon at bounding box center [496, 175] width 6 height 6
click at [0, 0] on input "checkbox" at bounding box center [0, 0] width 0 height 0
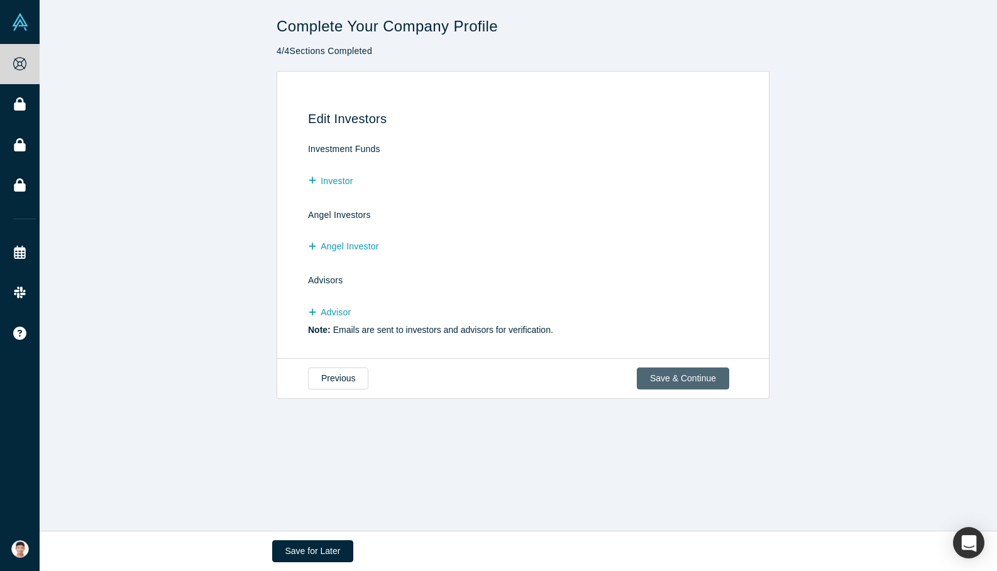
click at [660, 374] on button "Save & Continue" at bounding box center [683, 379] width 92 height 22
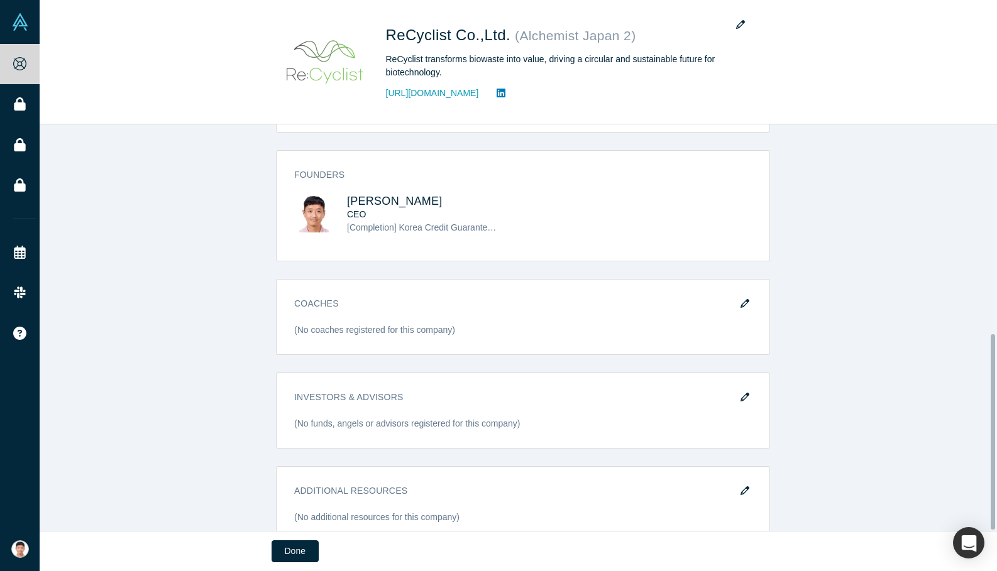
scroll to position [437, 0]
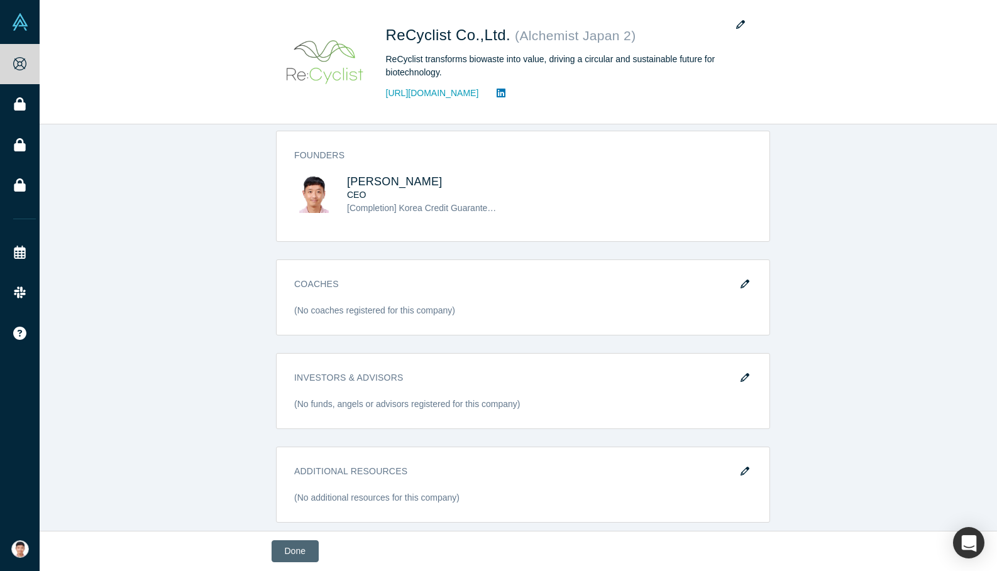
click at [300, 554] on button "Done" at bounding box center [295, 552] width 47 height 22
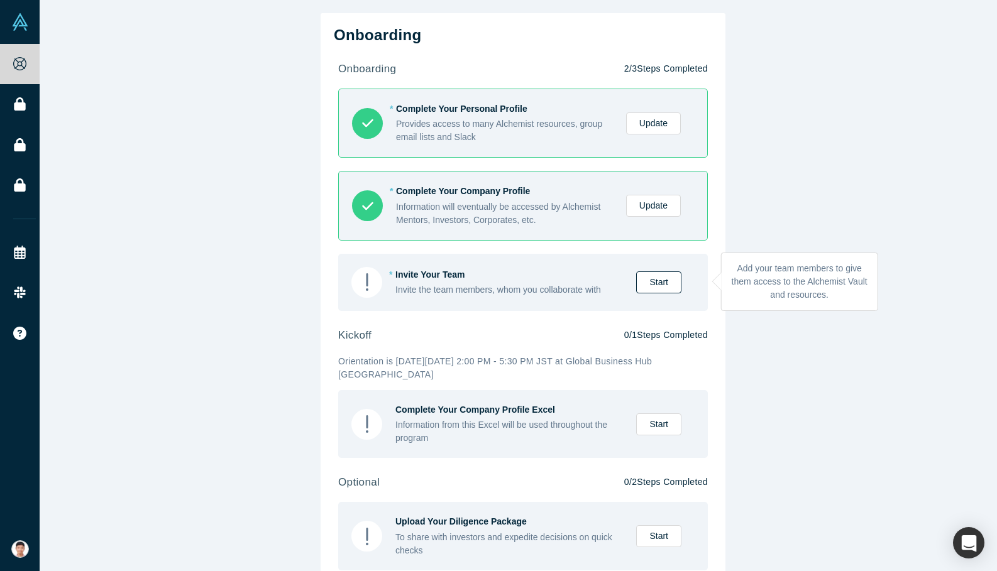
click at [668, 278] on link "Start" at bounding box center [658, 283] width 45 height 22
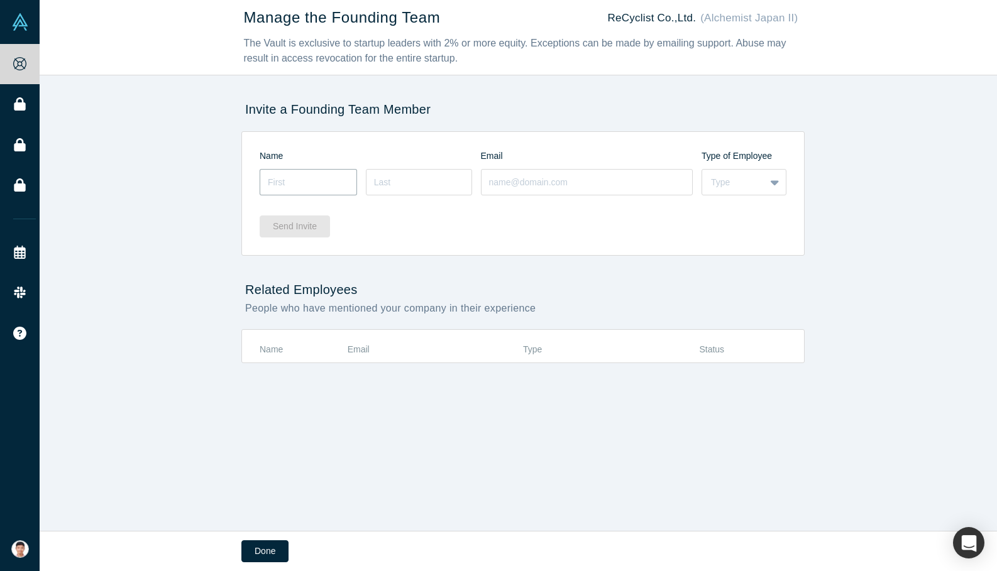
click at [311, 183] on input at bounding box center [308, 182] width 97 height 26
type input "[PERSON_NAME]"
click at [394, 176] on input at bounding box center [419, 182] width 106 height 26
type input "Ryu"
click at [309, 185] on input "[PERSON_NAME]" at bounding box center [308, 182] width 97 height 26
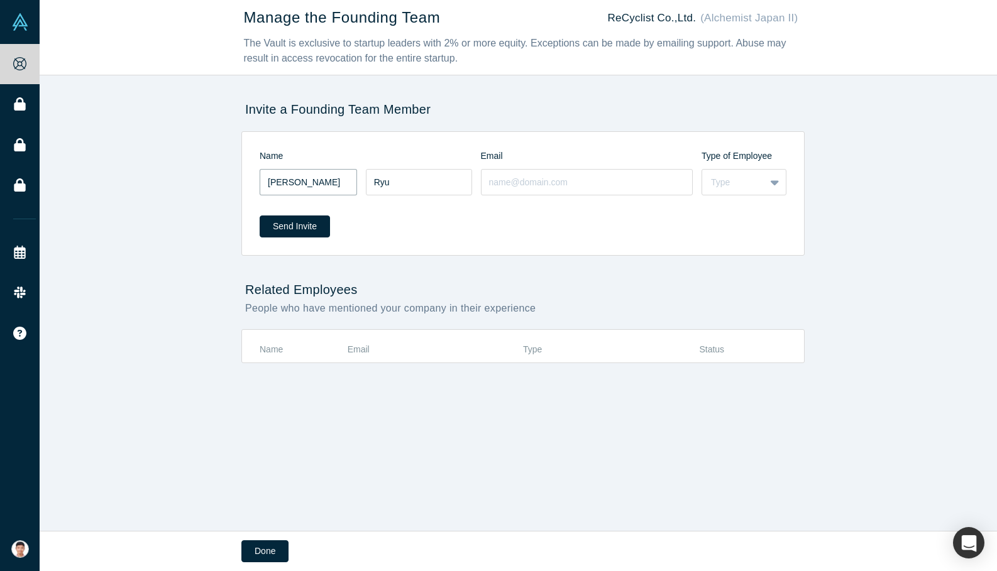
click at [309, 185] on input "[PERSON_NAME]" at bounding box center [308, 182] width 97 height 26
paste input "Byunggab"
type input "Byunggab"
click at [750, 185] on div "Type" at bounding box center [733, 182] width 45 height 13
click at [738, 233] on div "Founder" at bounding box center [743, 237] width 85 height 23
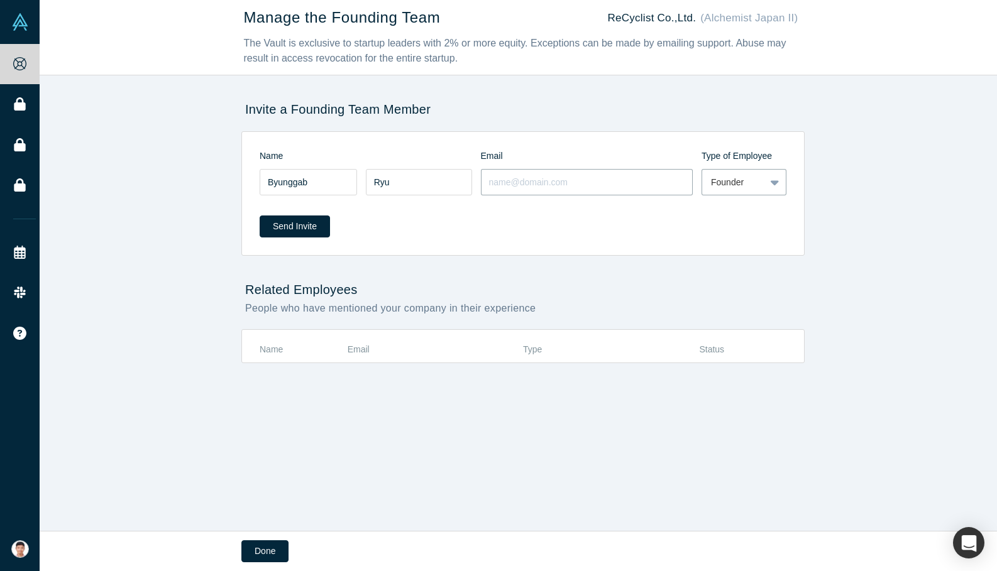
click at [509, 190] on input at bounding box center [587, 182] width 212 height 26
type input "[EMAIL_ADDRESS][DOMAIN_NAME]"
click at [304, 233] on button "Send Invite" at bounding box center [295, 227] width 70 height 22
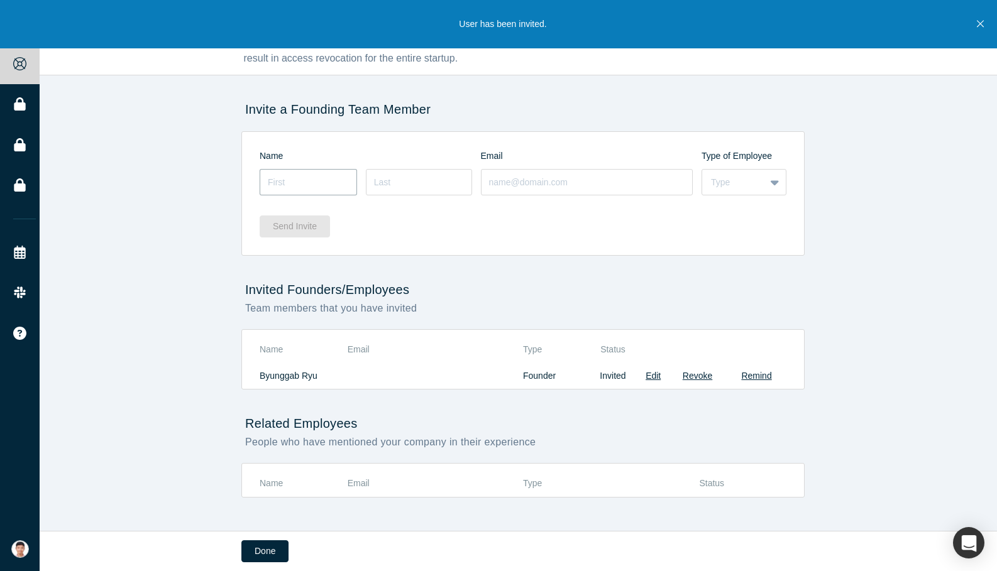
click at [304, 185] on input at bounding box center [308, 182] width 97 height 26
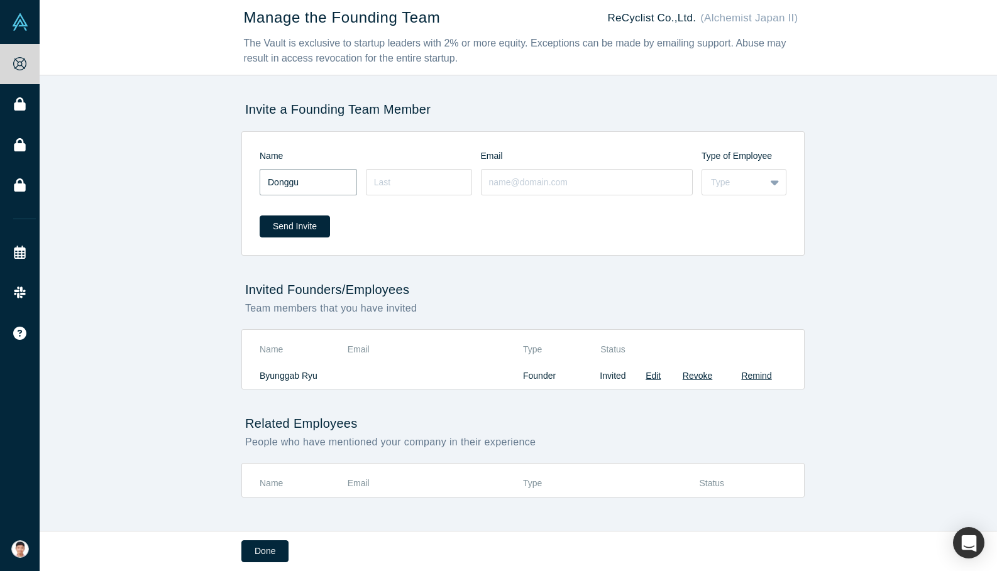
type input "Donggu"
click at [383, 180] on input at bounding box center [419, 182] width 106 height 26
type input "[PERSON_NAME]"
click at [554, 192] on input at bounding box center [587, 182] width 212 height 26
type input "[EMAIL_ADDRESS][DOMAIN_NAME]"
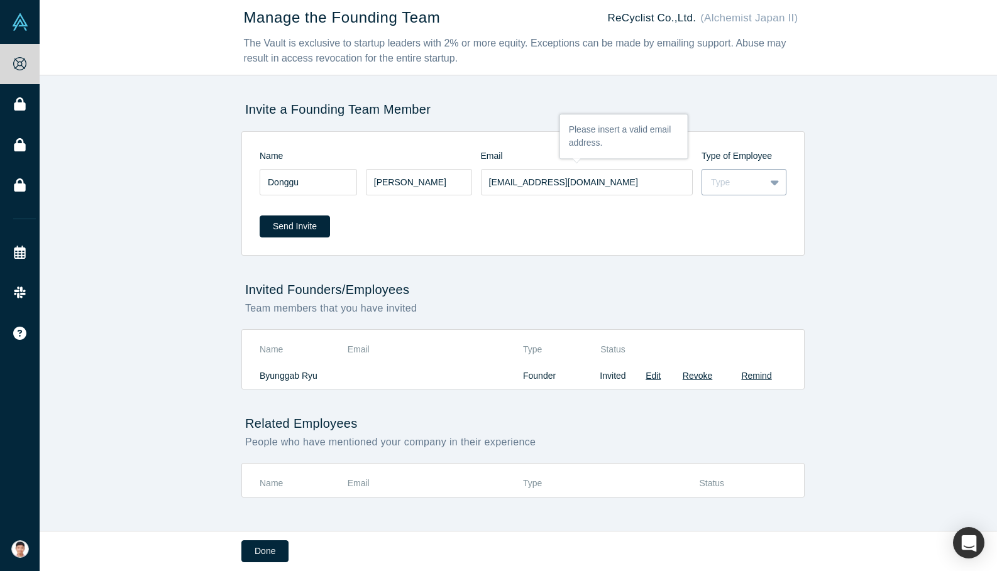
click at [723, 179] on div "Type" at bounding box center [733, 182] width 45 height 13
click at [727, 214] on div "Employee" at bounding box center [743, 213] width 85 height 23
click at [299, 236] on button "Send Invite" at bounding box center [295, 227] width 70 height 22
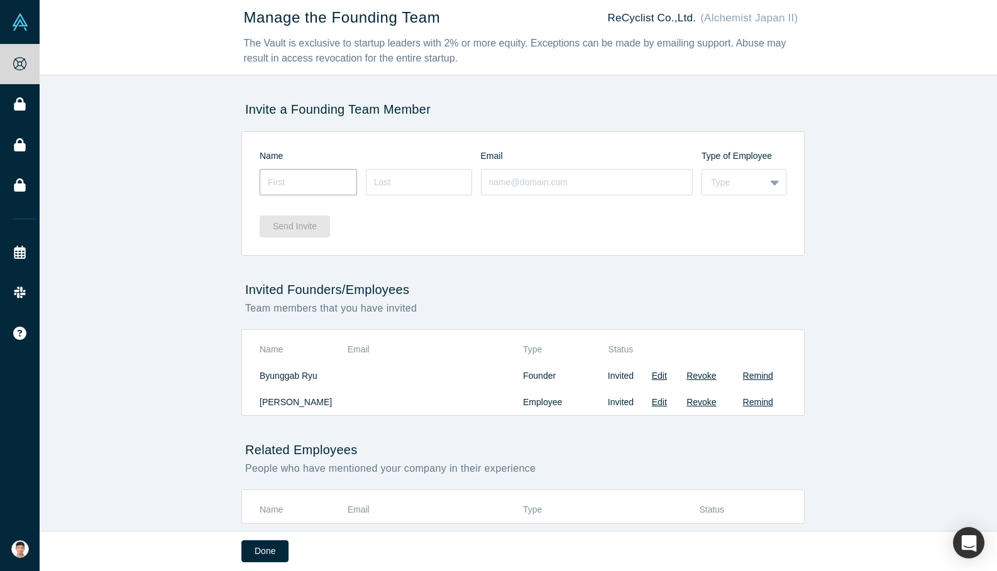
click at [314, 183] on input at bounding box center [308, 182] width 97 height 26
type input "Haeri"
click at [419, 179] on input at bounding box center [419, 182] width 106 height 26
type input "L"
type input "[PERSON_NAME]"
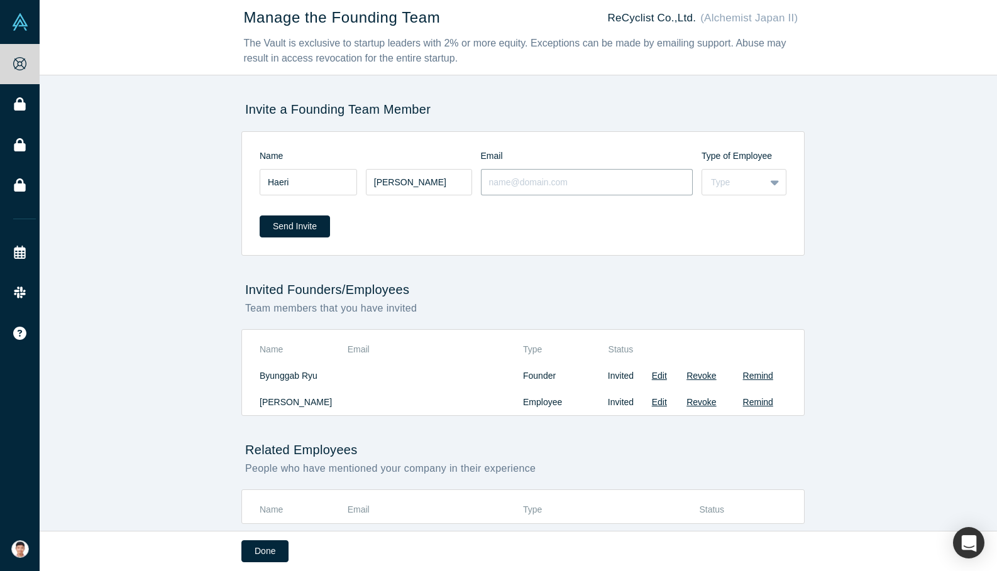
click at [522, 184] on input at bounding box center [587, 182] width 212 height 26
type input "[EMAIL_ADDRESS][DOMAIN_NAME]"
click at [731, 166] on div "Name Email Type of Employee" at bounding box center [523, 154] width 527 height 26
click at [728, 176] on div "Type" at bounding box center [733, 182] width 45 height 13
click at [727, 214] on div "Employee" at bounding box center [743, 213] width 85 height 23
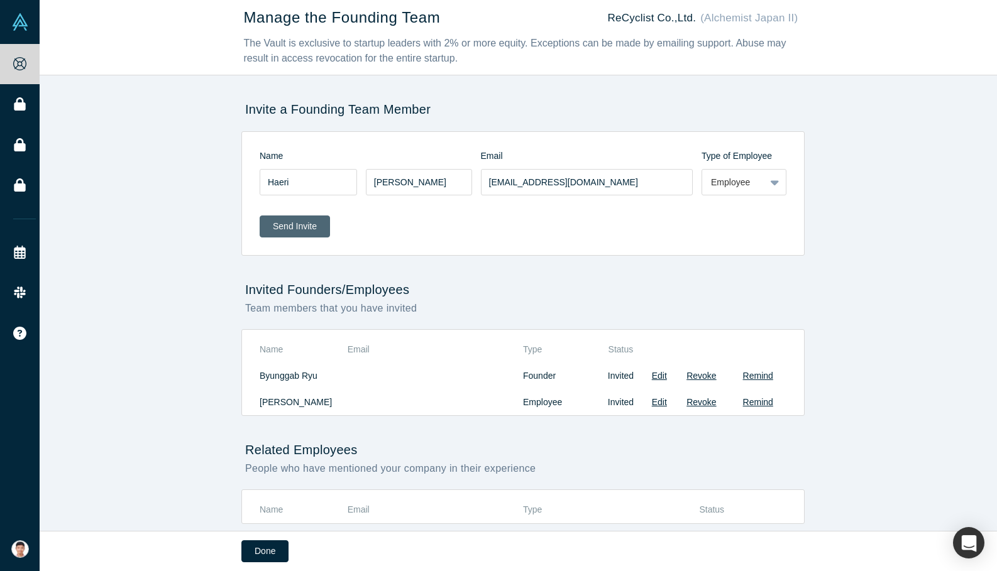
click at [299, 223] on button "Send Invite" at bounding box center [295, 227] width 70 height 22
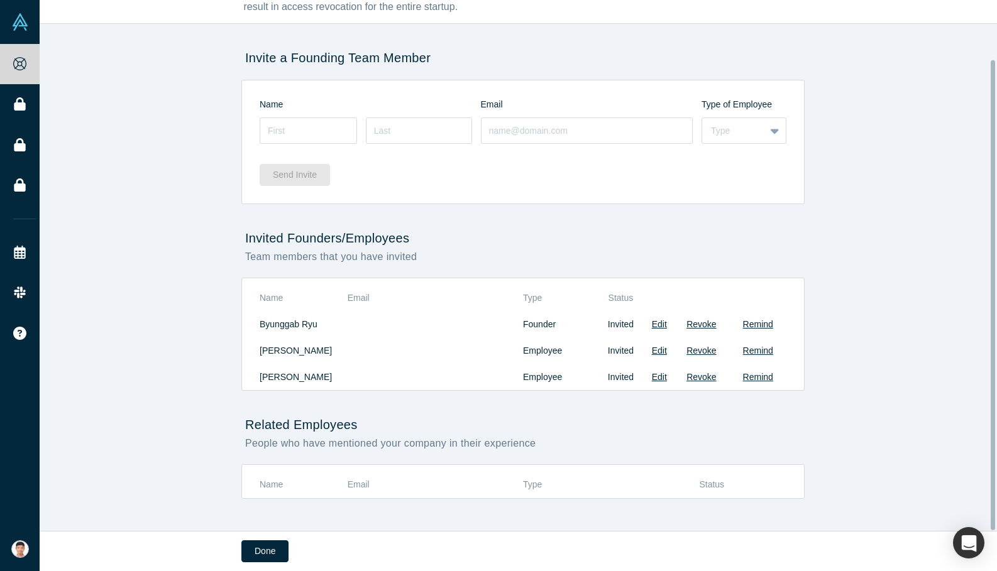
scroll to position [67, 0]
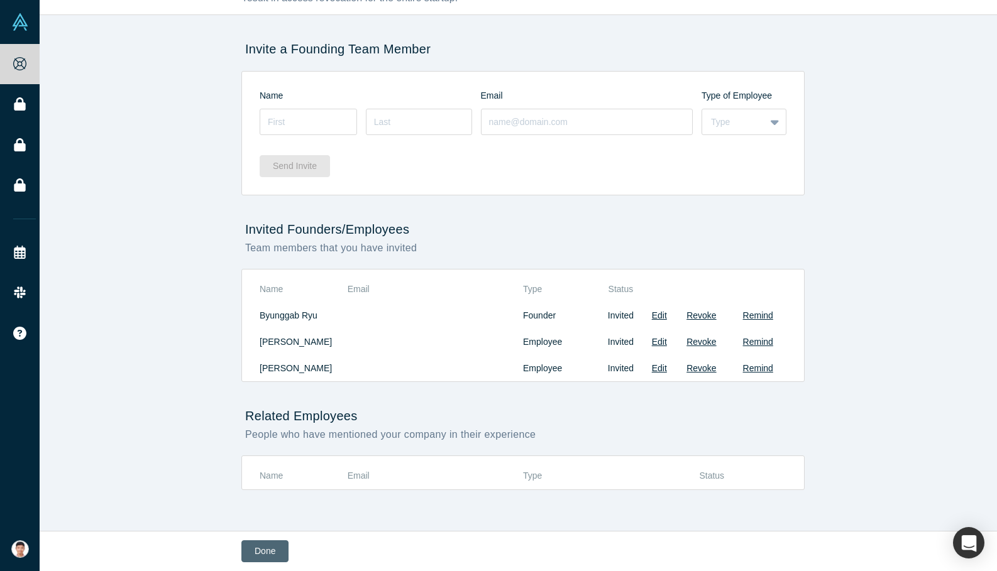
click at [260, 549] on button "Done" at bounding box center [264, 552] width 47 height 22
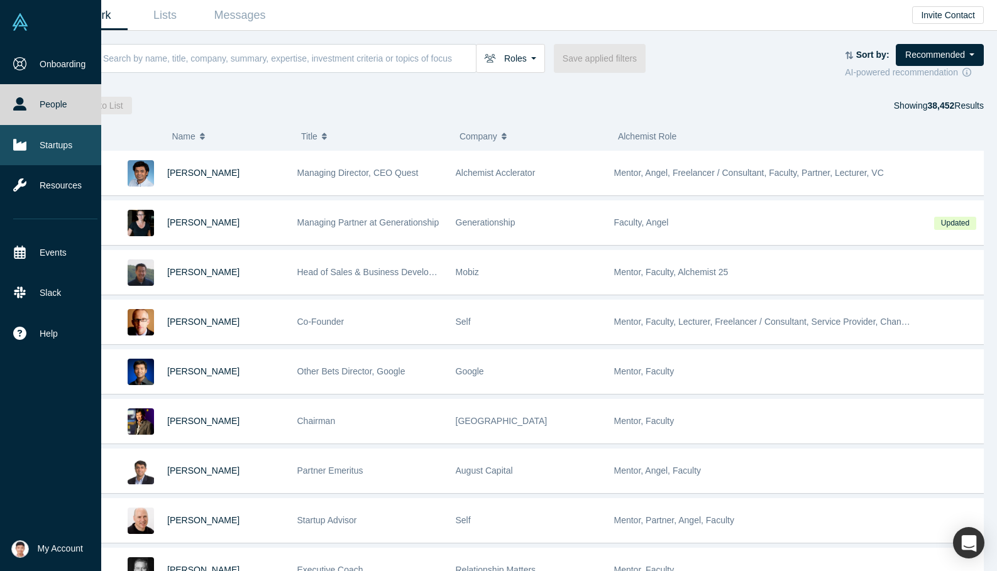
click at [39, 149] on link "Startups" at bounding box center [55, 145] width 111 height 40
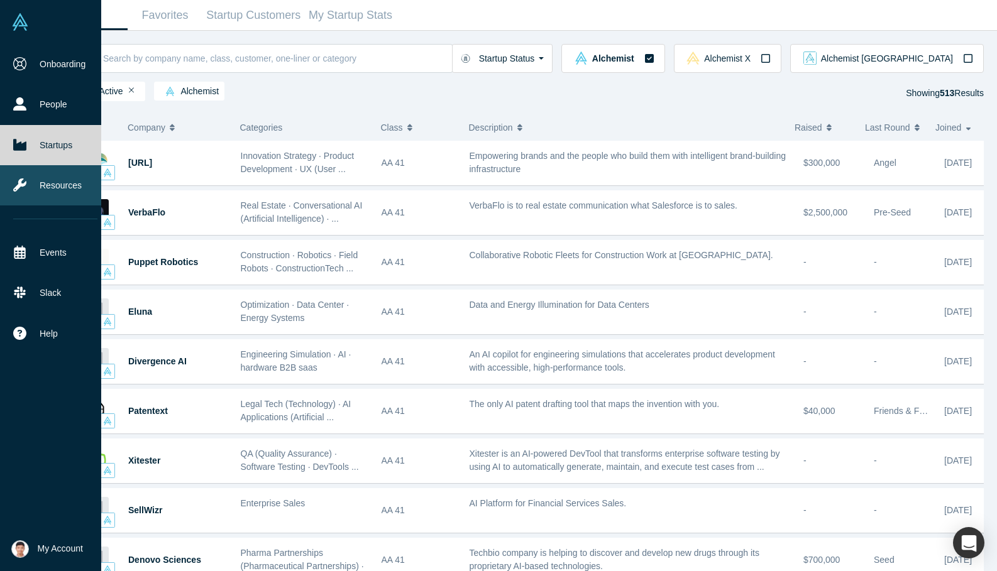
click at [25, 185] on icon at bounding box center [19, 185] width 13 height 13
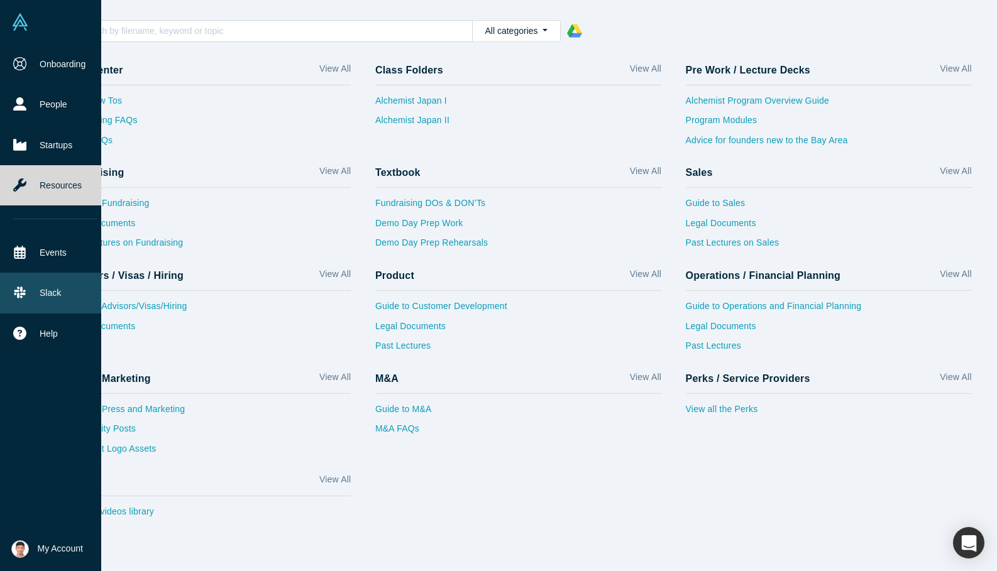
click at [28, 286] on link "Slack" at bounding box center [55, 293] width 111 height 40
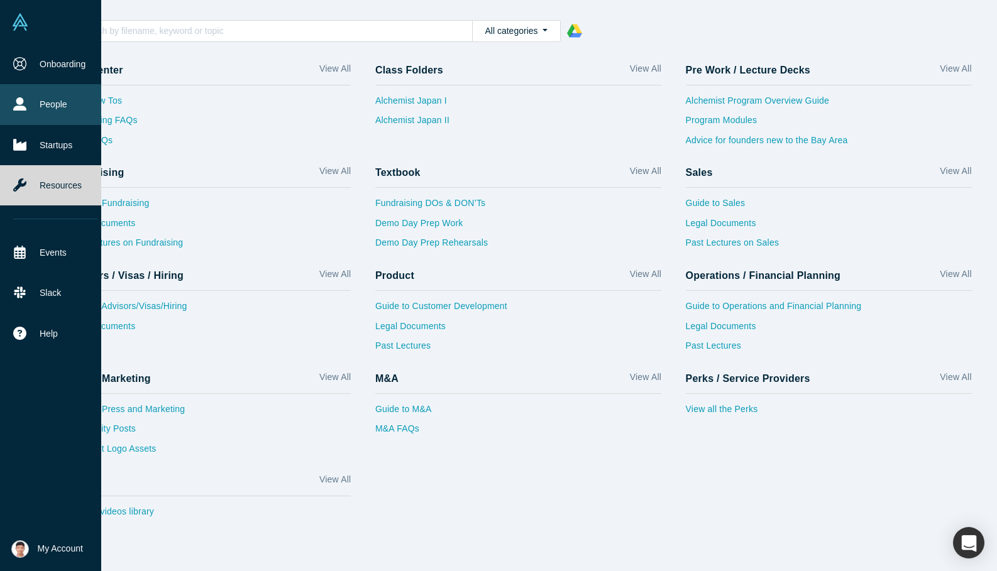
click at [28, 97] on link "People" at bounding box center [55, 104] width 111 height 40
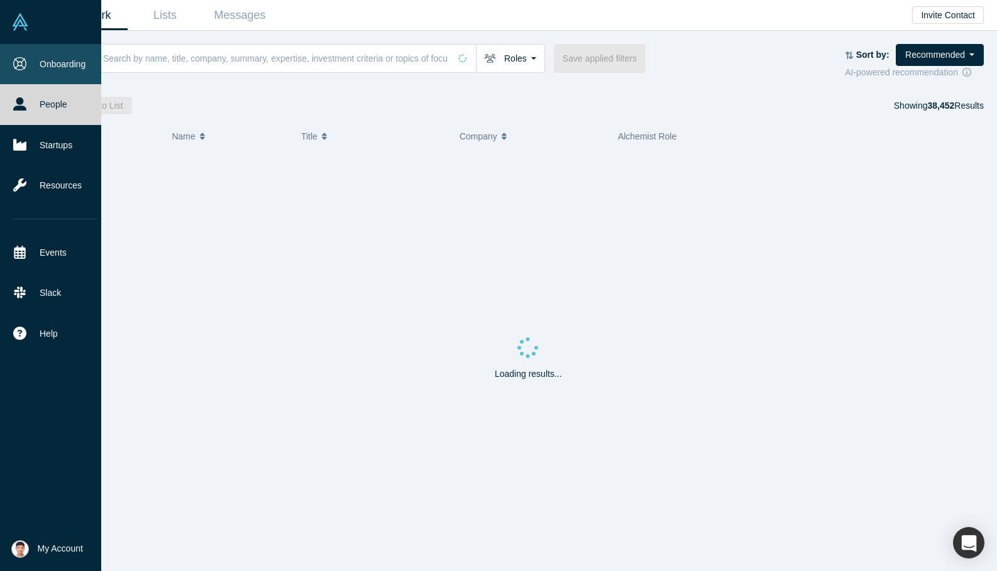
click at [18, 61] on icon at bounding box center [19, 63] width 13 height 13
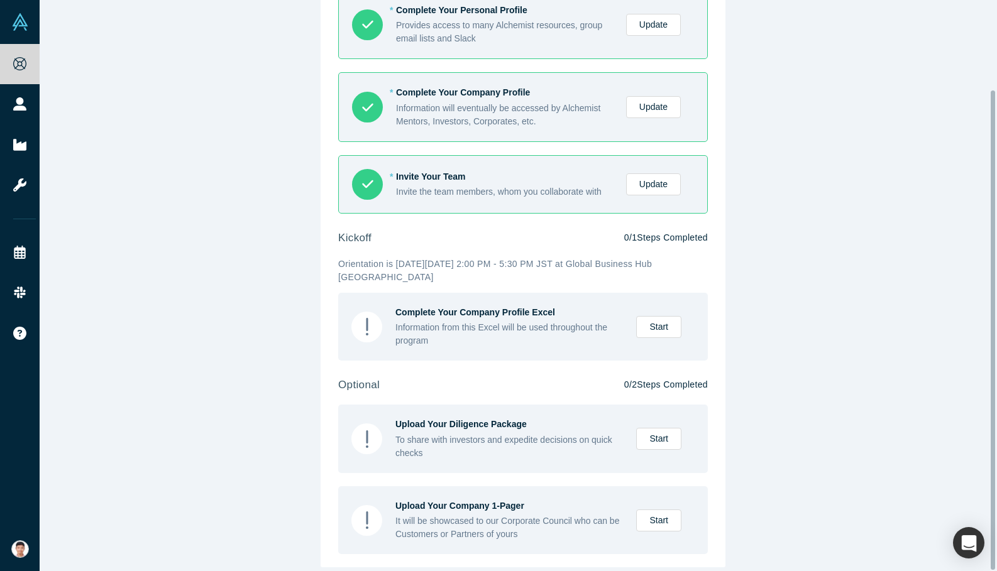
scroll to position [107, 0]
click at [661, 319] on link "Start" at bounding box center [658, 327] width 45 height 22
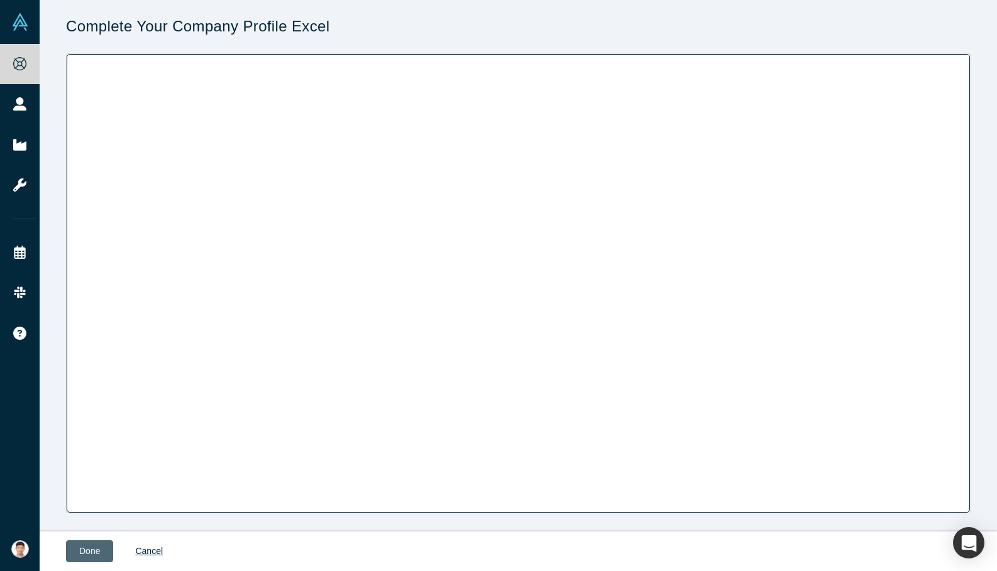
click at [95, 560] on button "Done" at bounding box center [89, 552] width 47 height 22
